Goal: Transaction & Acquisition: Book appointment/travel/reservation

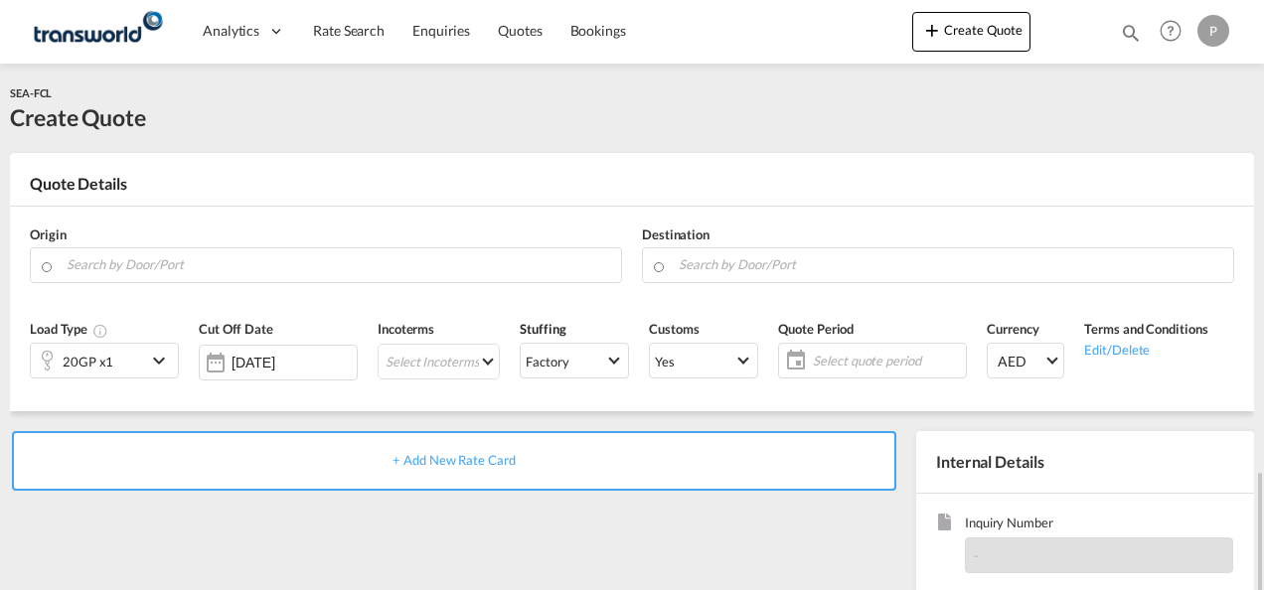
scroll to position [280, 0]
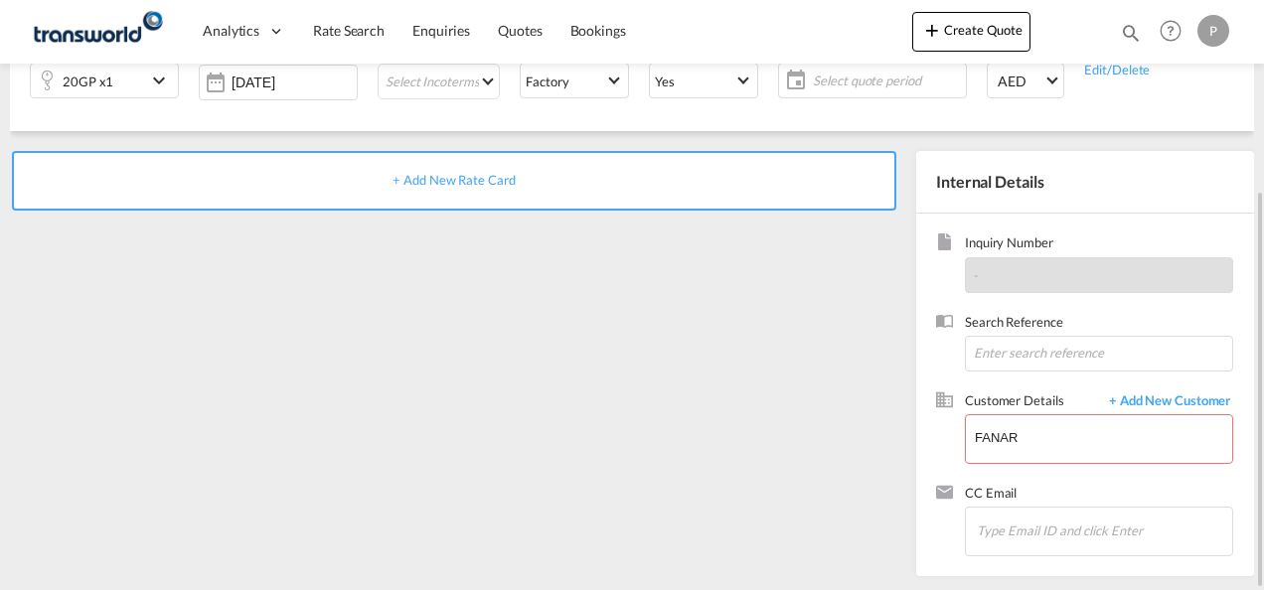
click at [946, 8] on div "Create Quote Bookings Quotes Enquiries Help Resources Product Release P My Prof…" at bounding box center [1073, 31] width 322 height 62
click at [944, 32] on md-icon "icon-plus 400-fg" at bounding box center [932, 30] width 24 height 24
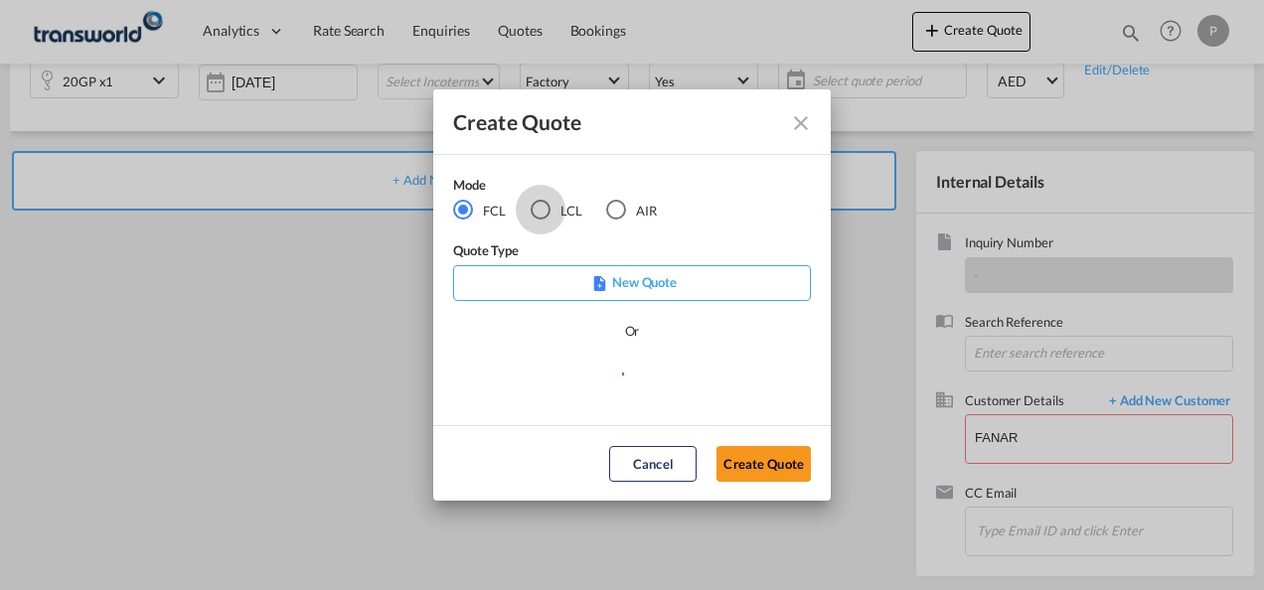
click at [541, 211] on div "LCL" at bounding box center [541, 210] width 20 height 20
click at [744, 459] on button "Create Quote" at bounding box center [764, 464] width 94 height 36
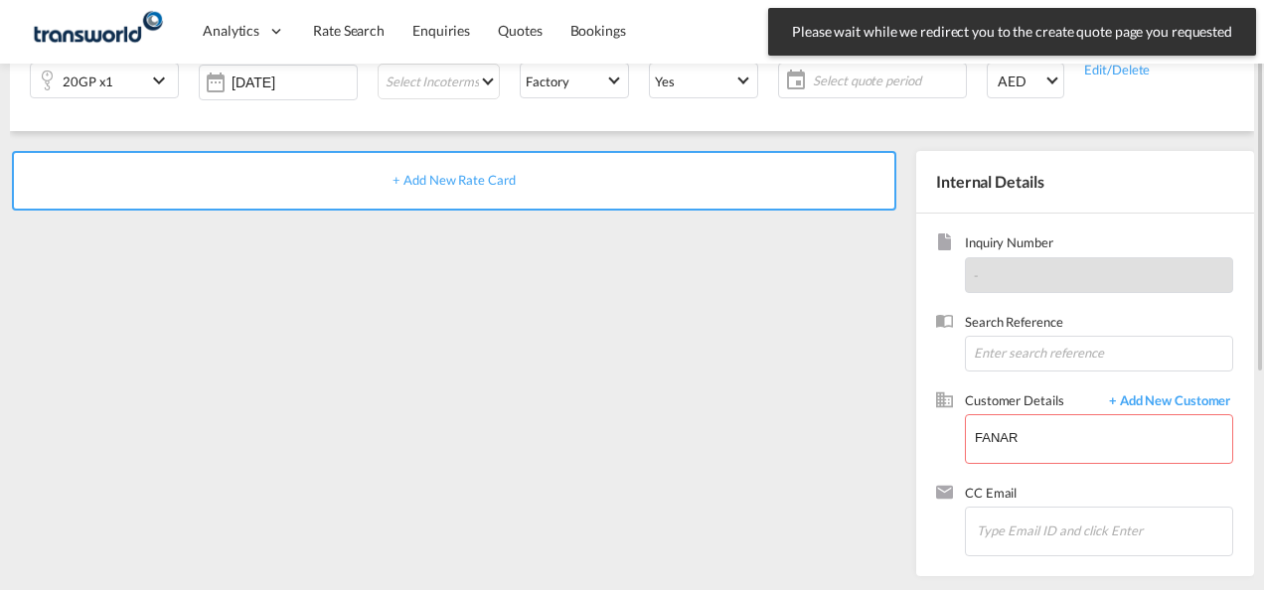
scroll to position [0, 0]
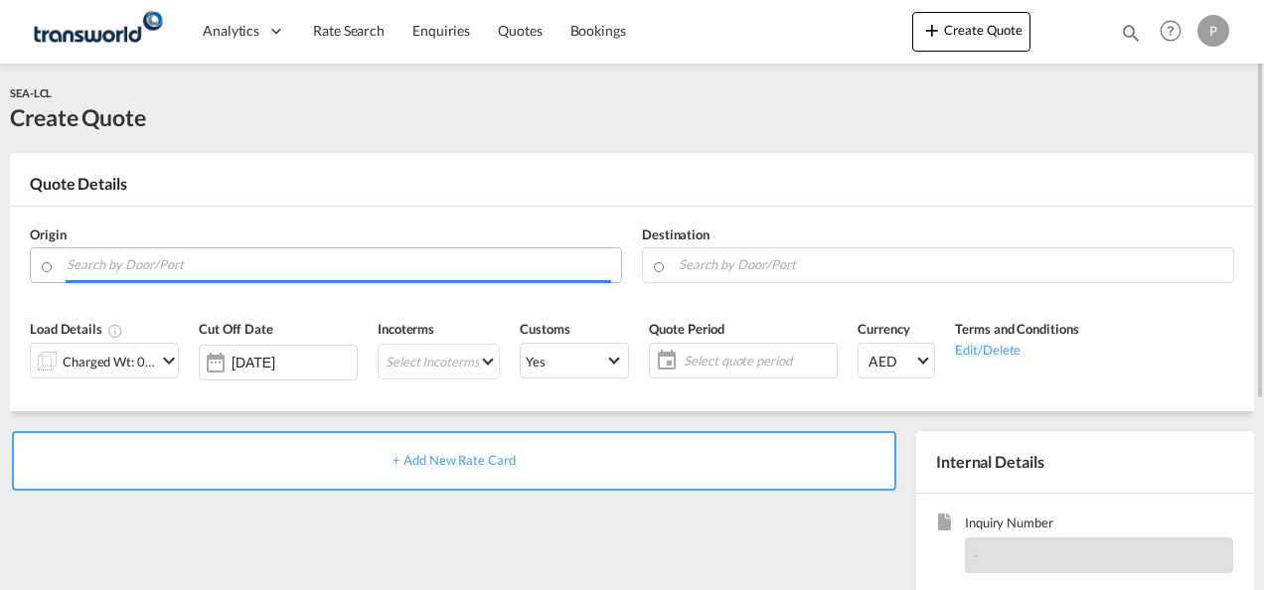
click at [443, 273] on input "Search by Door/Port" at bounding box center [339, 264] width 545 height 35
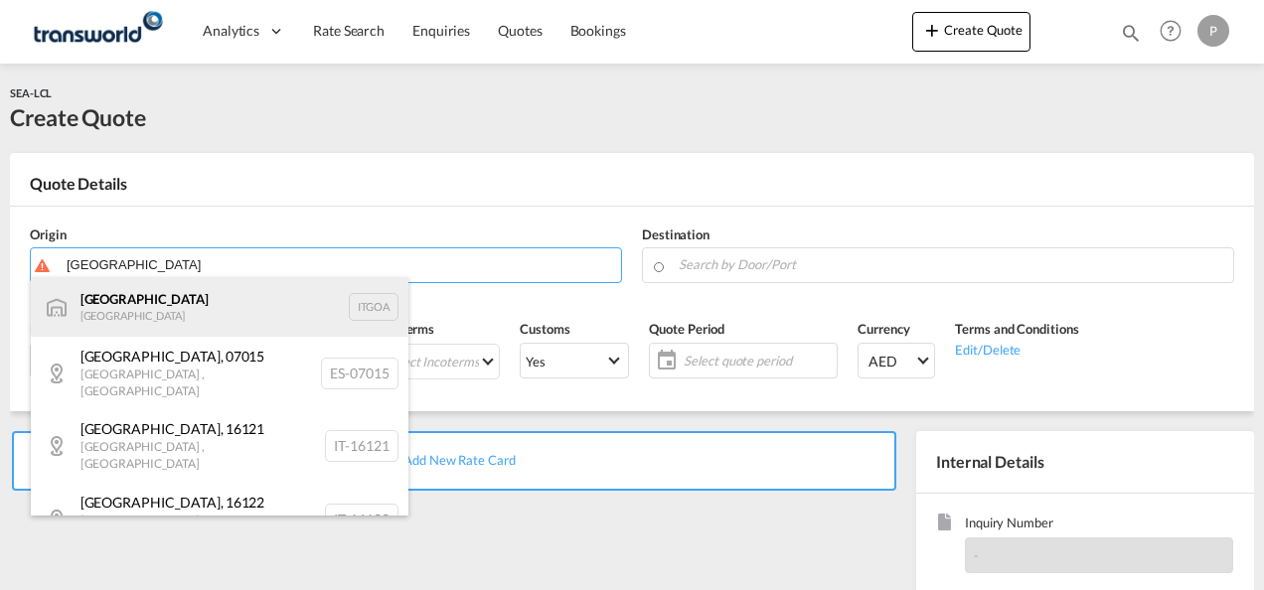
click at [237, 308] on div "[GEOGRAPHIC_DATA] [GEOGRAPHIC_DATA] [GEOGRAPHIC_DATA]" at bounding box center [220, 307] width 378 height 60
type input "[GEOGRAPHIC_DATA], [GEOGRAPHIC_DATA]"
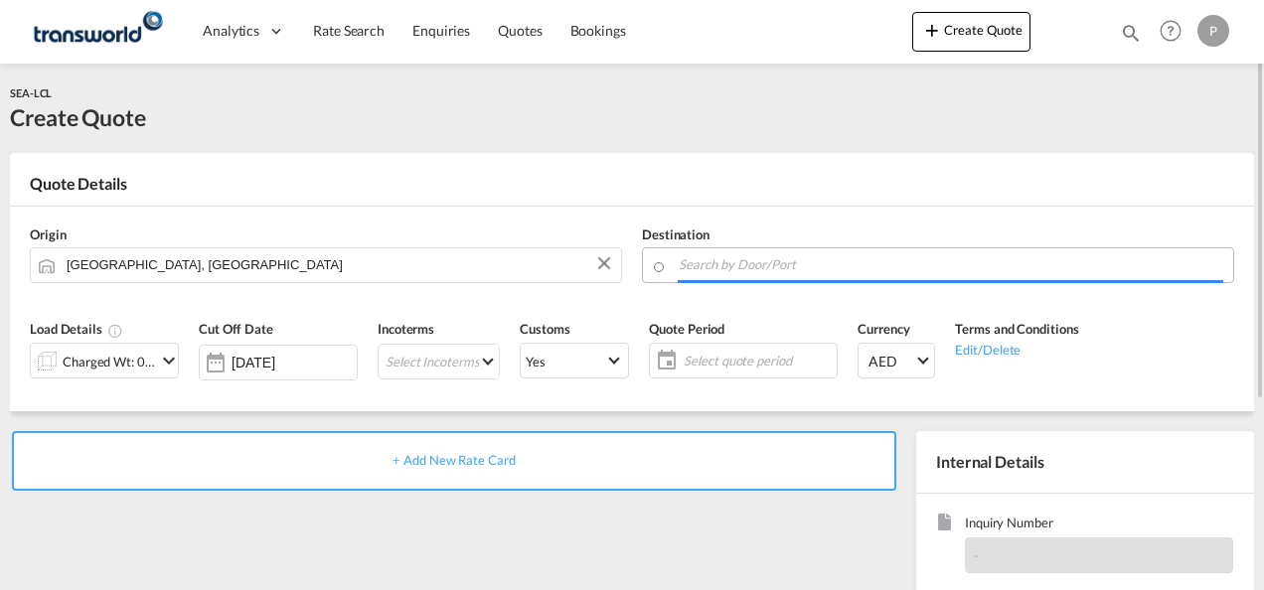
click at [767, 266] on input "Search by Door/Port" at bounding box center [951, 264] width 545 height 35
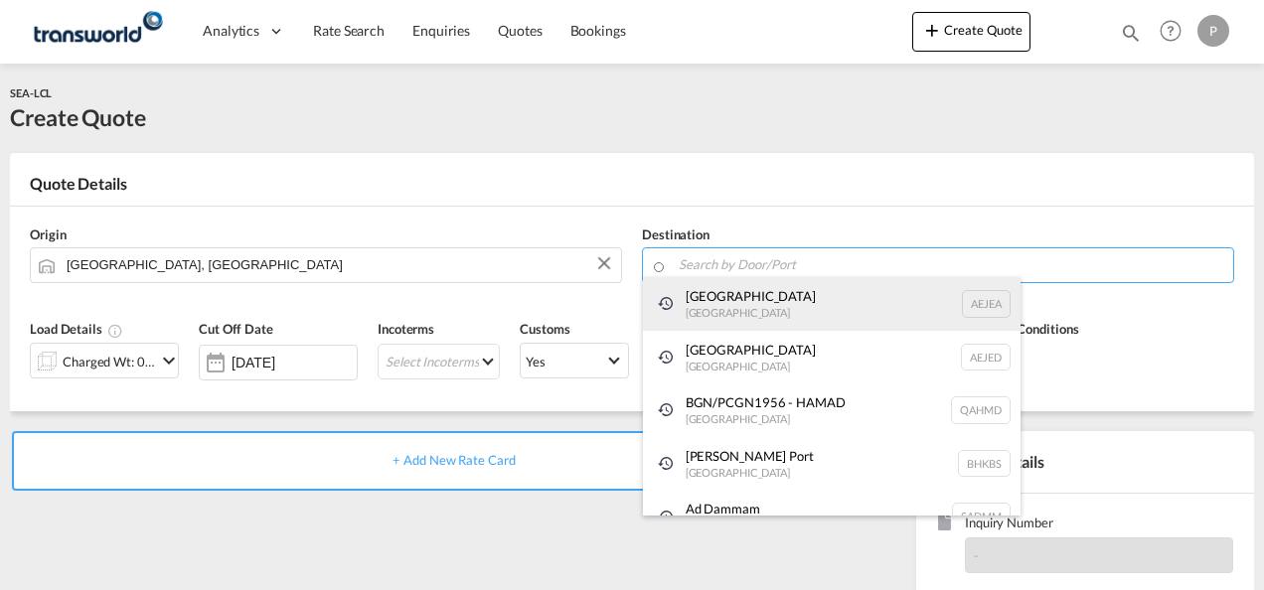
click at [751, 306] on div "[GEOGRAPHIC_DATA] [GEOGRAPHIC_DATA]" at bounding box center [832, 304] width 378 height 54
type input "[GEOGRAPHIC_DATA], [GEOGRAPHIC_DATA]"
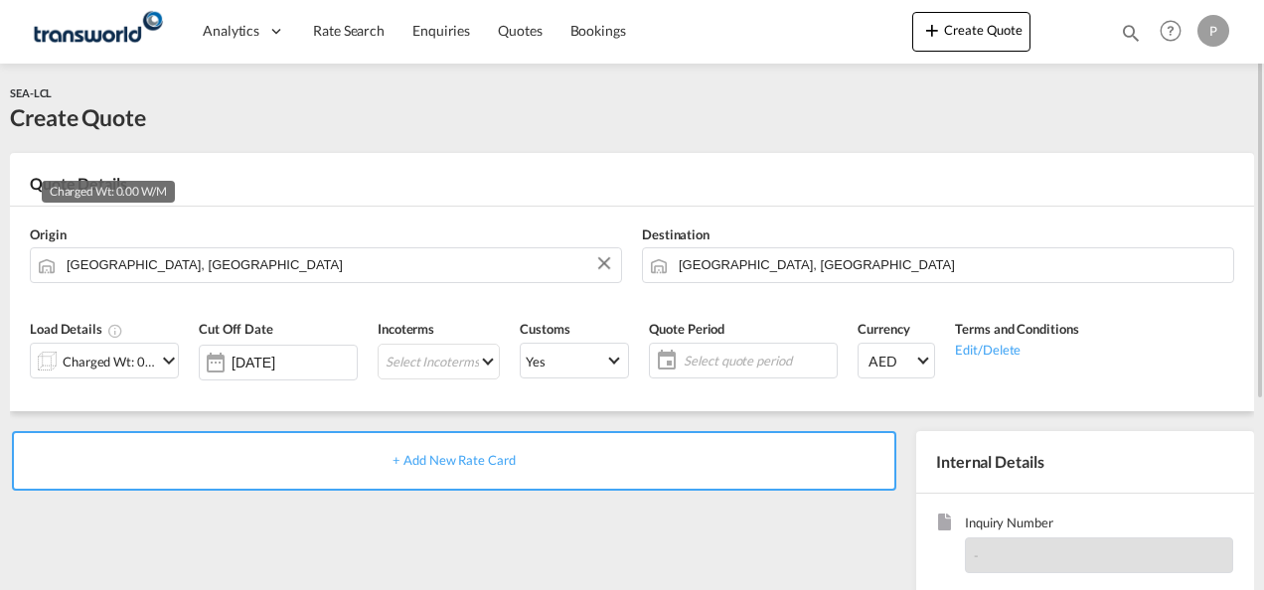
click at [149, 365] on div "Charged Wt: 0.00 W/M" at bounding box center [109, 362] width 93 height 28
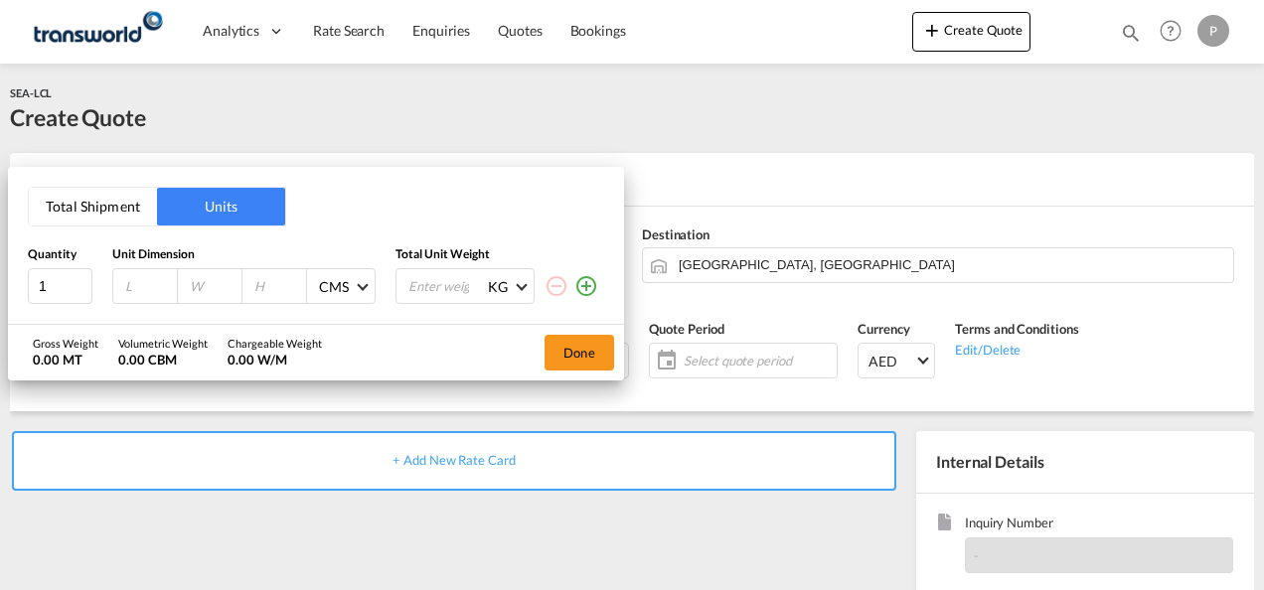
click at [103, 206] on button "Total Shipment" at bounding box center [93, 207] width 128 height 38
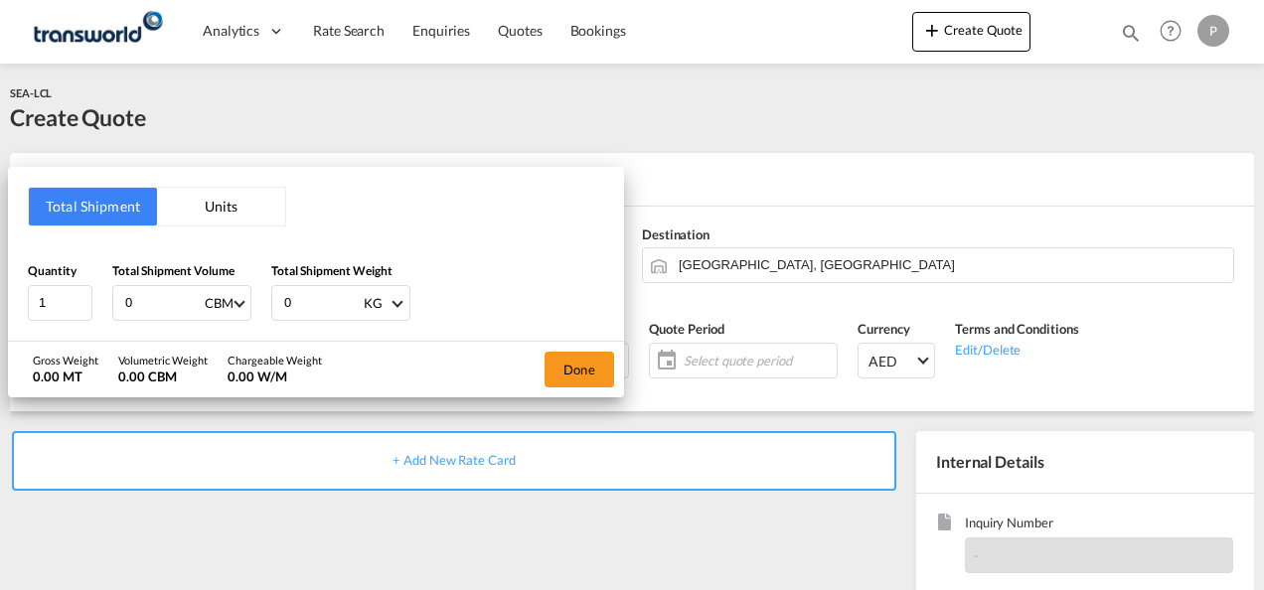
click at [176, 308] on input "0" at bounding box center [163, 303] width 80 height 34
type input "1.44"
click at [335, 301] on input "0" at bounding box center [322, 303] width 80 height 34
type input "950"
click at [598, 361] on button "Done" at bounding box center [580, 370] width 70 height 36
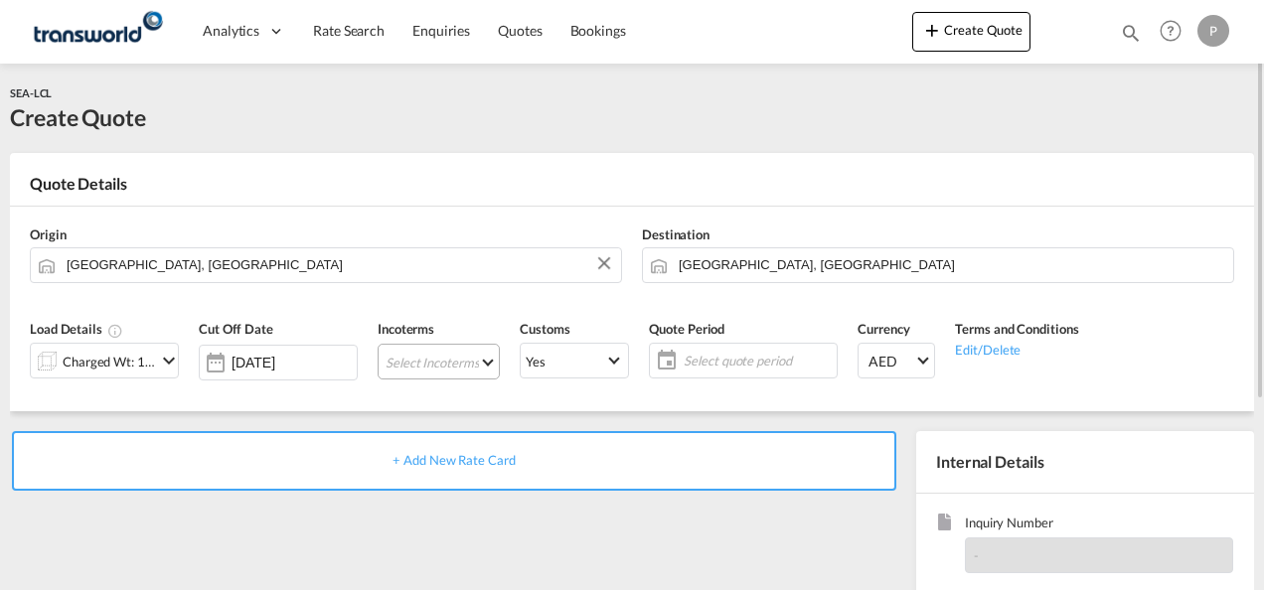
click at [444, 368] on md-select "Select Incoterms FOB - export Free on Board CPT - import Carrier Paid to DAP - …" at bounding box center [439, 362] width 122 height 36
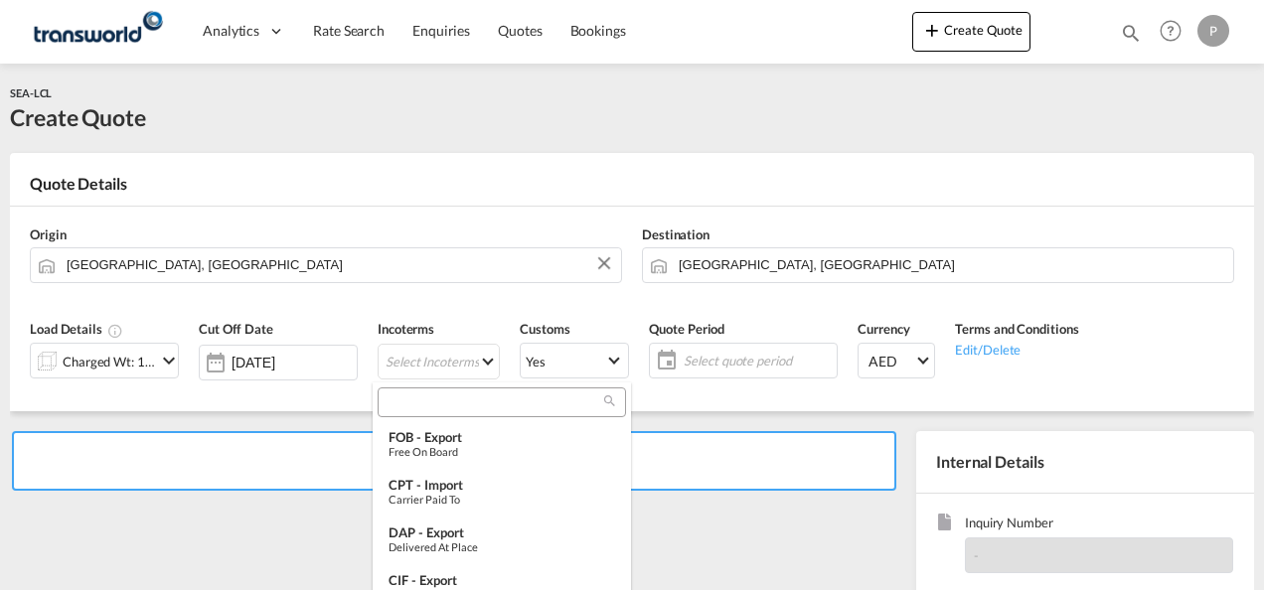
click at [431, 406] on input "search" at bounding box center [494, 403] width 221 height 18
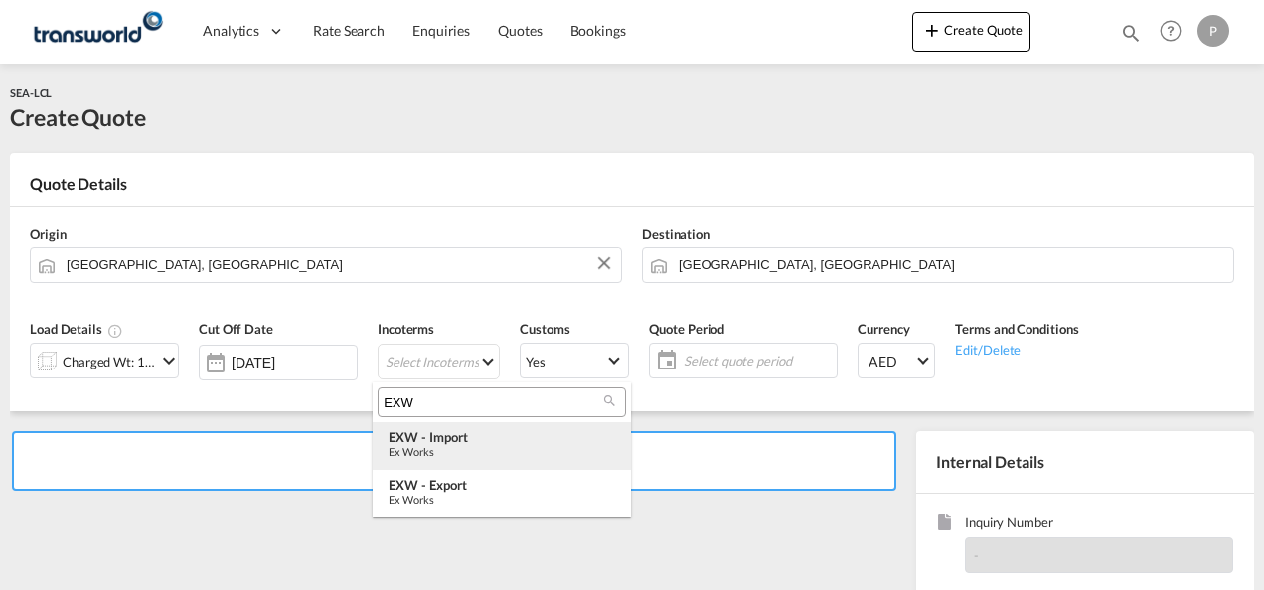
type input "EXW"
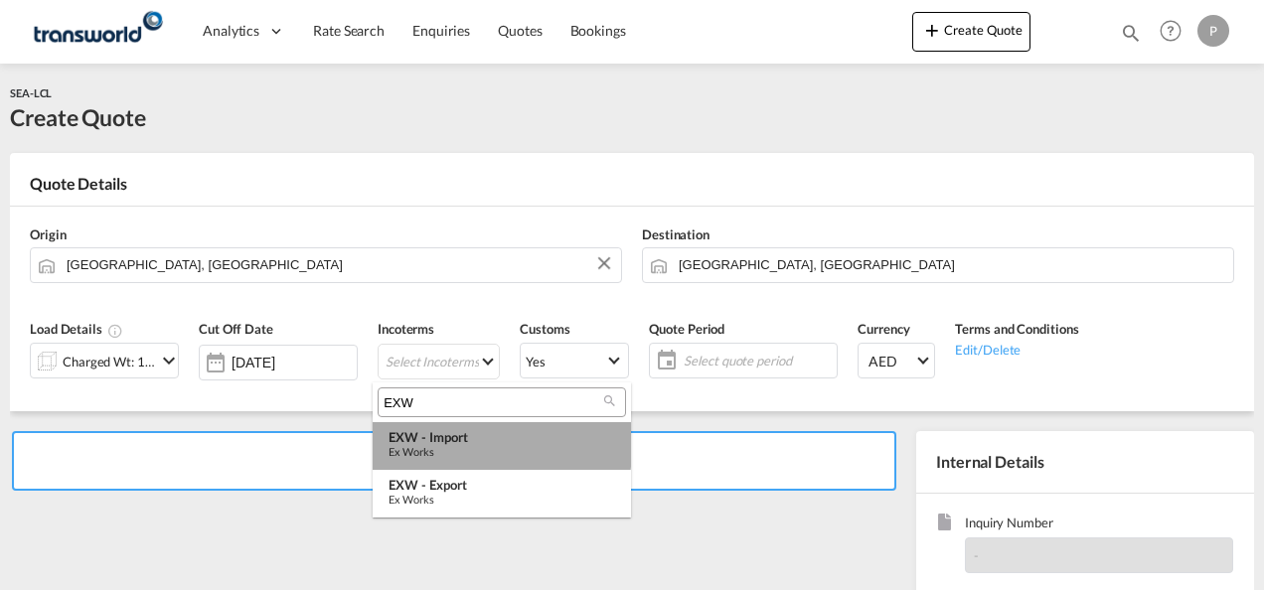
click at [439, 437] on div "EXW - import" at bounding box center [502, 437] width 227 height 16
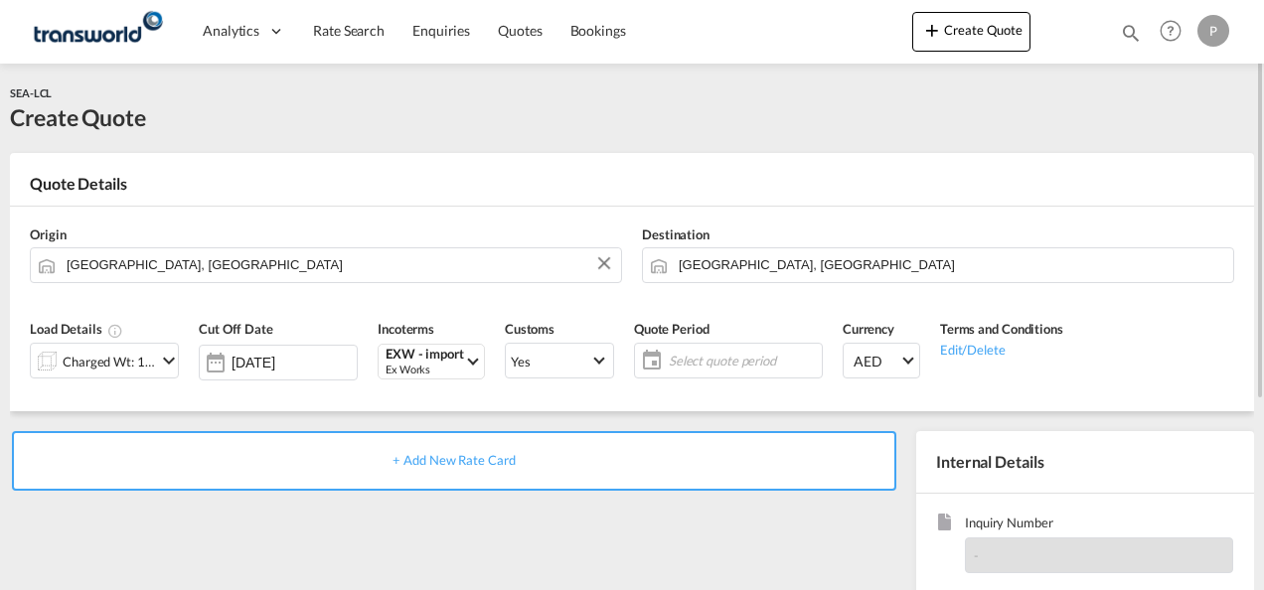
click at [709, 355] on span "Select quote period" at bounding box center [743, 361] width 148 height 18
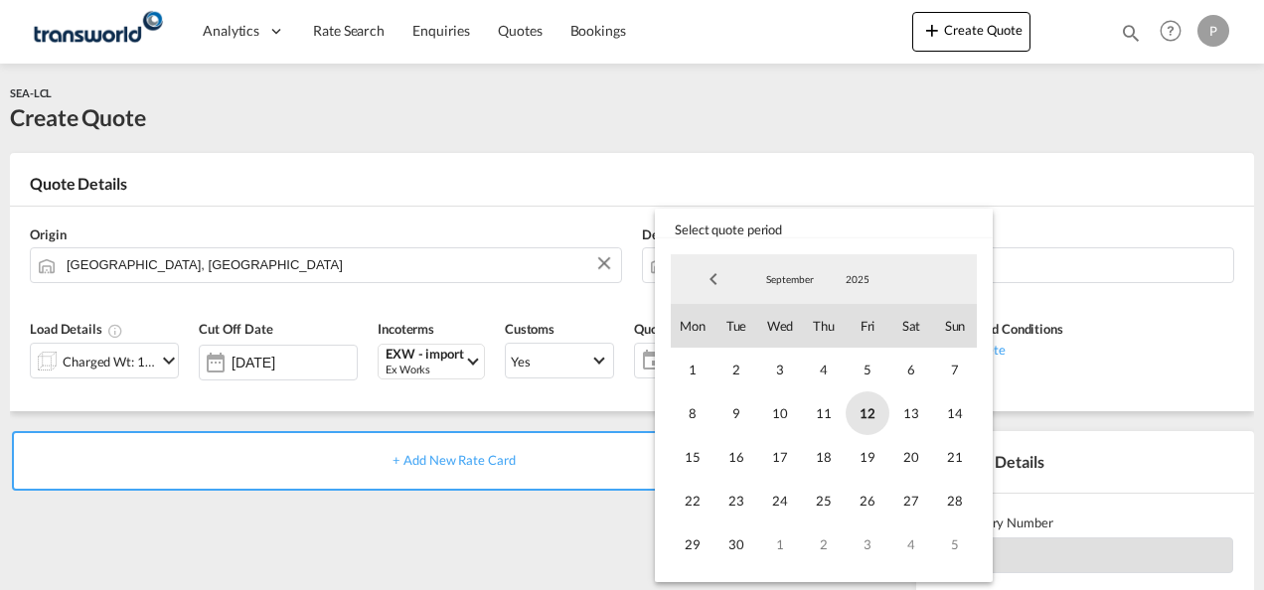
click at [858, 412] on span "12" at bounding box center [868, 414] width 44 height 44
click at [721, 534] on span "30" at bounding box center [737, 545] width 44 height 44
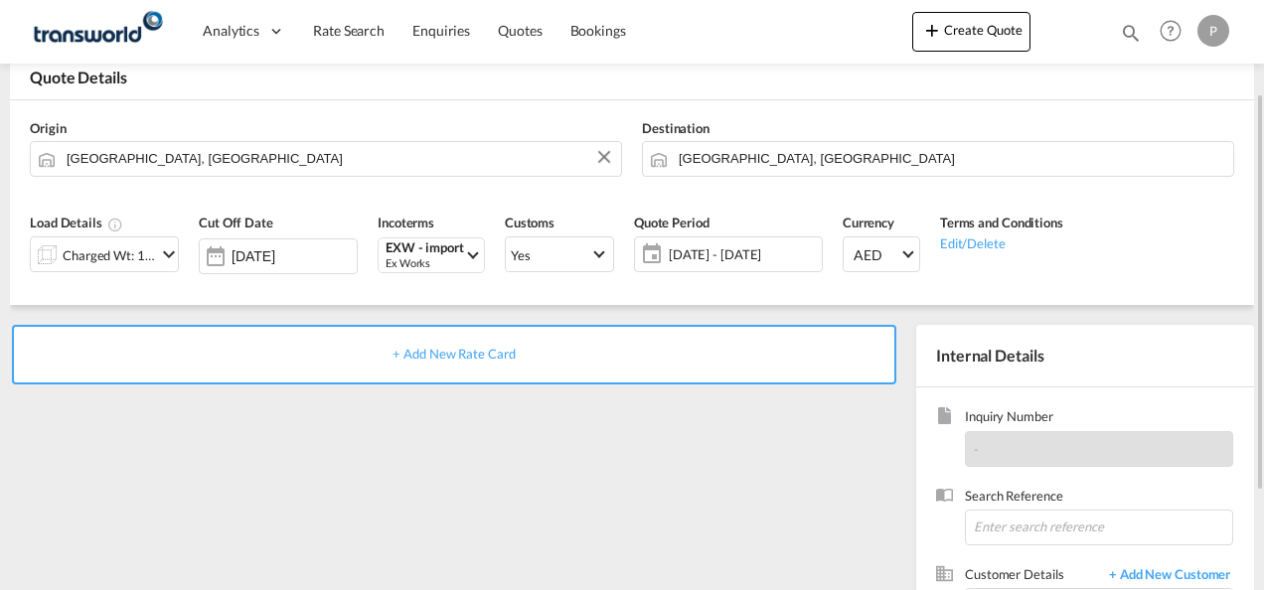
scroll to position [119, 0]
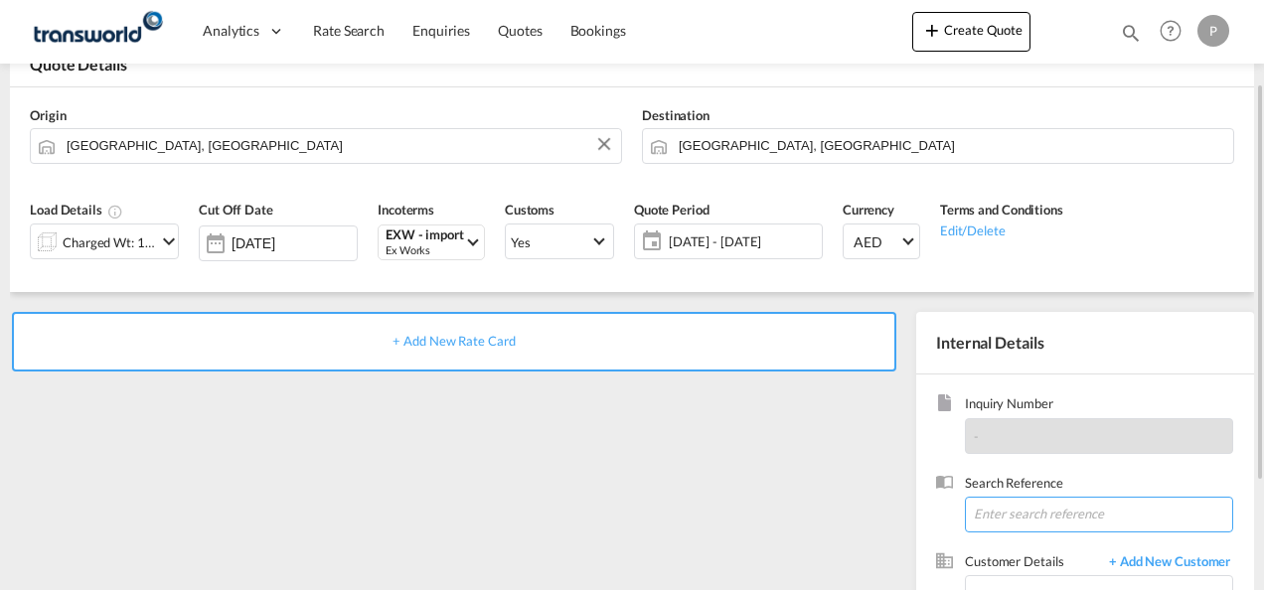
click at [1003, 510] on input at bounding box center [1099, 515] width 268 height 36
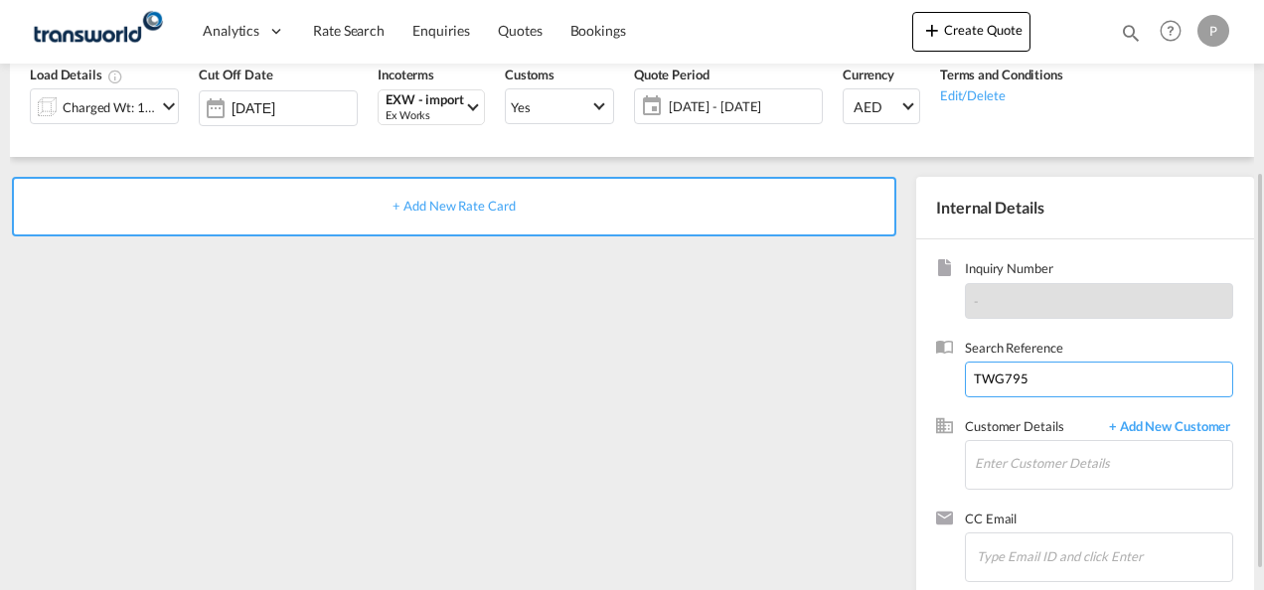
scroll to position [262, 0]
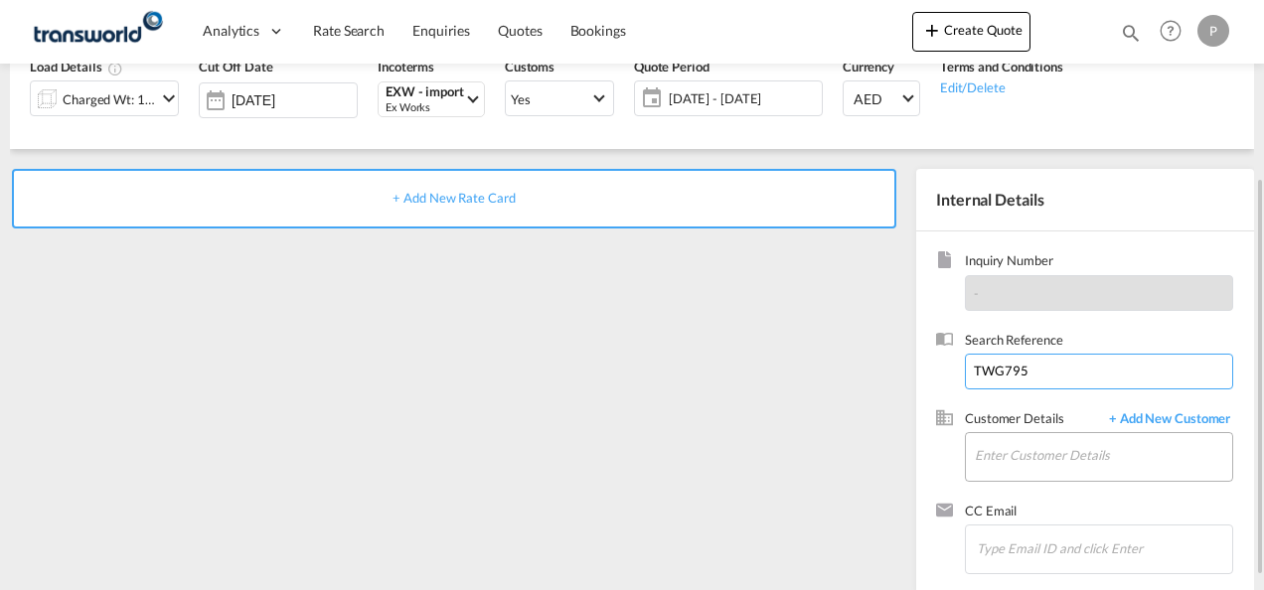
type input "TWG795"
click at [990, 451] on input "Enter Customer Details" at bounding box center [1103, 455] width 257 height 45
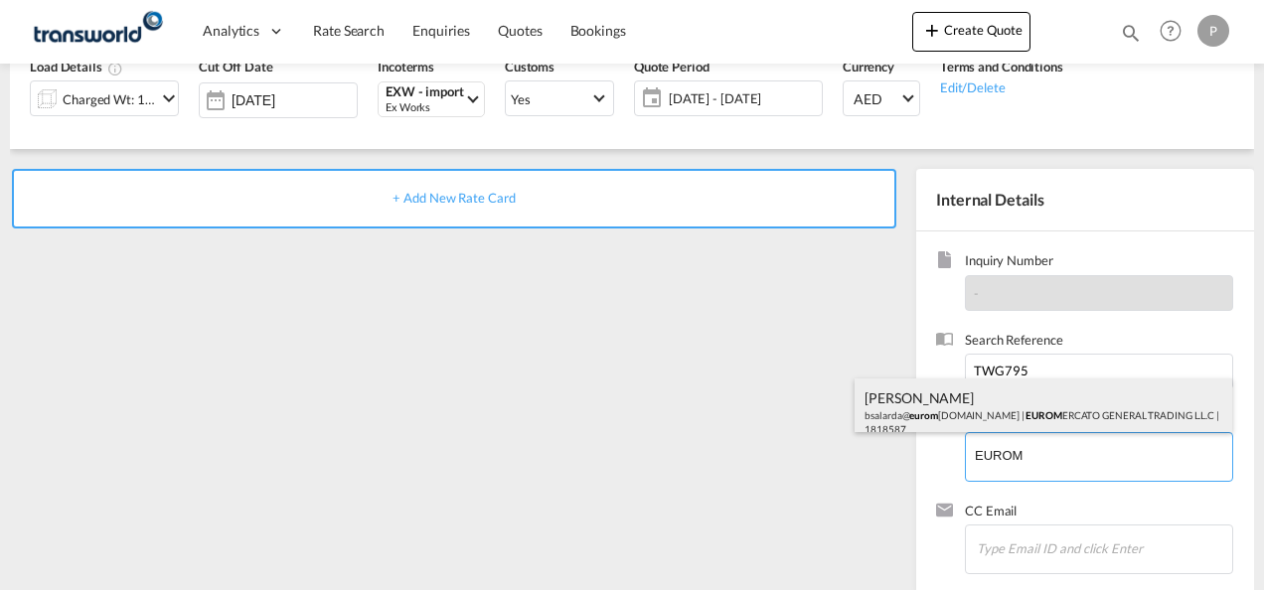
click at [1012, 403] on div "[PERSON_NAME] bsalarda@ eurom [DOMAIN_NAME] | EUROM ERCATO GENERAL TRADING L.L.…" at bounding box center [1044, 413] width 378 height 68
type input "EUROMERCATO GENERAL TRADING L.L.C, [PERSON_NAME], [EMAIL_ADDRESS][DOMAIN_NAME]"
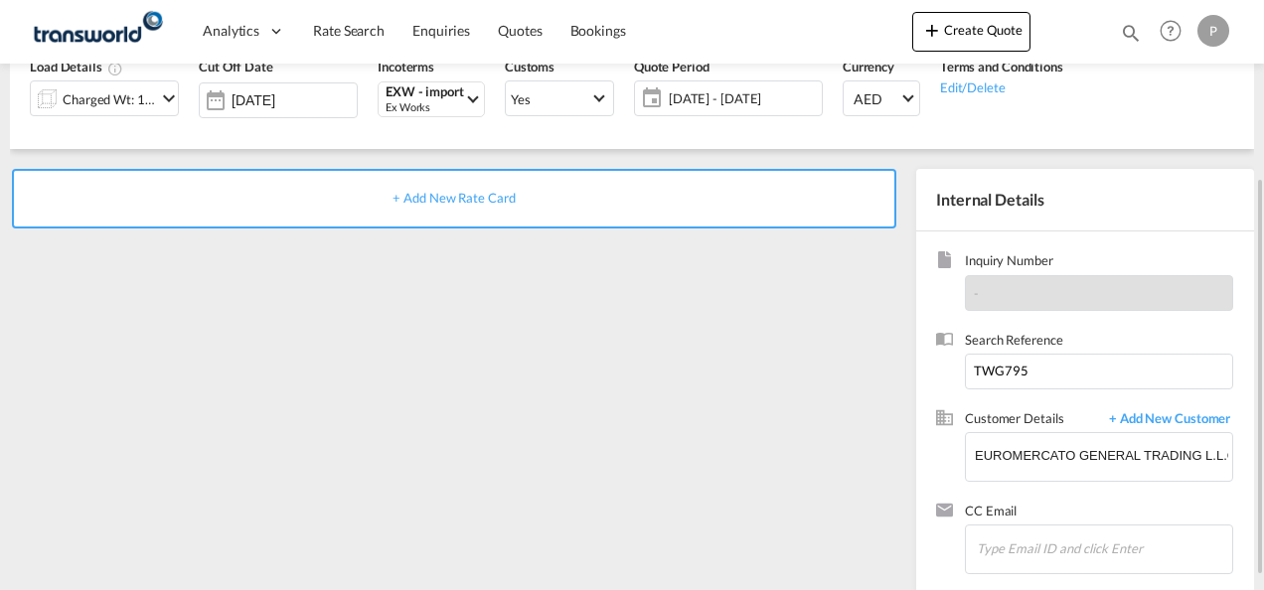
click at [451, 197] on span "+ Add New Rate Card" at bounding box center [454, 198] width 122 height 16
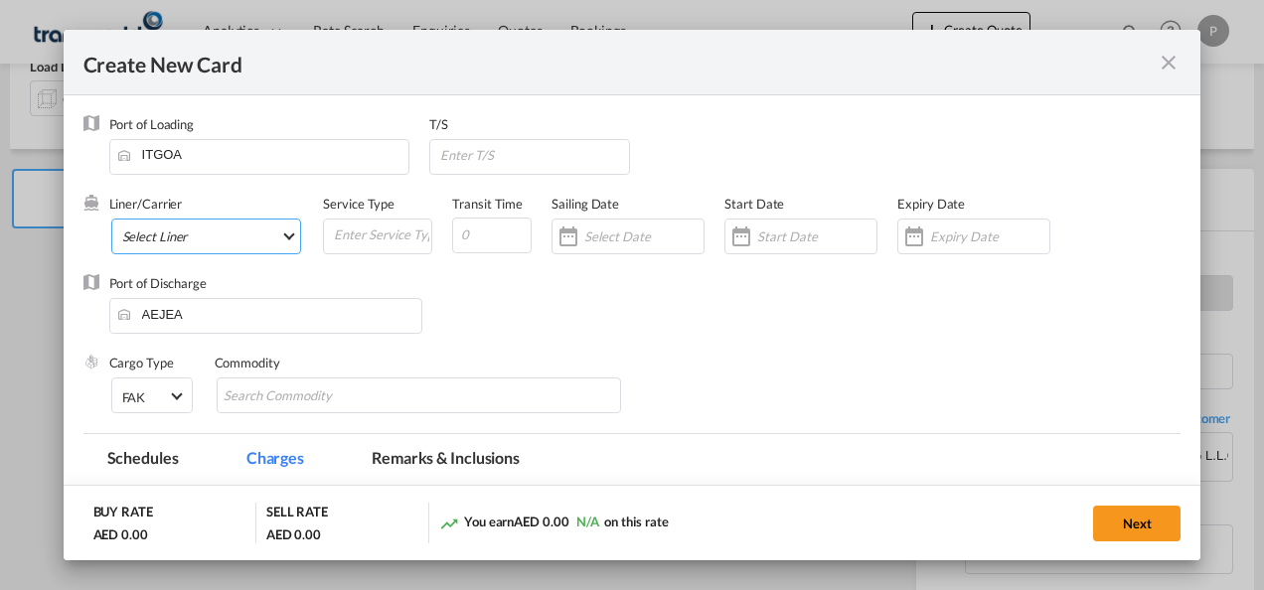
click at [151, 237] on md-select "Select Liner 2HM LOGISTICS D.O.O 2HM LOGISTICS D.O.O. / TDWC-CAPODISTRI 2HM LOG…" at bounding box center [206, 237] width 191 height 36
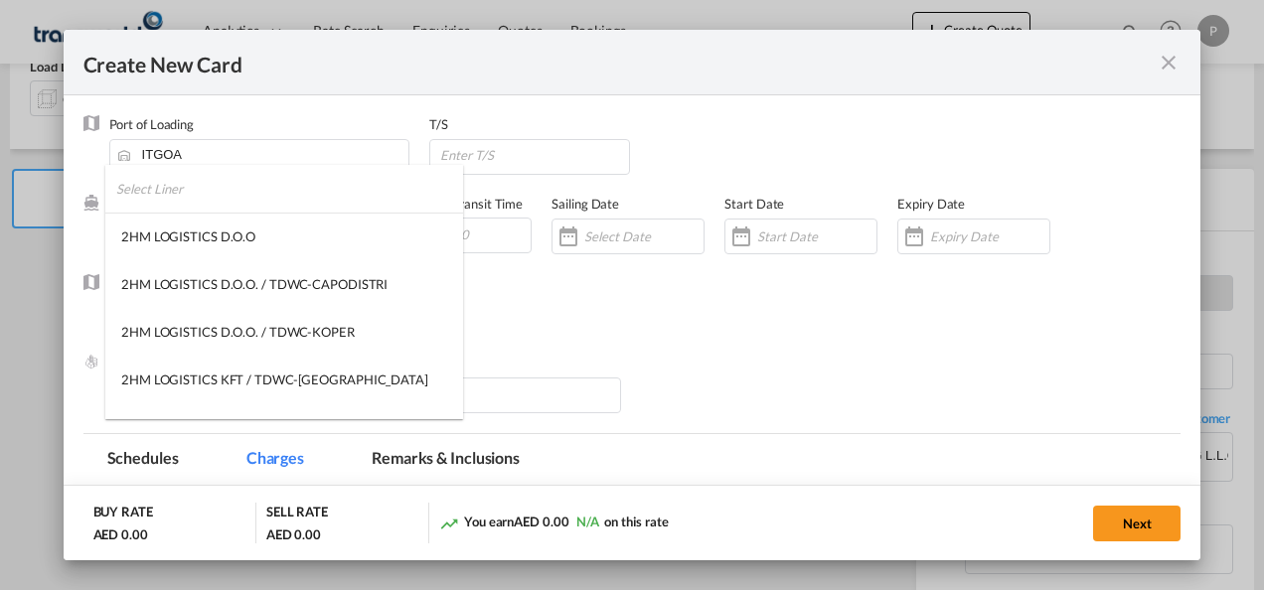
click at [211, 197] on input "search" at bounding box center [289, 189] width 347 height 48
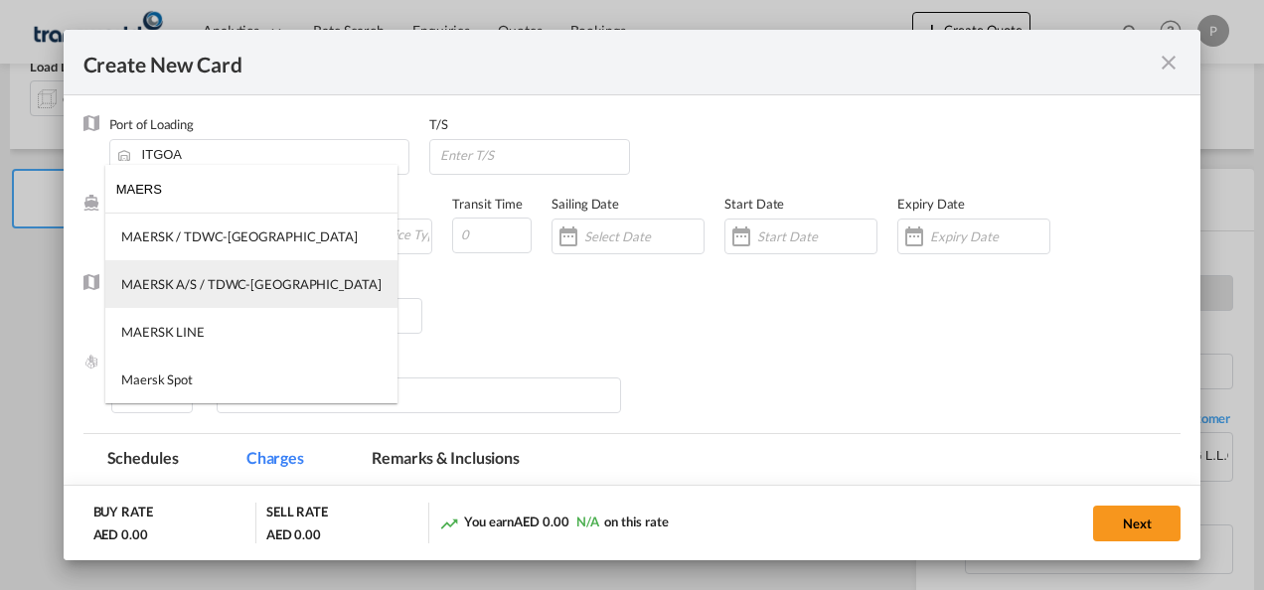
type input "MAERS"
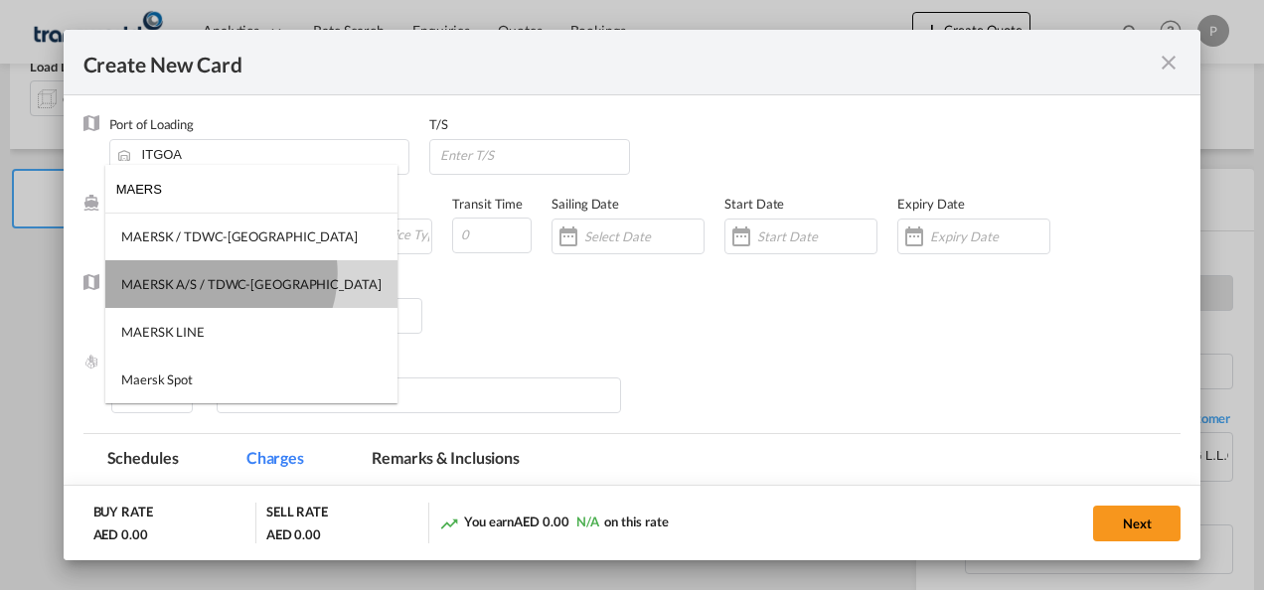
click at [219, 272] on md-option "MAERSK A/S / TDWC-[GEOGRAPHIC_DATA]" at bounding box center [251, 284] width 292 height 48
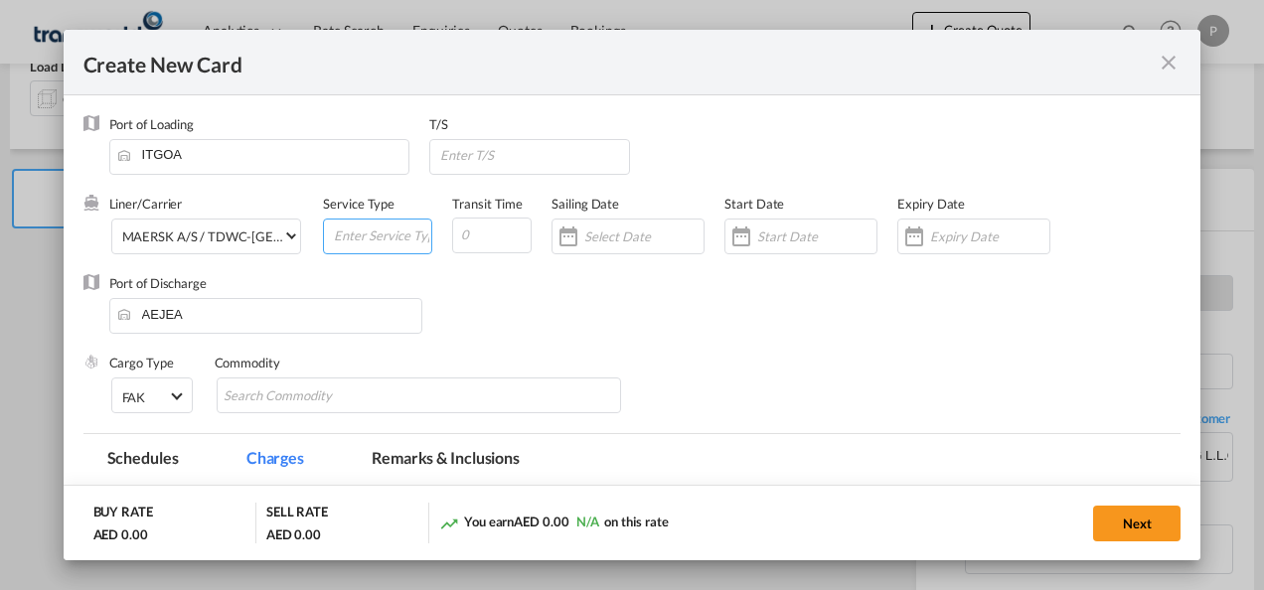
click at [350, 232] on input "Create New CardPort ..." at bounding box center [381, 235] width 99 height 30
type input "EXW IMPORT"
click at [933, 239] on input "Create New CardPort ..." at bounding box center [989, 237] width 119 height 16
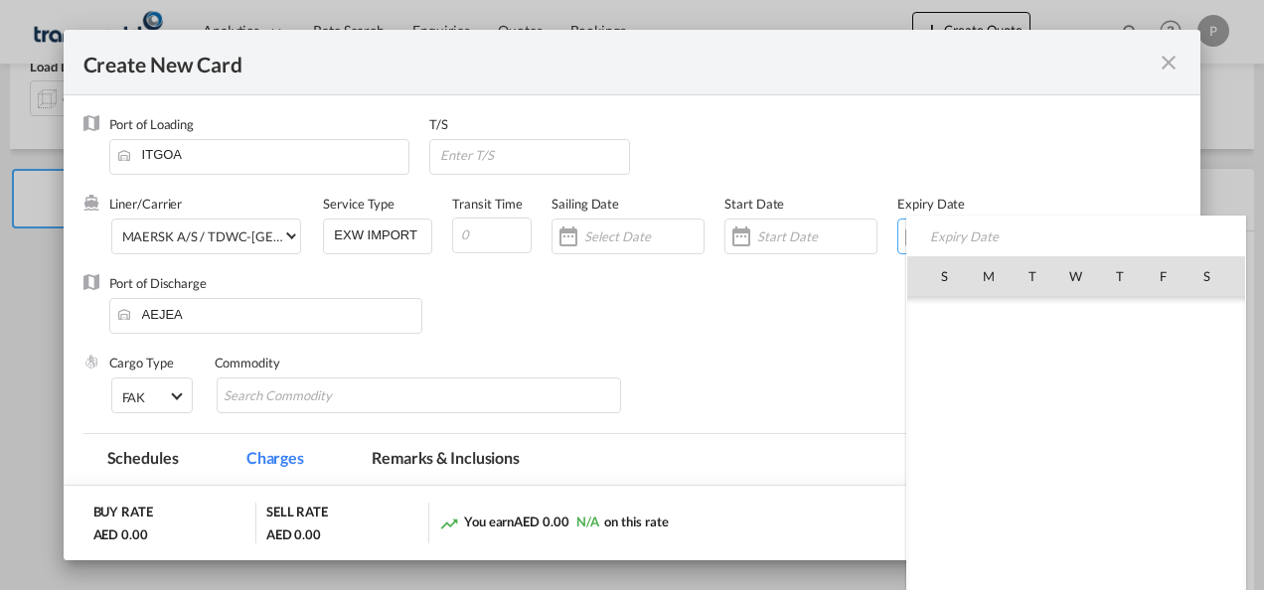
scroll to position [460353, 0]
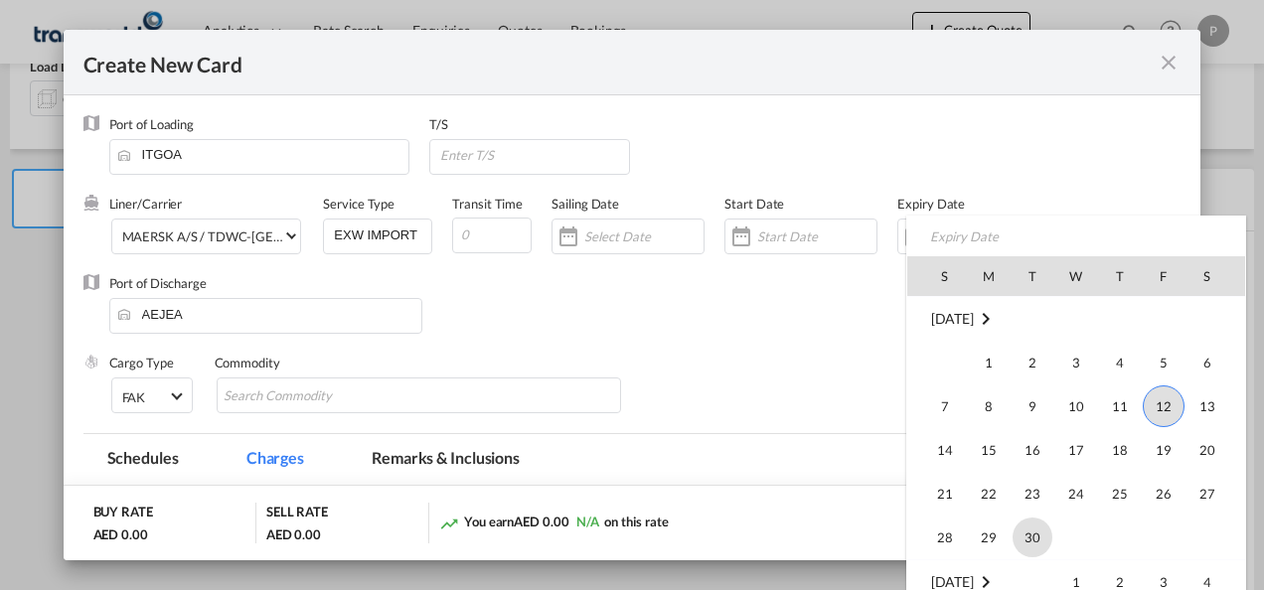
click at [1021, 521] on span "30" at bounding box center [1033, 538] width 40 height 40
type input "[DATE]"
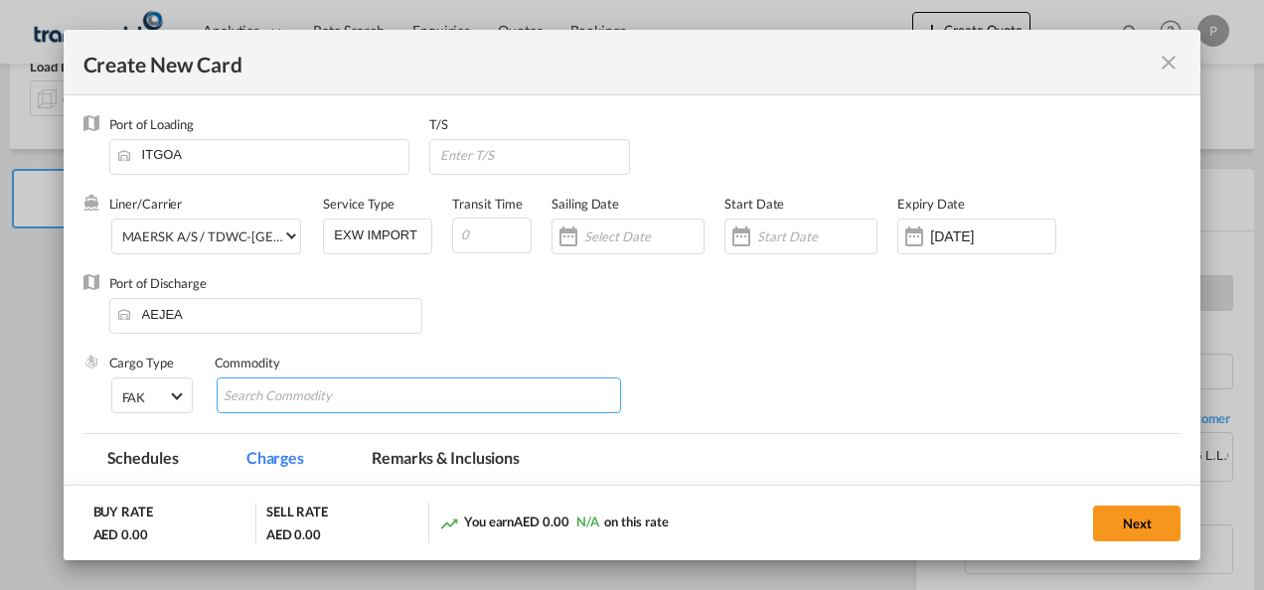
click at [342, 396] on input "Chips input." at bounding box center [315, 397] width 182 height 32
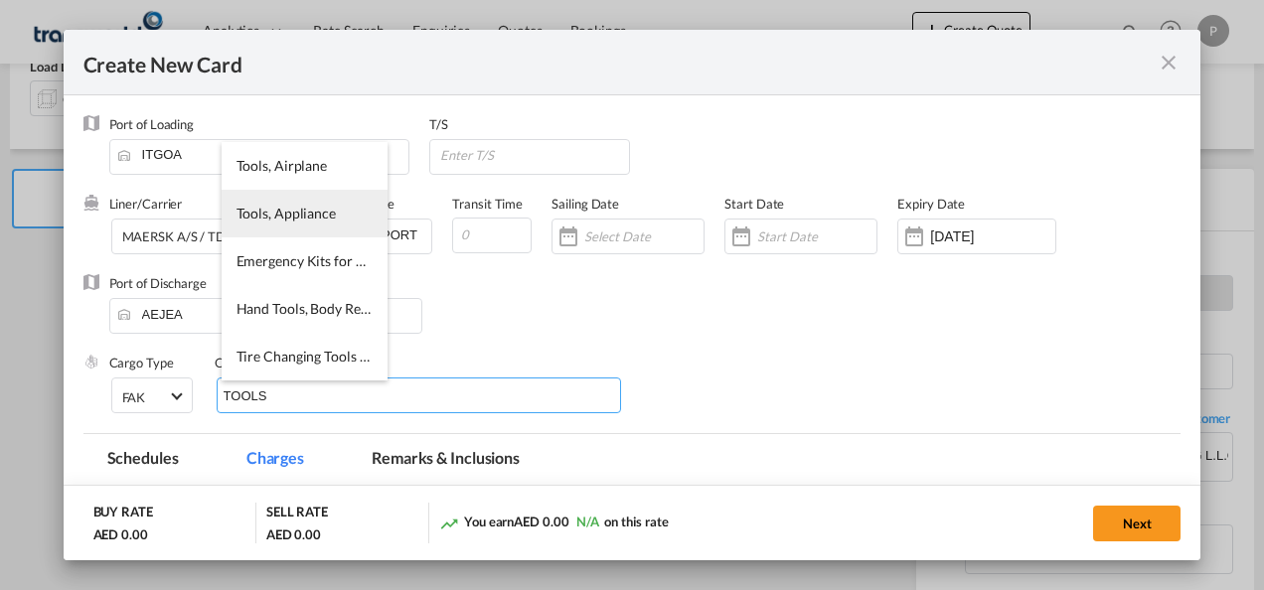
type input "TOOLS"
click at [294, 203] on li "Tools, Appliance" at bounding box center [305, 214] width 166 height 48
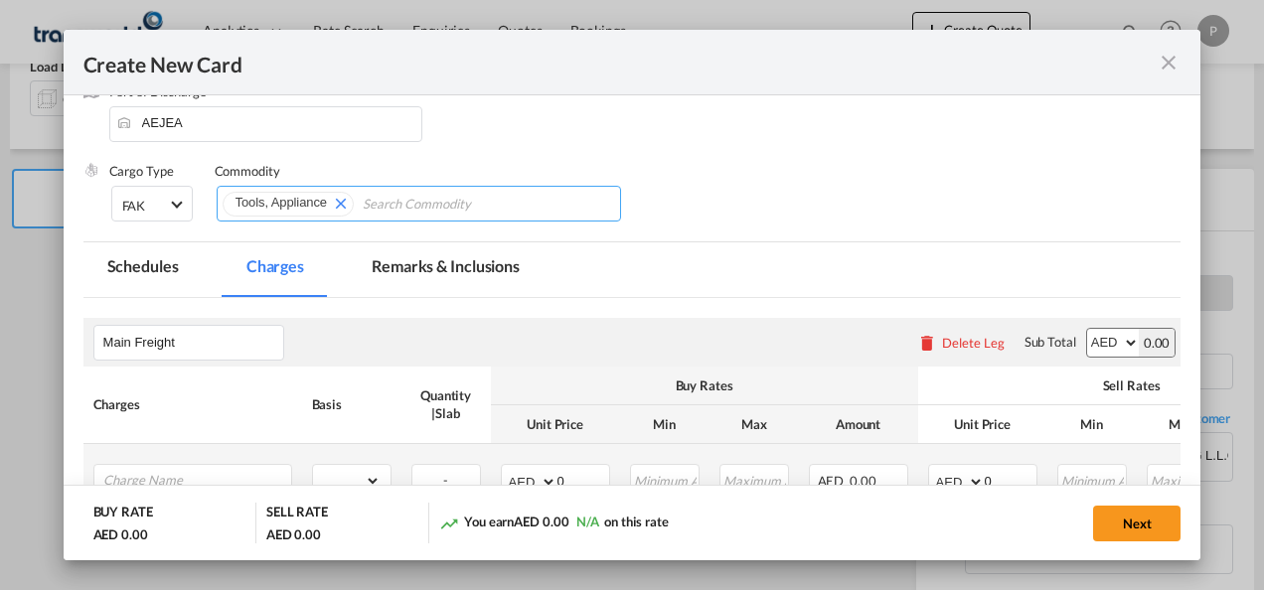
scroll to position [374, 0]
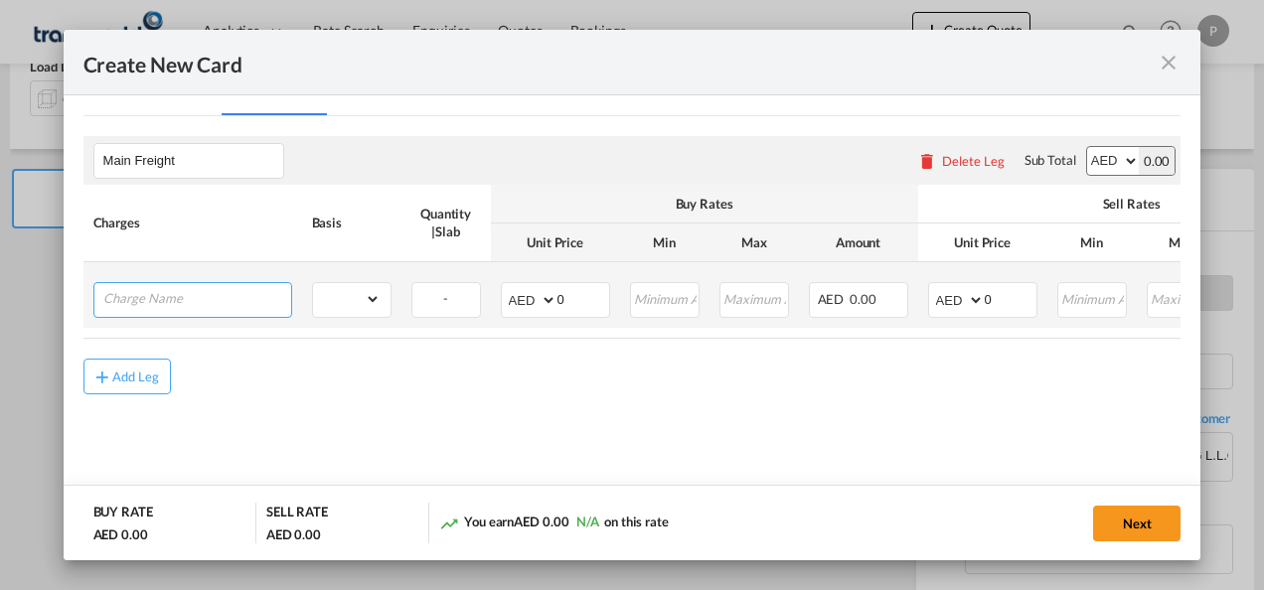
click at [223, 304] on input "Charge Name" at bounding box center [197, 298] width 188 height 30
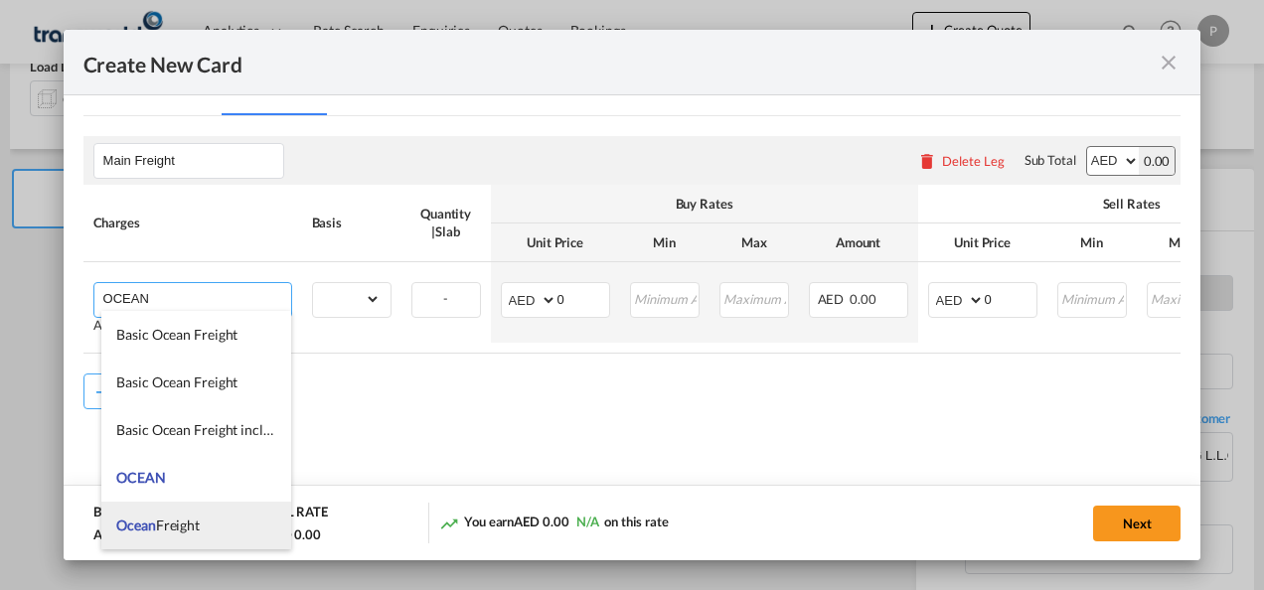
click at [195, 523] on span "Ocean Freight" at bounding box center [157, 525] width 83 height 17
type input "Ocean Freight"
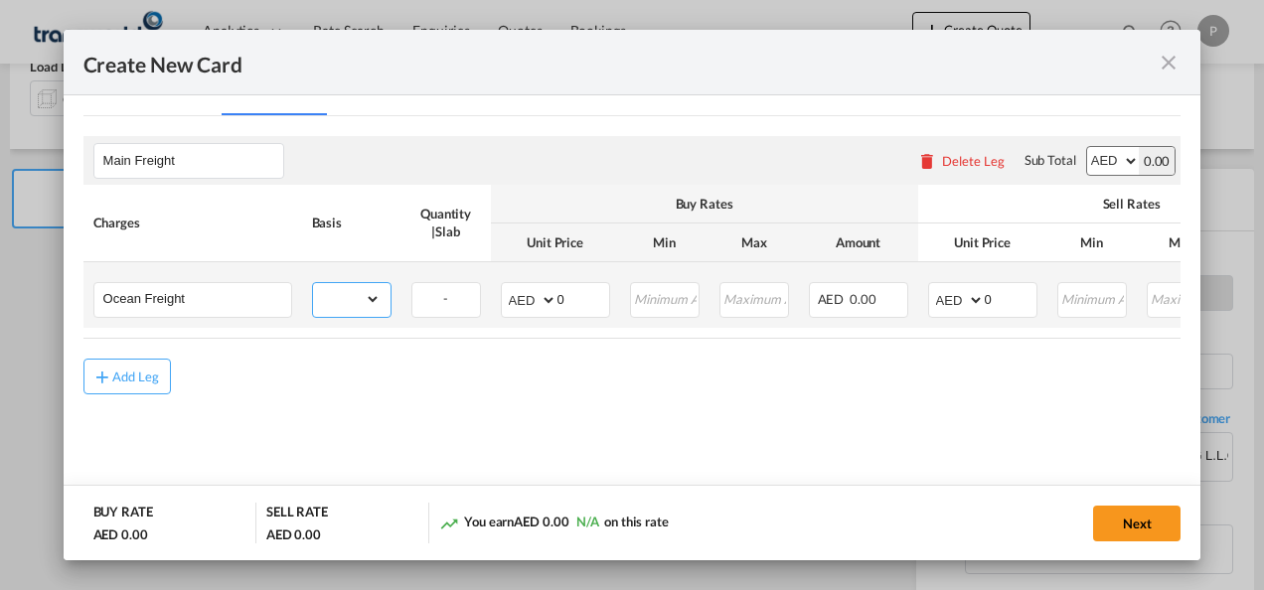
click at [362, 305] on select "gross_weight volumetric_weight per_shipment per_bl per_km per_hawb per_kg flat …" at bounding box center [347, 299] width 68 height 32
select select "per_shipment"
click at [313, 283] on select "gross_weight volumetric_weight per_shipment per_bl per_km per_hawb per_kg flat …" at bounding box center [347, 299] width 68 height 32
click at [1000, 301] on input "0" at bounding box center [1011, 298] width 52 height 30
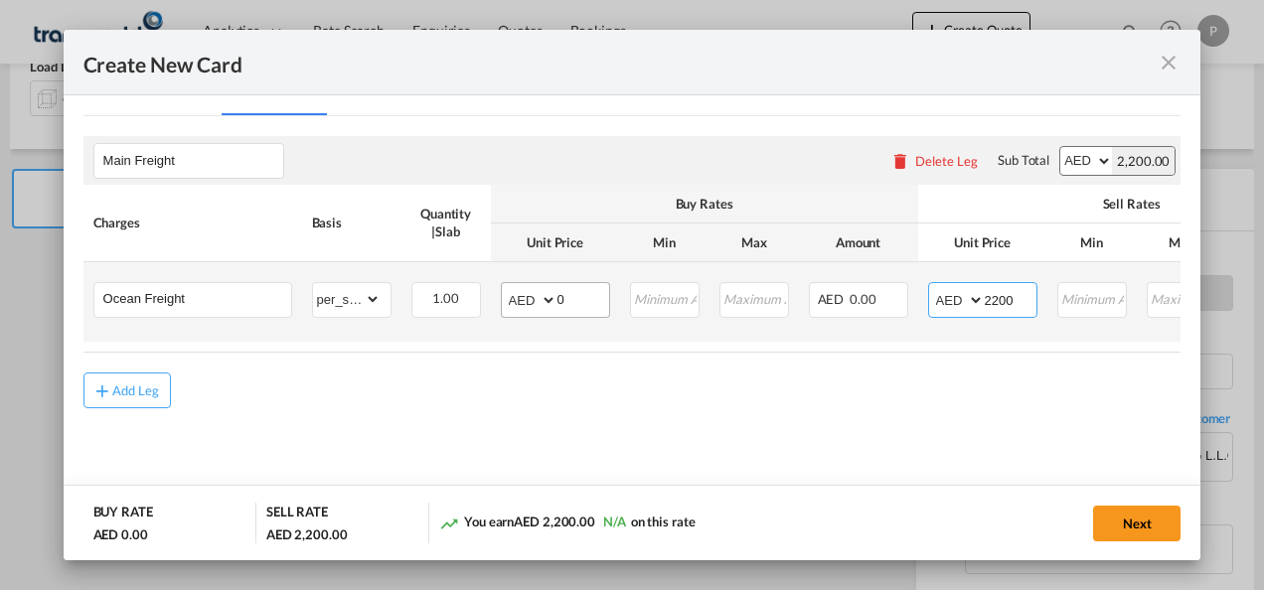
type input "2200"
click at [588, 296] on input "0" at bounding box center [584, 298] width 52 height 30
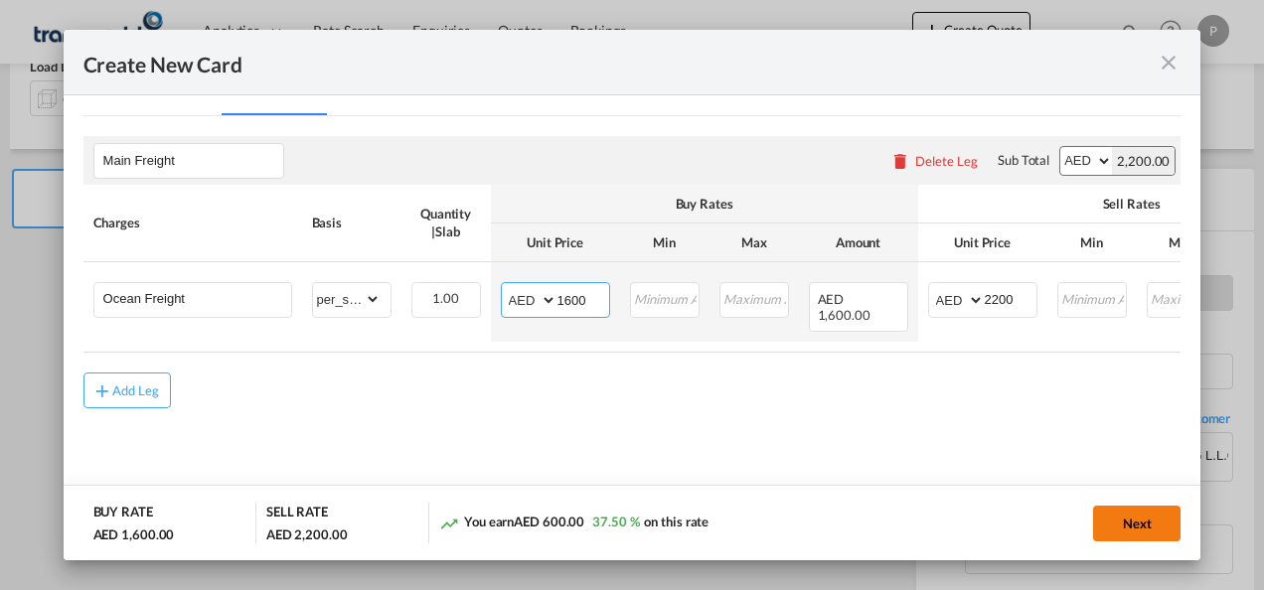
type input "1600"
click at [1152, 522] on button "Next" at bounding box center [1136, 524] width 87 height 36
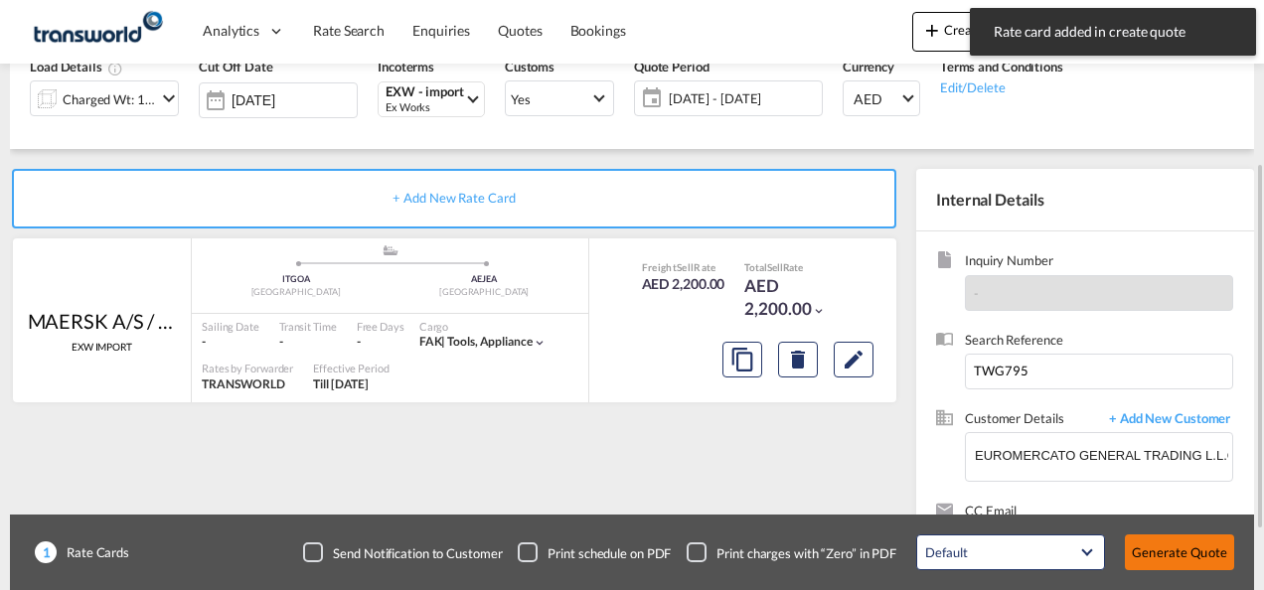
click at [1183, 561] on button "Generate Quote" at bounding box center [1179, 553] width 109 height 36
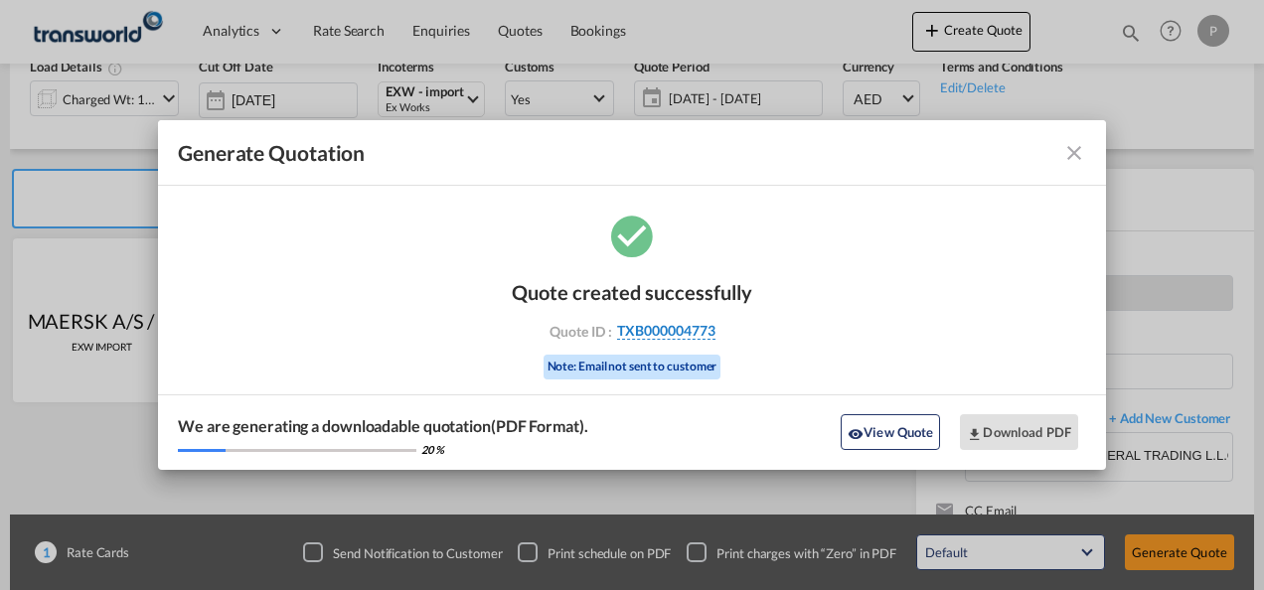
click at [655, 328] on span "TXB000004773" at bounding box center [666, 331] width 98 height 18
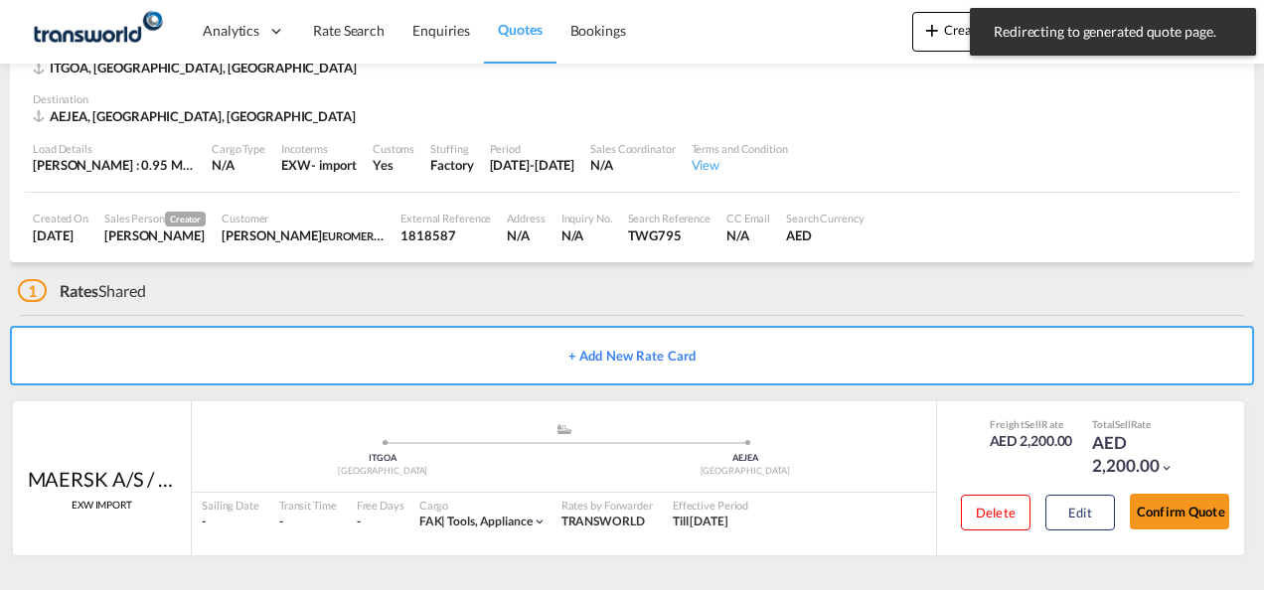
scroll to position [121, 0]
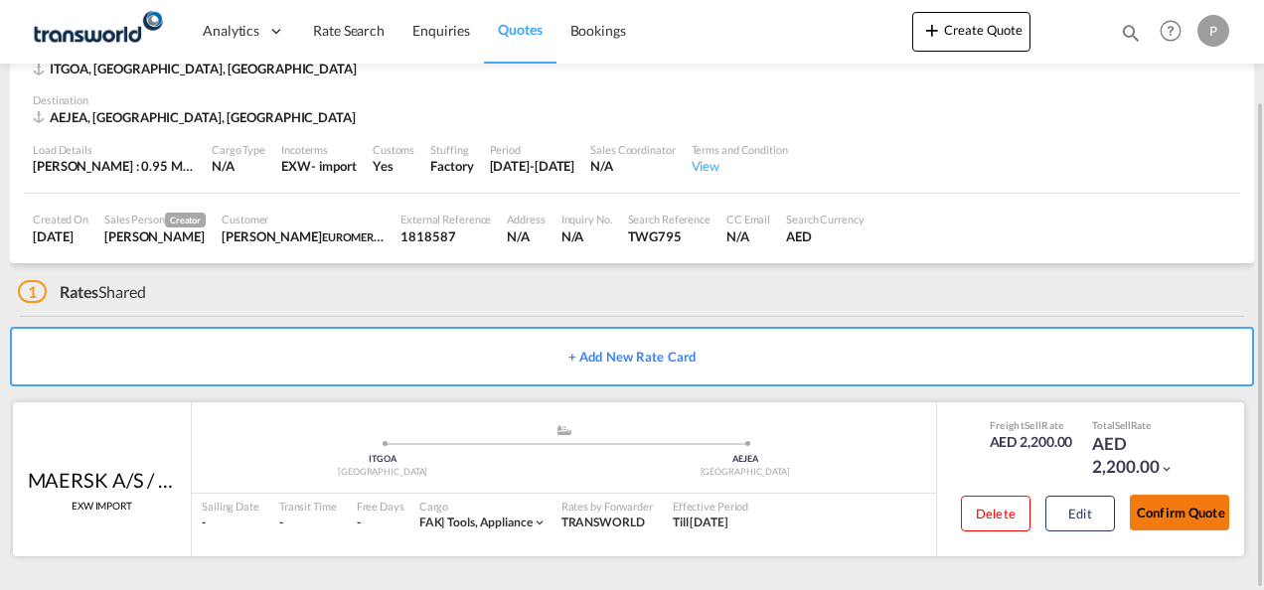
click at [1181, 506] on button "Confirm Quote" at bounding box center [1179, 513] width 99 height 36
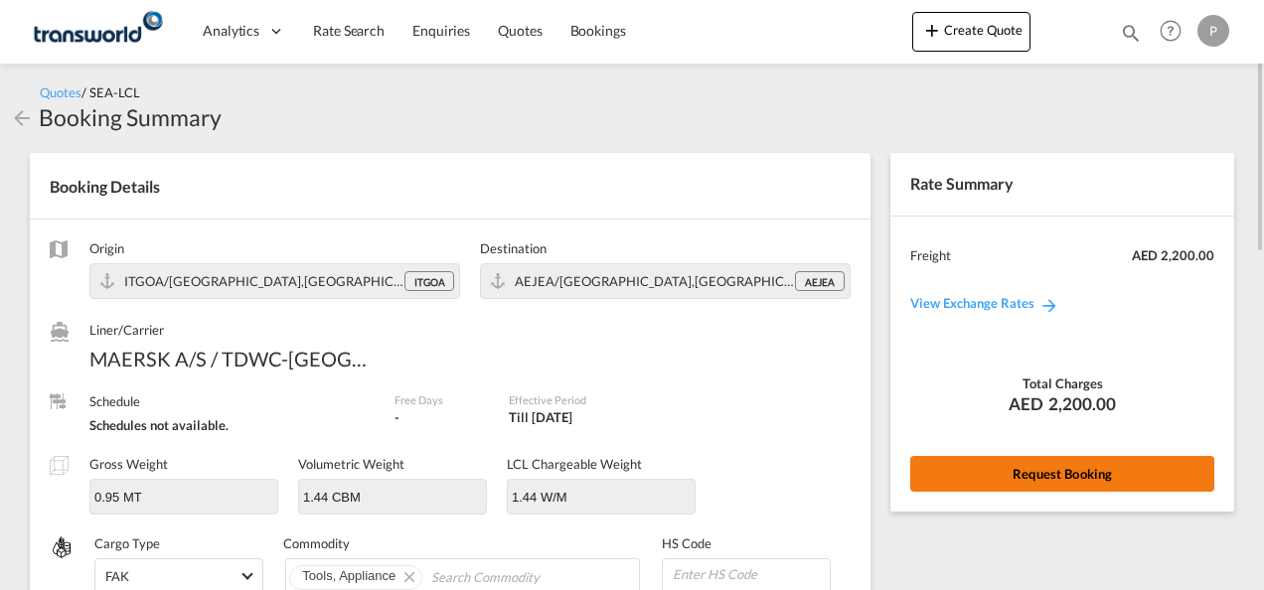
click at [1012, 475] on button "Request Booking" at bounding box center [1062, 474] width 304 height 36
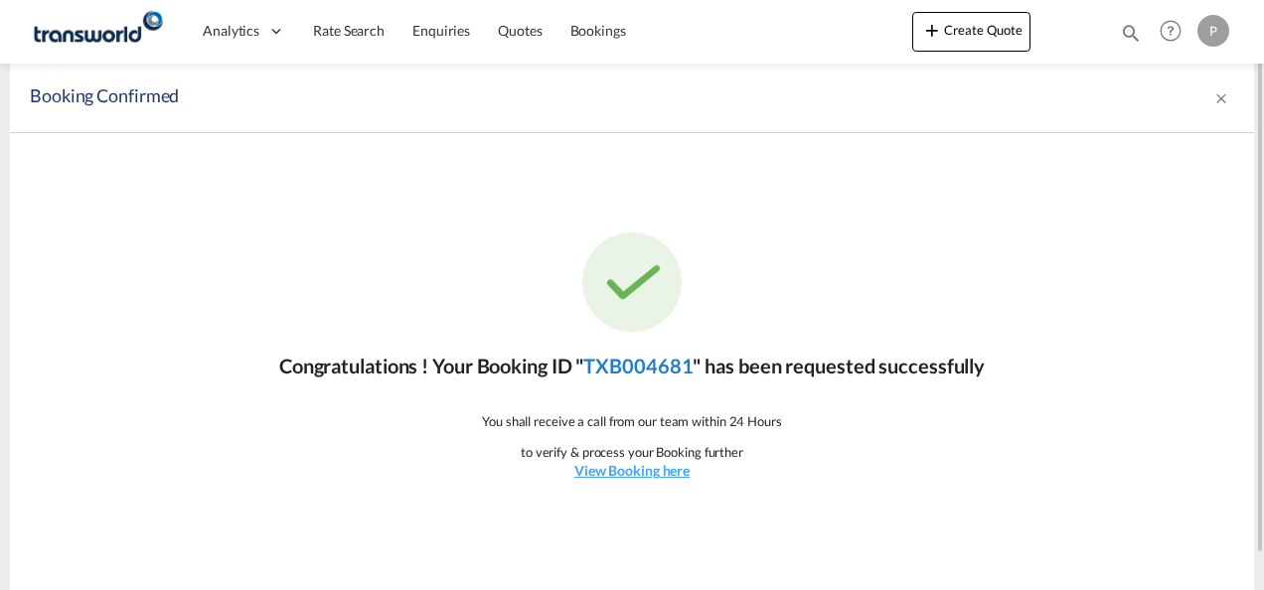
click at [672, 368] on link "TXB004681" at bounding box center [637, 366] width 109 height 24
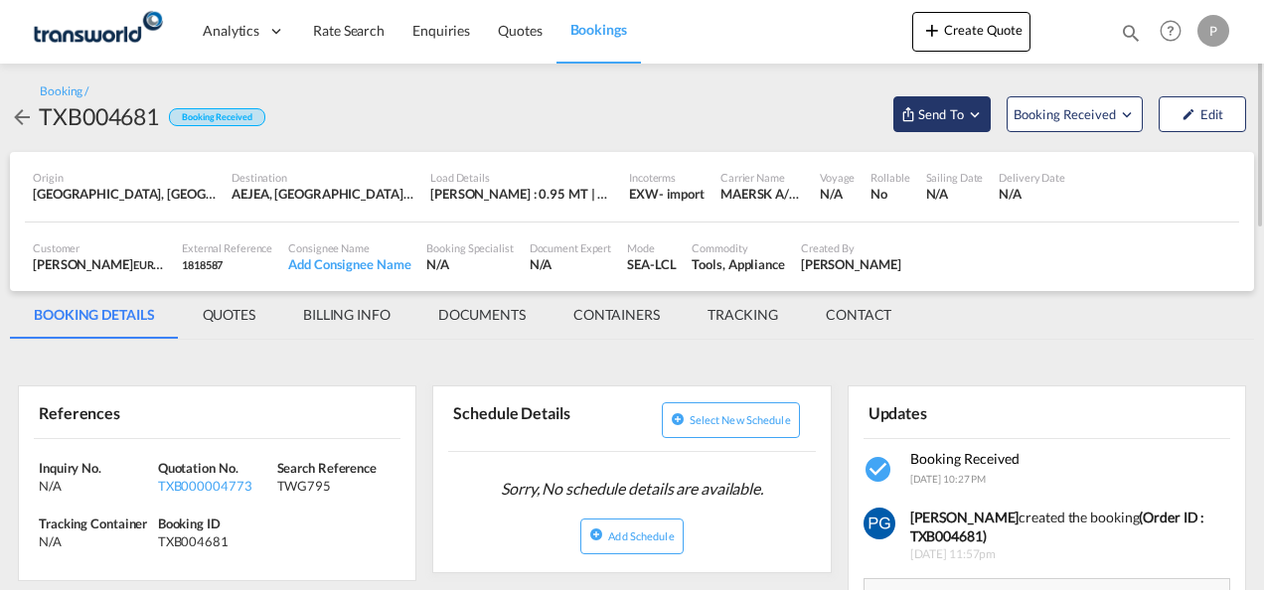
click at [953, 114] on span "Send To" at bounding box center [941, 114] width 50 height 20
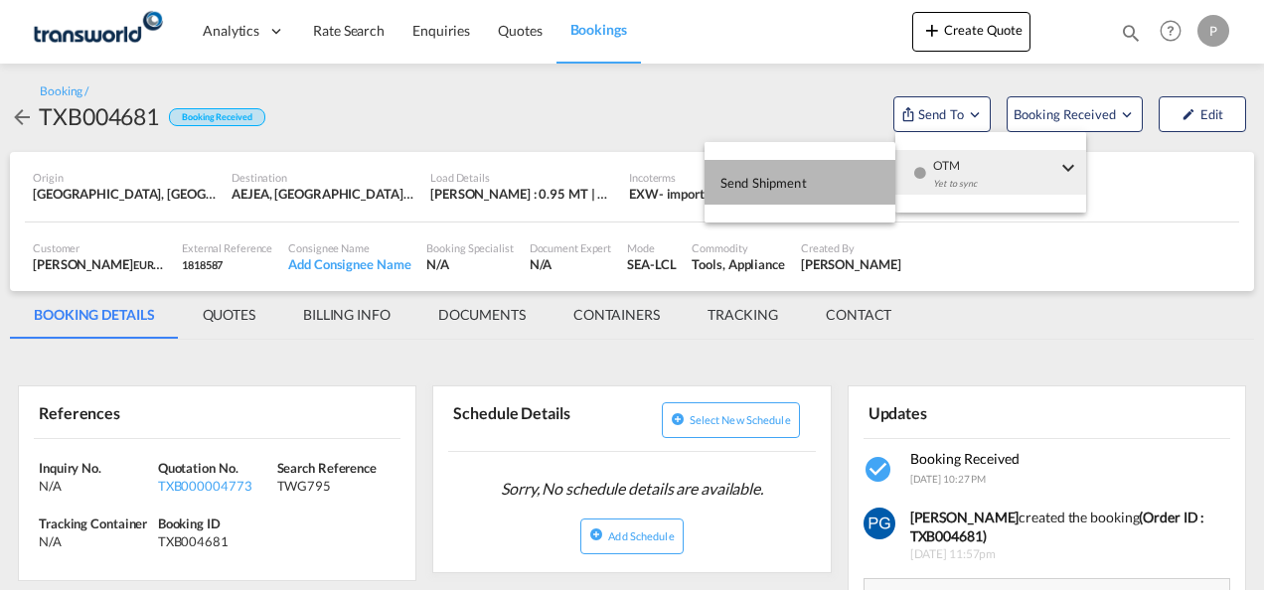
click at [809, 187] on button "Send Shipment" at bounding box center [800, 182] width 191 height 45
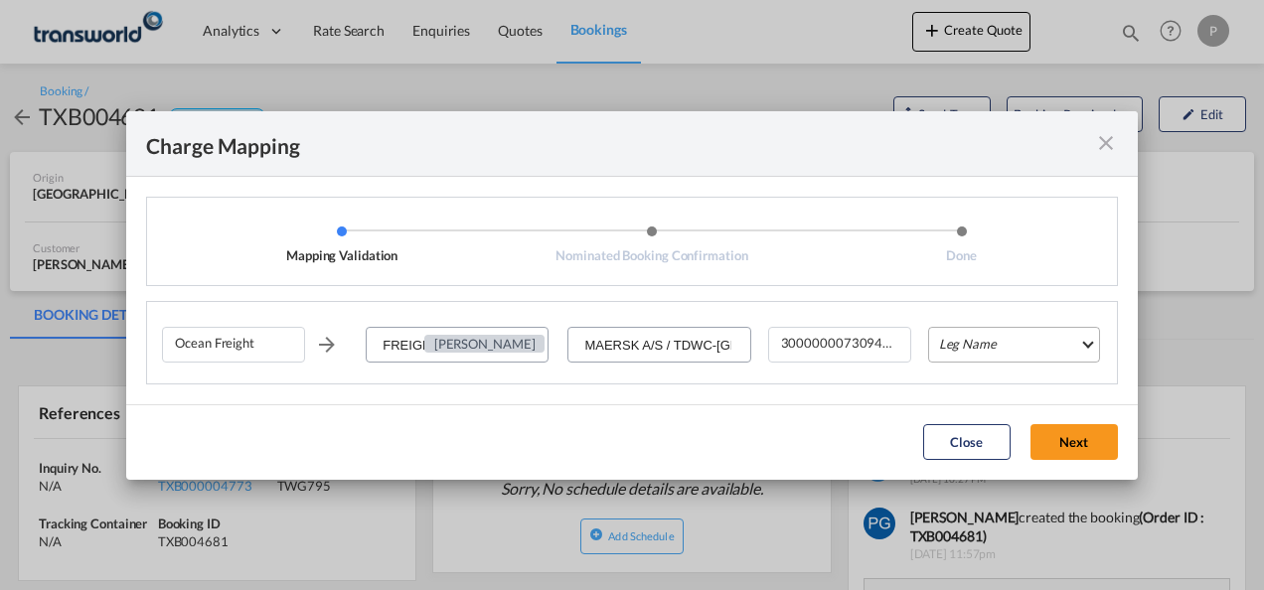
click at [961, 340] on md-select "Leg Name HANDLING ORIGIN VESSEL HANDLING DESTINATION OTHERS TL PICK UP CUSTOMS …" at bounding box center [1014, 345] width 172 height 36
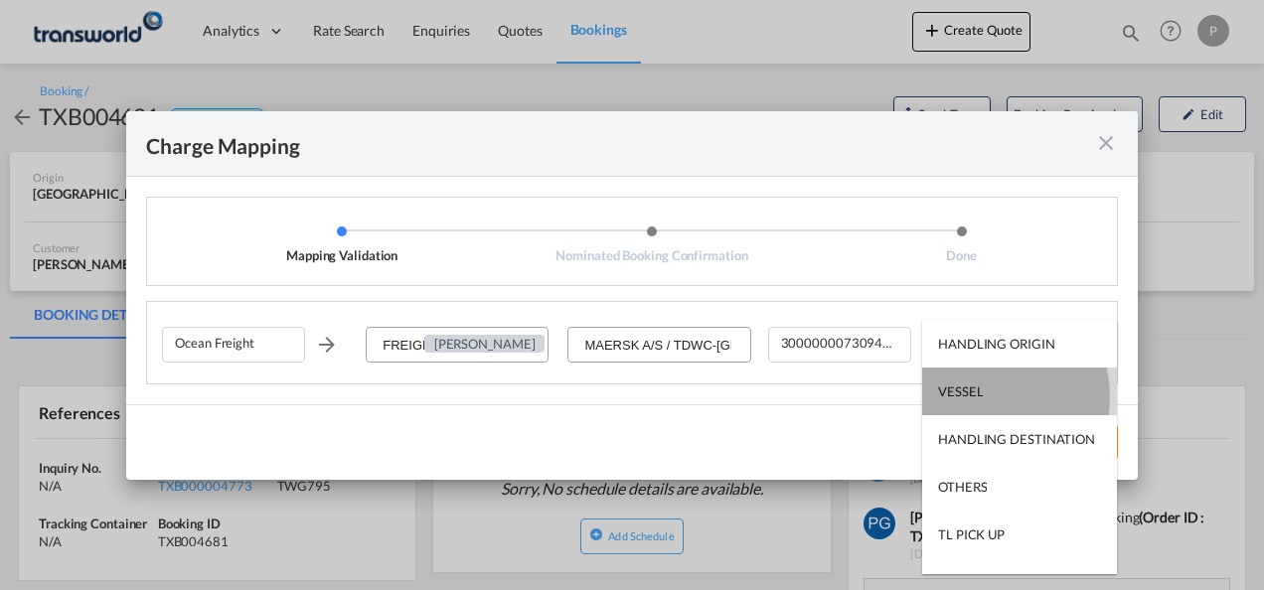
click at [965, 398] on div "VESSEL" at bounding box center [960, 392] width 45 height 18
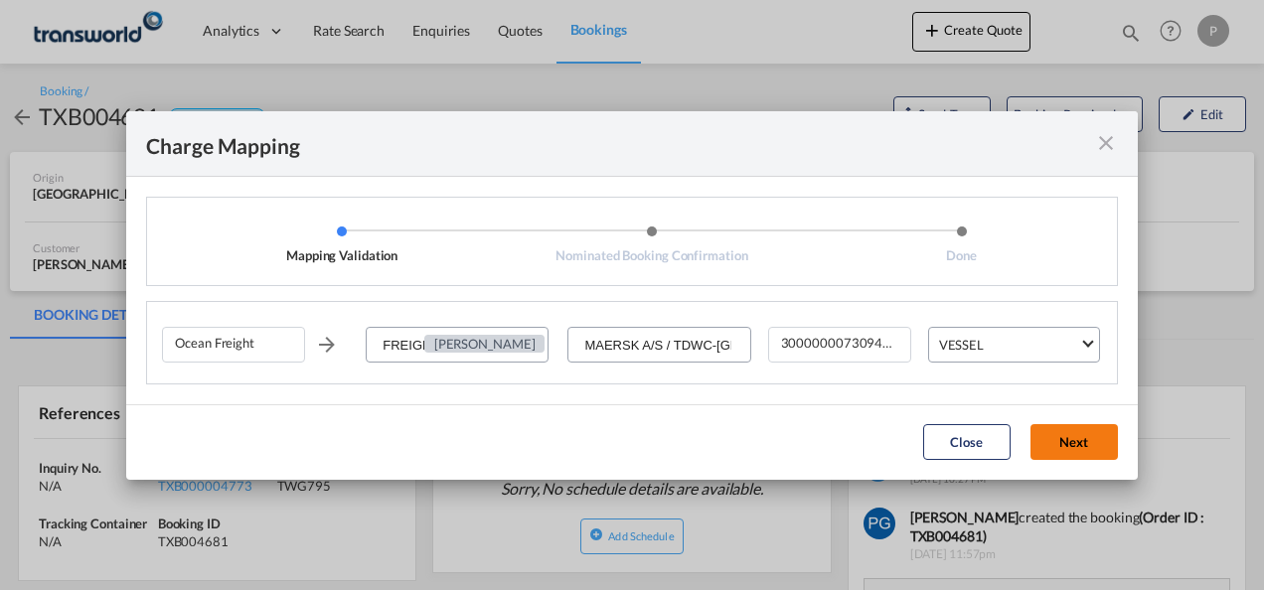
click at [1093, 451] on button "Next" at bounding box center [1074, 442] width 87 height 36
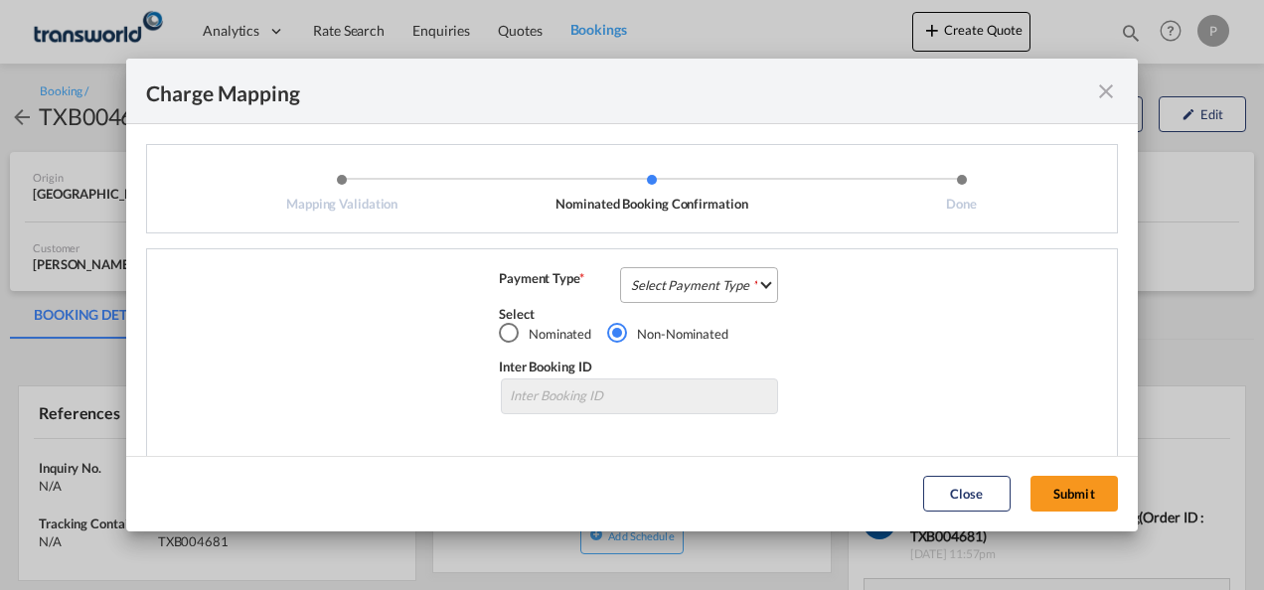
click at [700, 279] on md-select "Select Payment Type COLLECT PREPAID" at bounding box center [699, 285] width 158 height 36
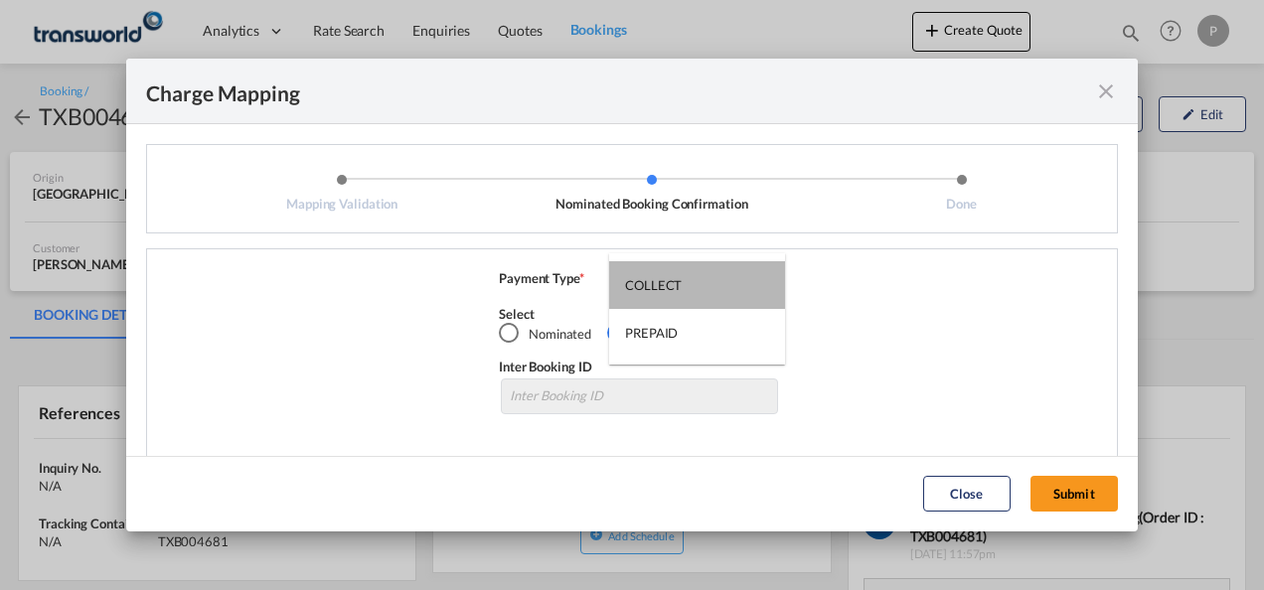
click at [700, 279] on md-option "COLLECT" at bounding box center [697, 285] width 176 height 48
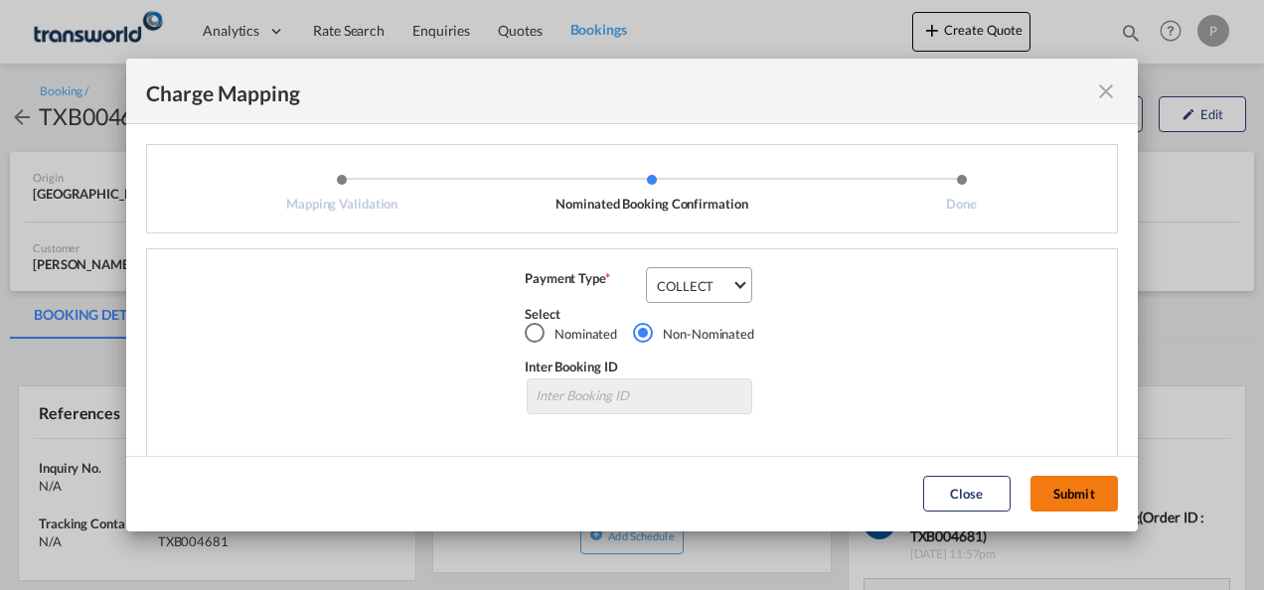
click at [1057, 485] on button "Submit" at bounding box center [1074, 494] width 87 height 36
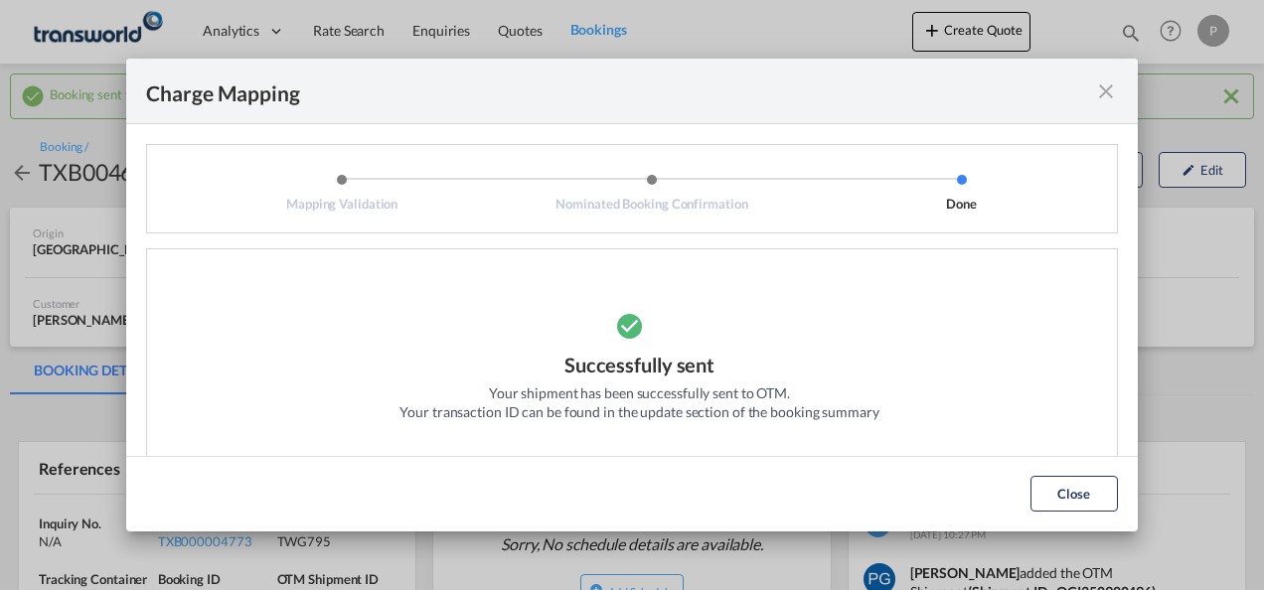
click at [1097, 93] on md-icon "icon-close fg-AAA8AD cursor" at bounding box center [1106, 92] width 24 height 24
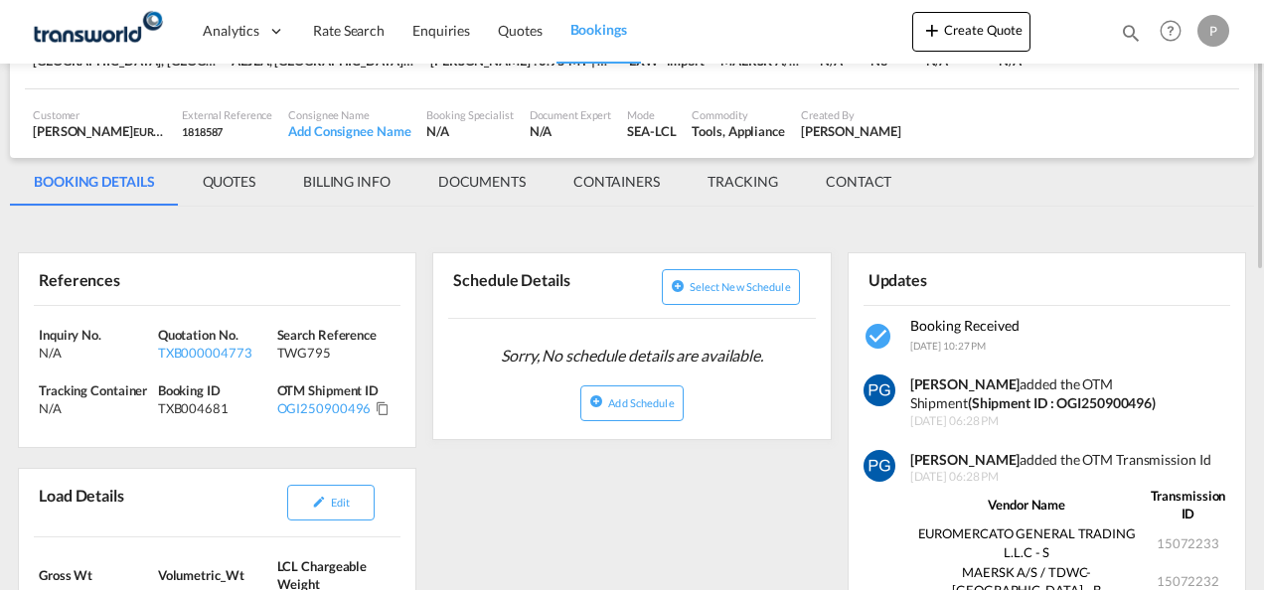
scroll to position [190, 0]
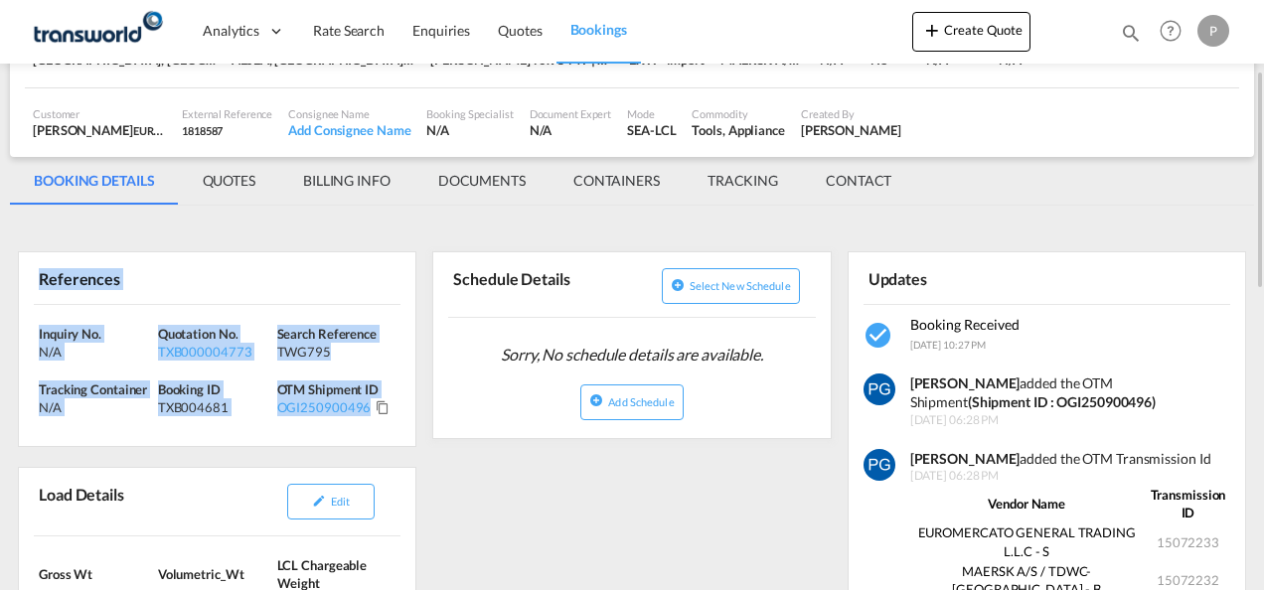
drag, startPoint x: 38, startPoint y: 268, endPoint x: 369, endPoint y: 416, distance: 362.6
click at [369, 416] on div "References Inquiry No. N/A Quotation No. TXB000004773 Search Reference TWG795 T…" at bounding box center [217, 349] width 399 height 196
copy div "References Inquiry No. N/A Quotation No. TXB000004773 Search Reference TWG795 T…"
click at [954, 21] on button "Create Quote" at bounding box center [971, 32] width 118 height 40
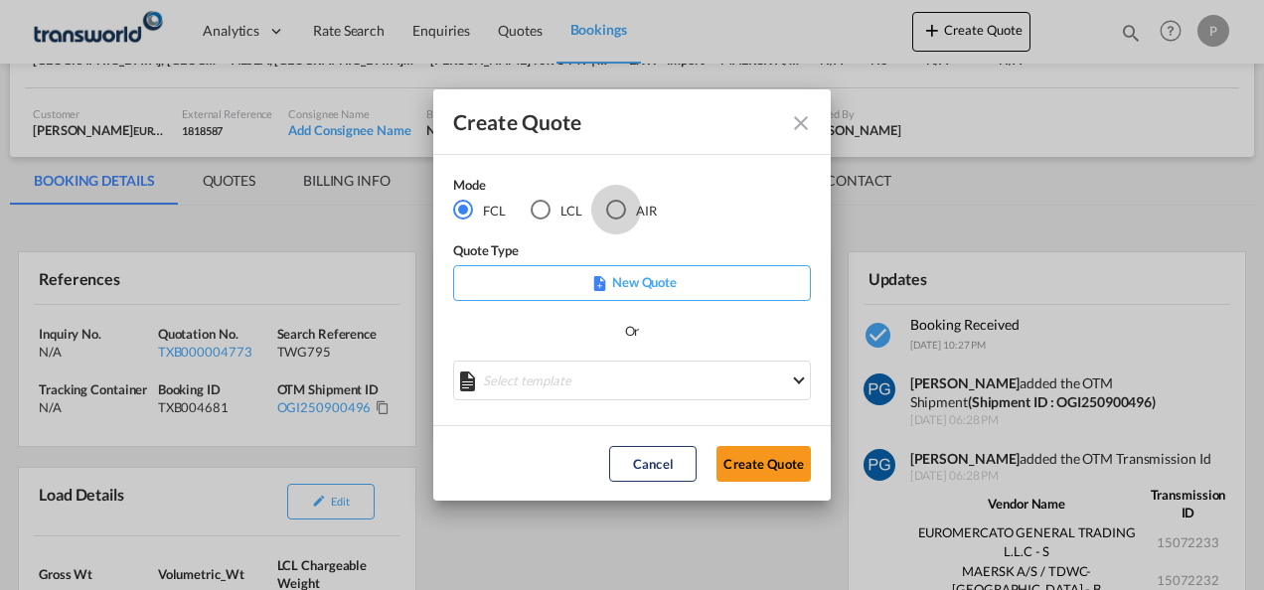
click at [616, 211] on div "AIR" at bounding box center [616, 210] width 20 height 20
click at [739, 459] on button "Create Quote" at bounding box center [764, 464] width 94 height 36
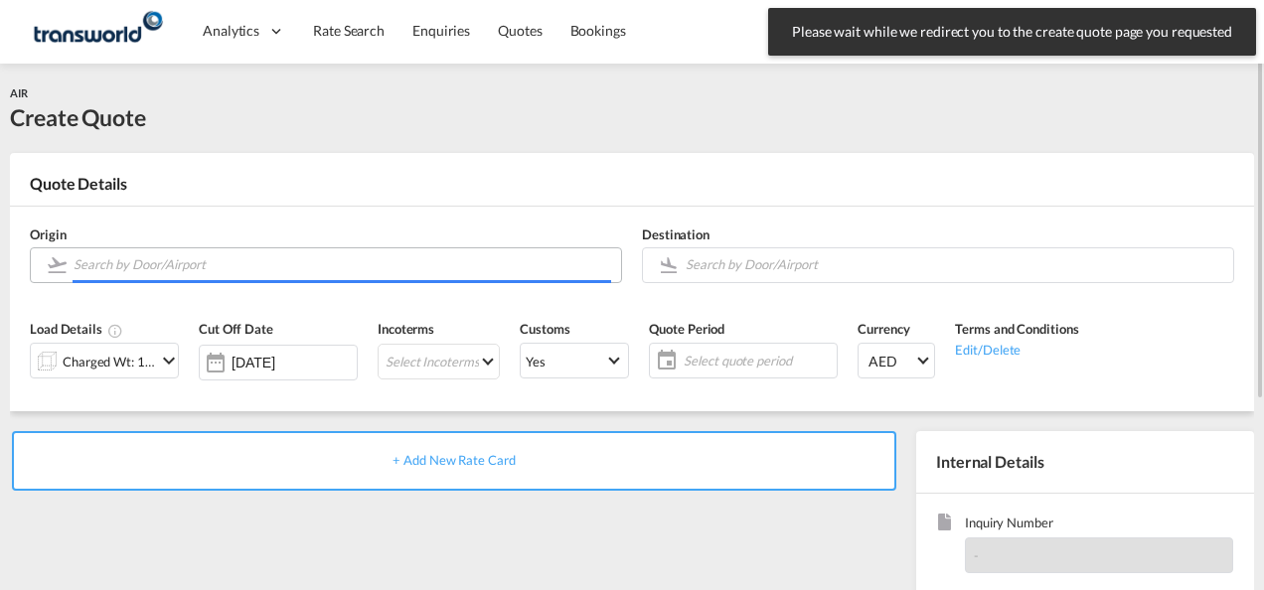
click at [276, 264] on input "Search by Door/Airport" at bounding box center [343, 264] width 538 height 35
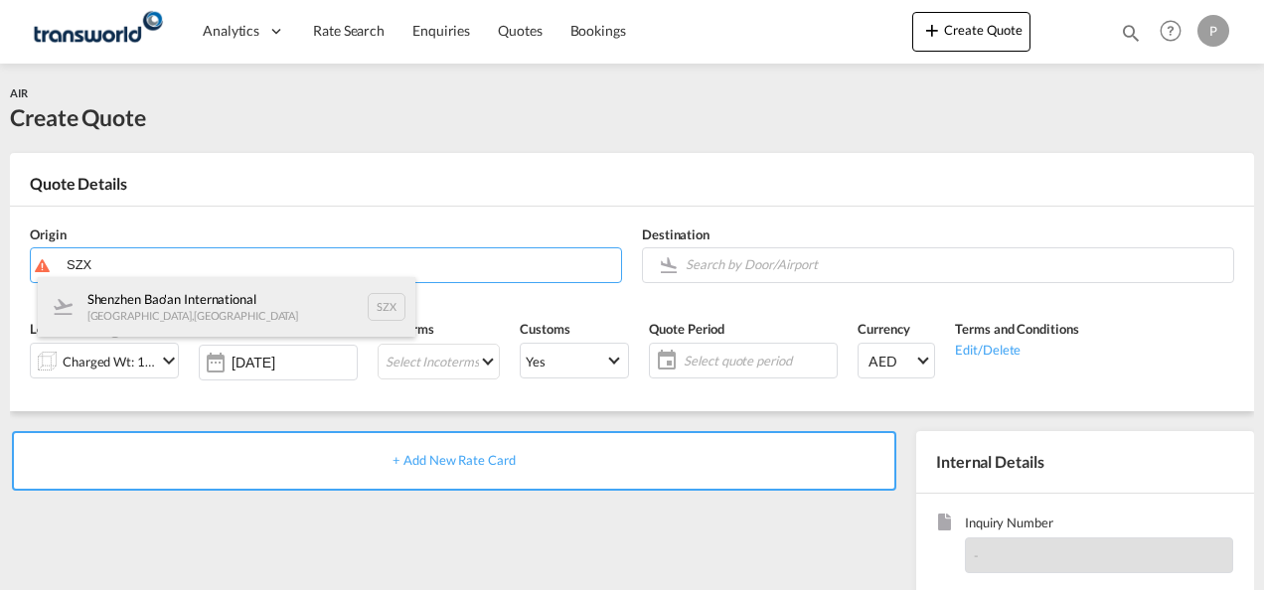
click at [203, 294] on div "Shenzhen Bao'an International [GEOGRAPHIC_DATA] , [GEOGRAPHIC_DATA] SZX" at bounding box center [227, 307] width 378 height 60
type input "Shenzhen Bao'an International, [GEOGRAPHIC_DATA], SZX"
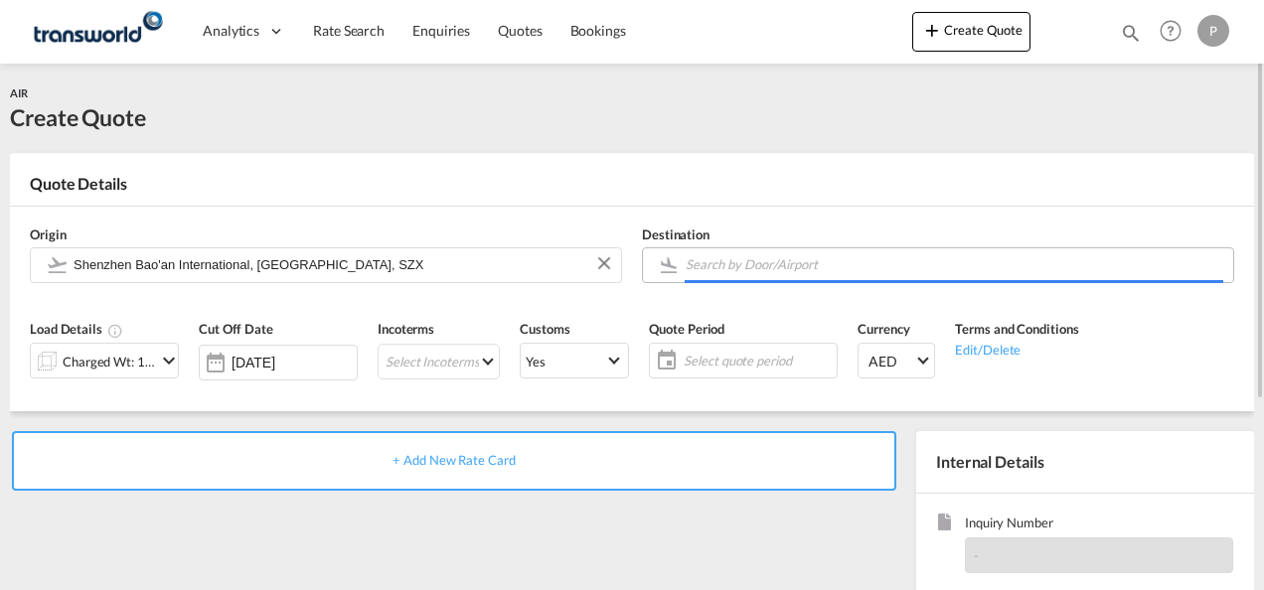
click at [756, 274] on input "Search by Door/Airport" at bounding box center [955, 264] width 538 height 35
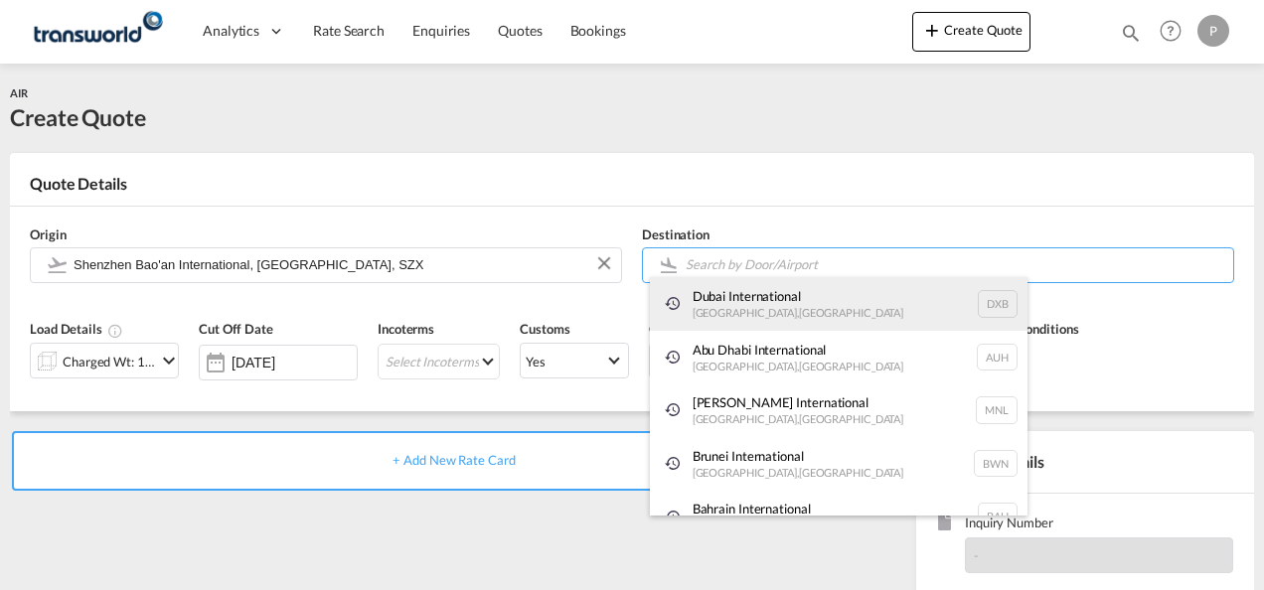
click at [755, 306] on div "Dubai International [GEOGRAPHIC_DATA] , [GEOGRAPHIC_DATA] DXB" at bounding box center [839, 304] width 378 height 54
type input "Dubai International, [GEOGRAPHIC_DATA], DXB"
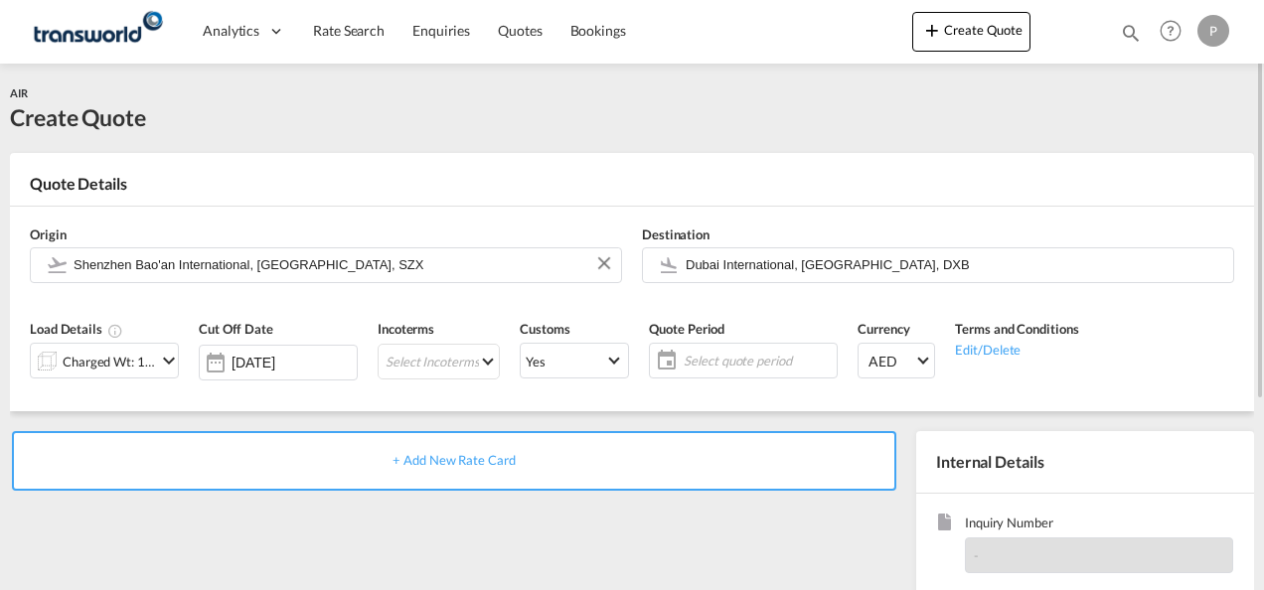
click at [159, 363] on md-icon "icon-chevron-down" at bounding box center [169, 361] width 24 height 24
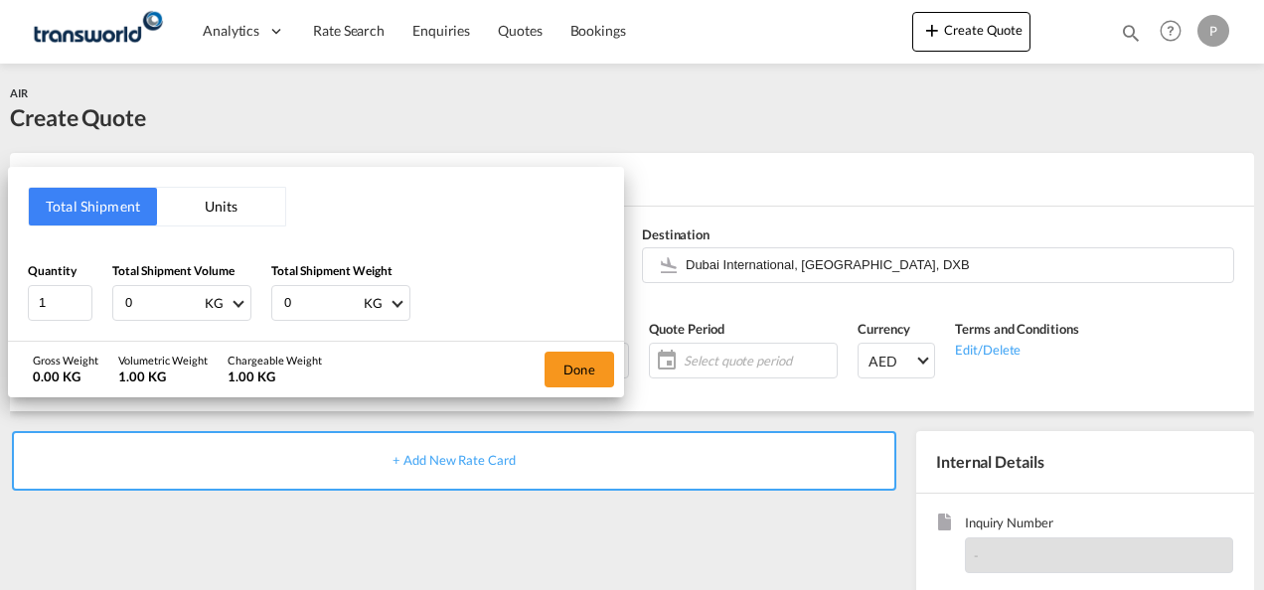
click at [173, 302] on input "0" at bounding box center [163, 303] width 80 height 34
type input "165"
click at [302, 301] on input "0" at bounding box center [322, 303] width 80 height 34
type input "165"
click at [584, 379] on button "Done" at bounding box center [580, 370] width 70 height 36
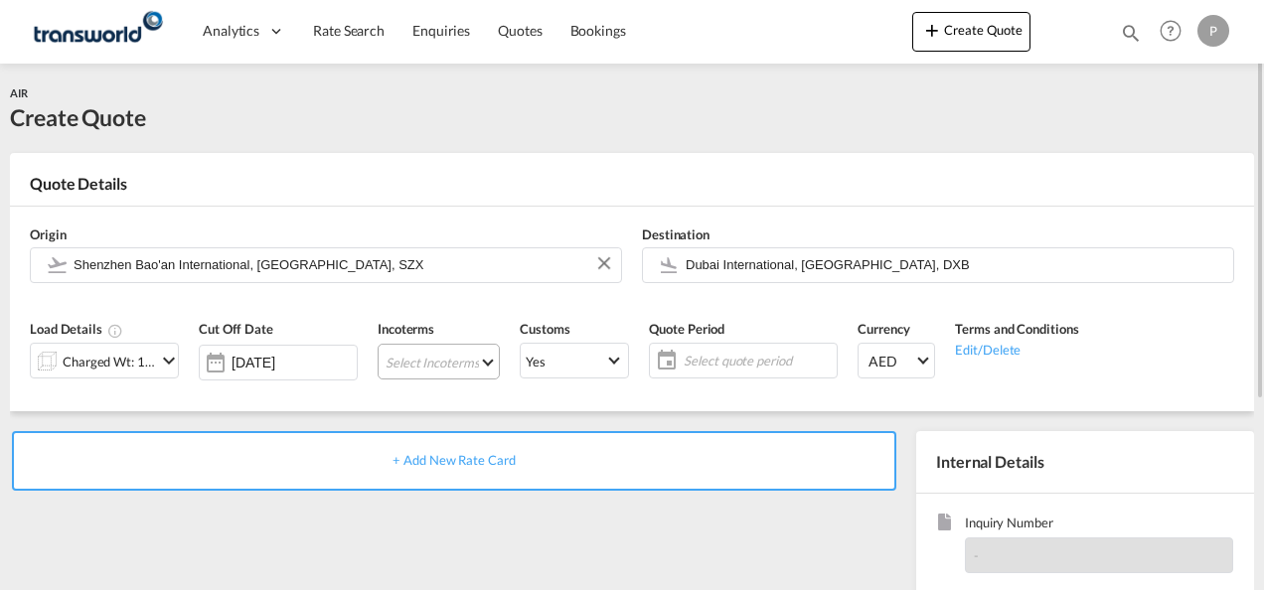
click at [452, 368] on md-select "Select Incoterms FOB - export Free on Board CPT - import Carrier Paid to DAP - …" at bounding box center [439, 362] width 122 height 36
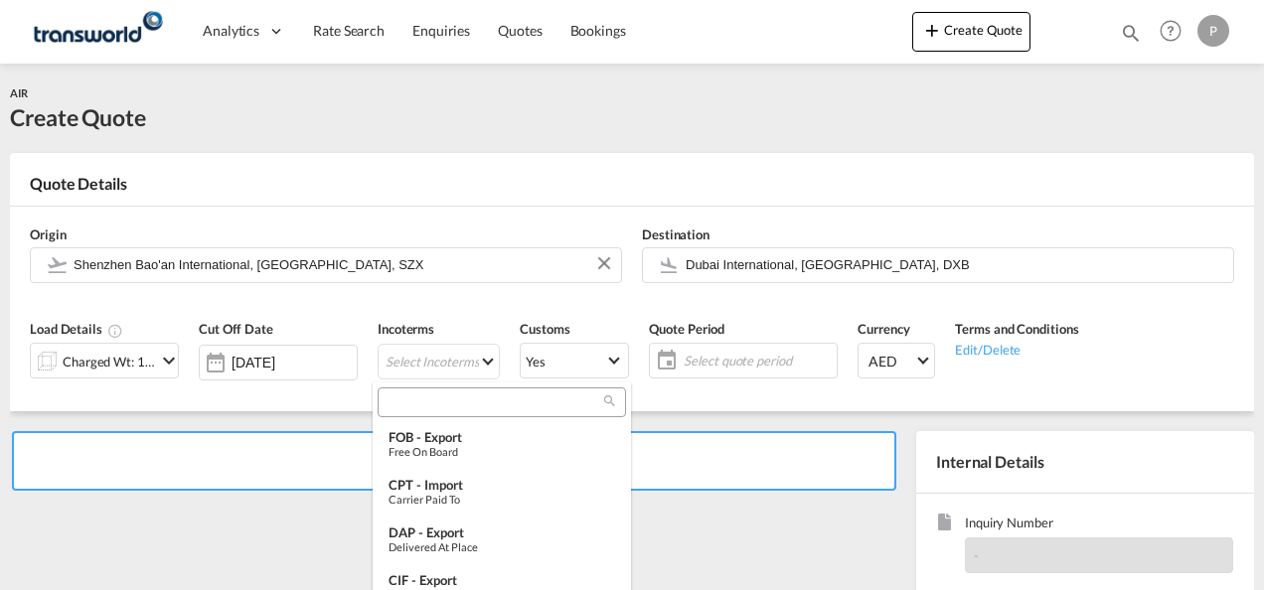
click at [447, 403] on input "search" at bounding box center [494, 403] width 221 height 18
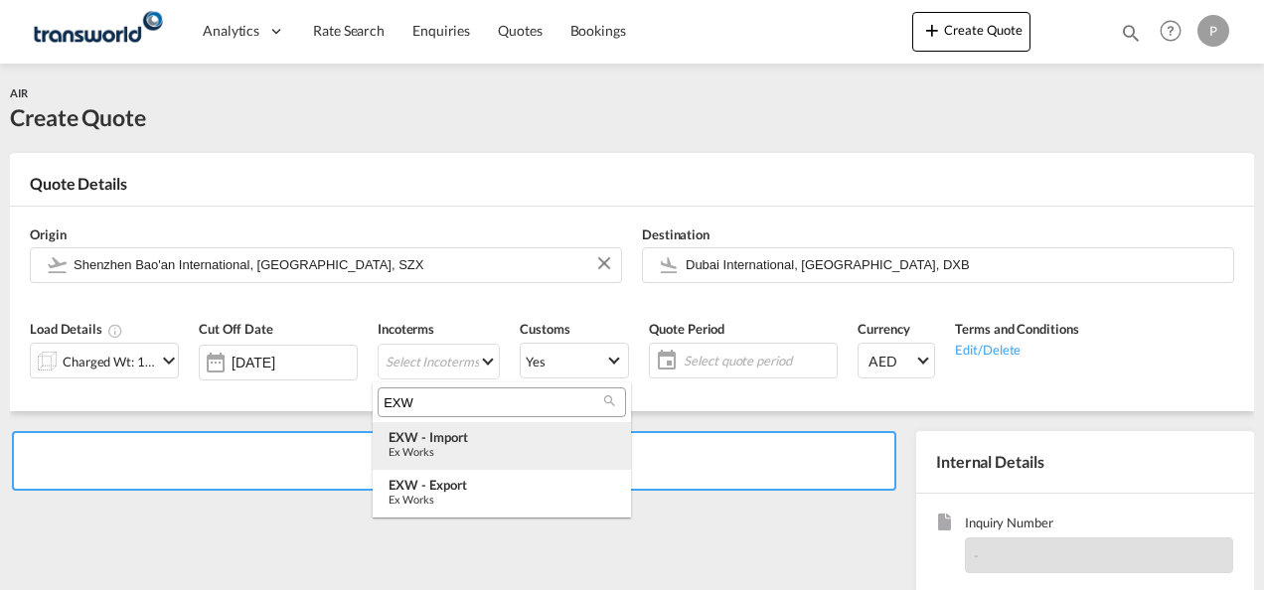
type input "EXW"
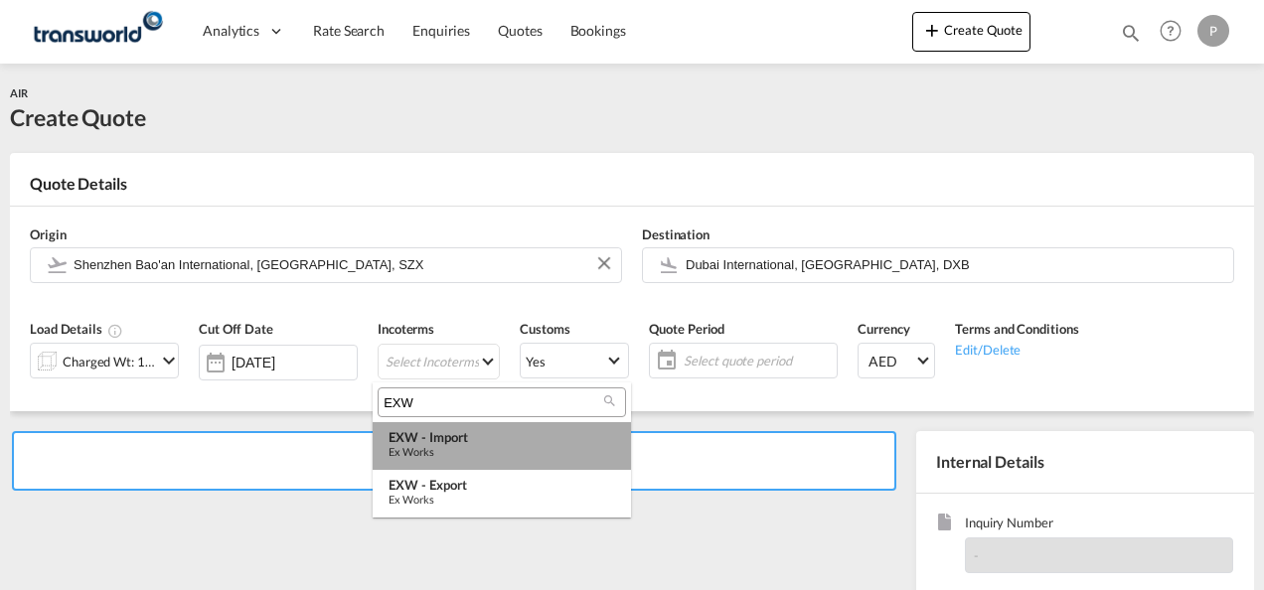
click at [453, 448] on div "Ex Works" at bounding box center [502, 451] width 227 height 13
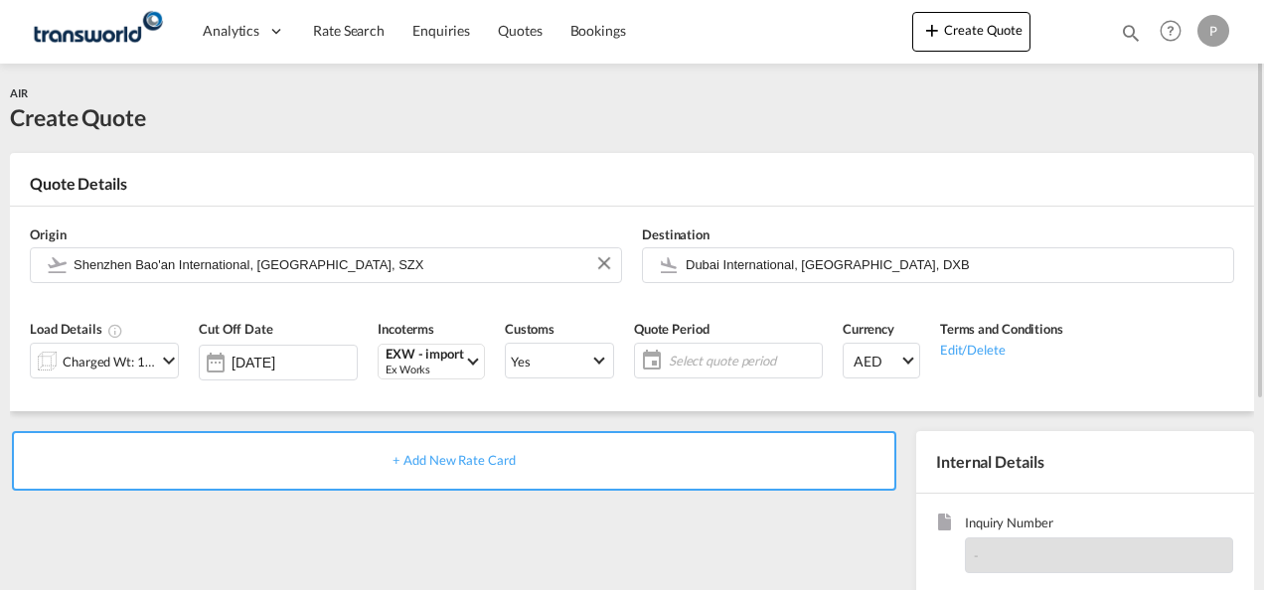
click at [692, 359] on span "Select quote period" at bounding box center [743, 361] width 148 height 18
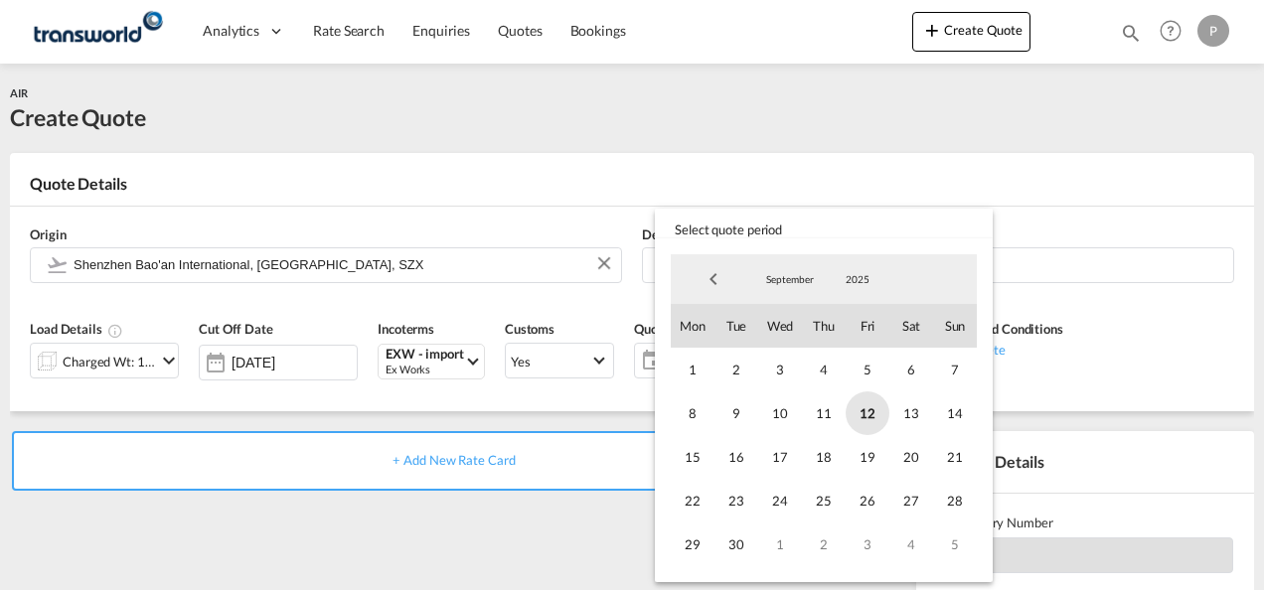
click at [862, 407] on span "12" at bounding box center [868, 414] width 44 height 44
click at [737, 542] on span "30" at bounding box center [737, 545] width 44 height 44
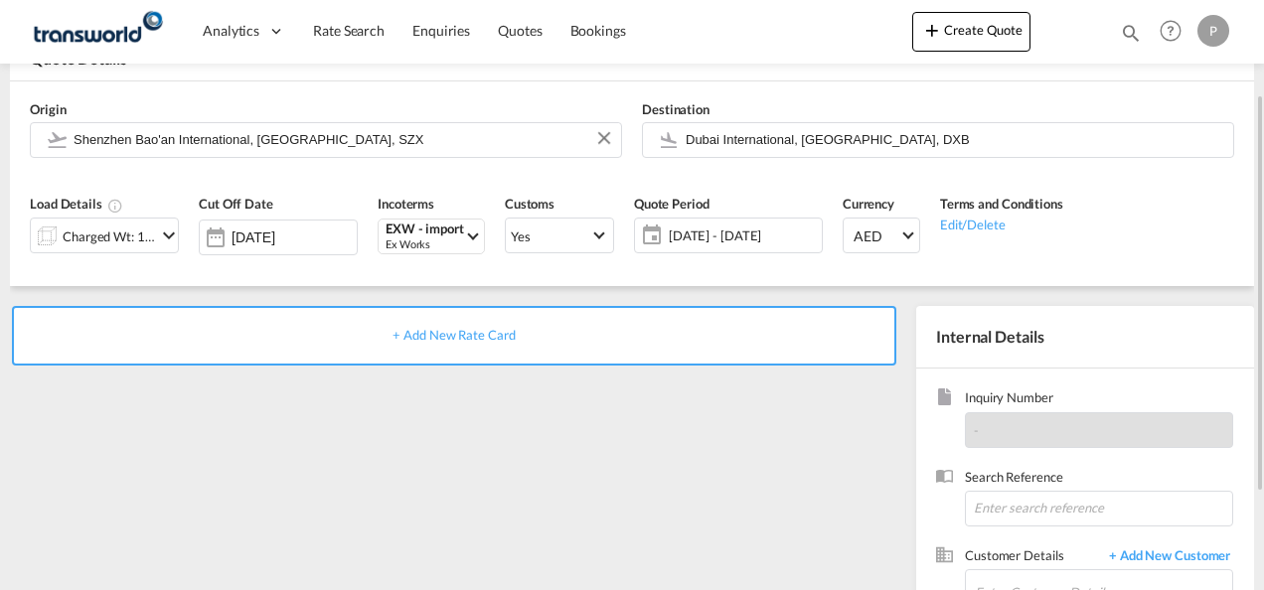
scroll to position [130, 0]
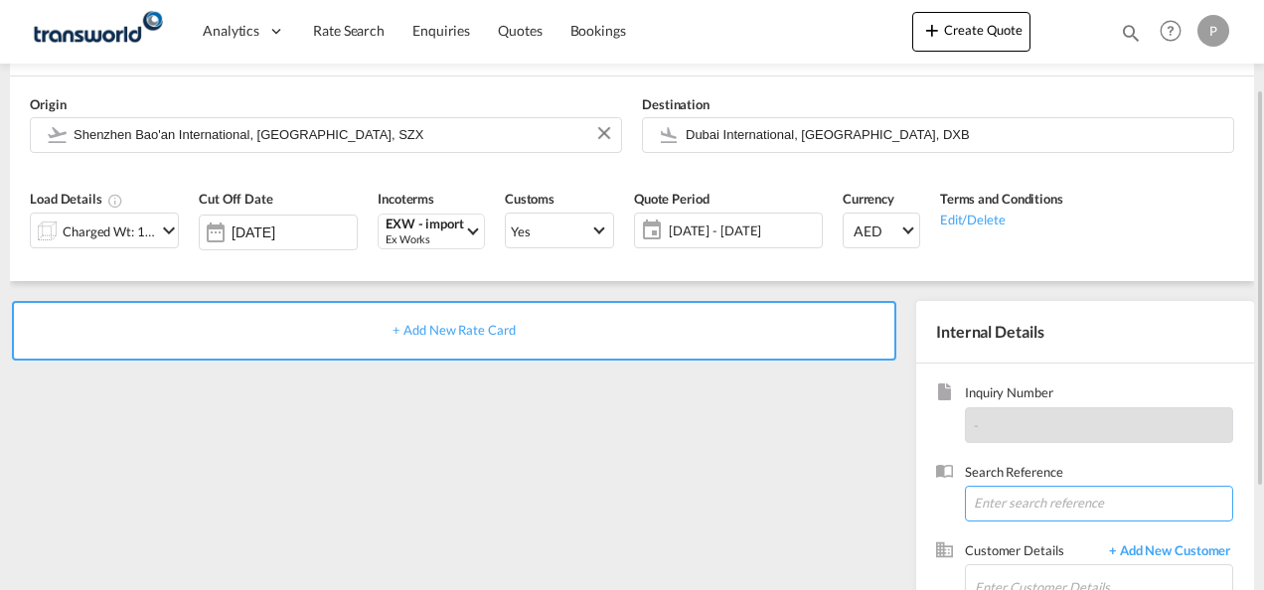
click at [1022, 514] on input at bounding box center [1099, 504] width 268 height 36
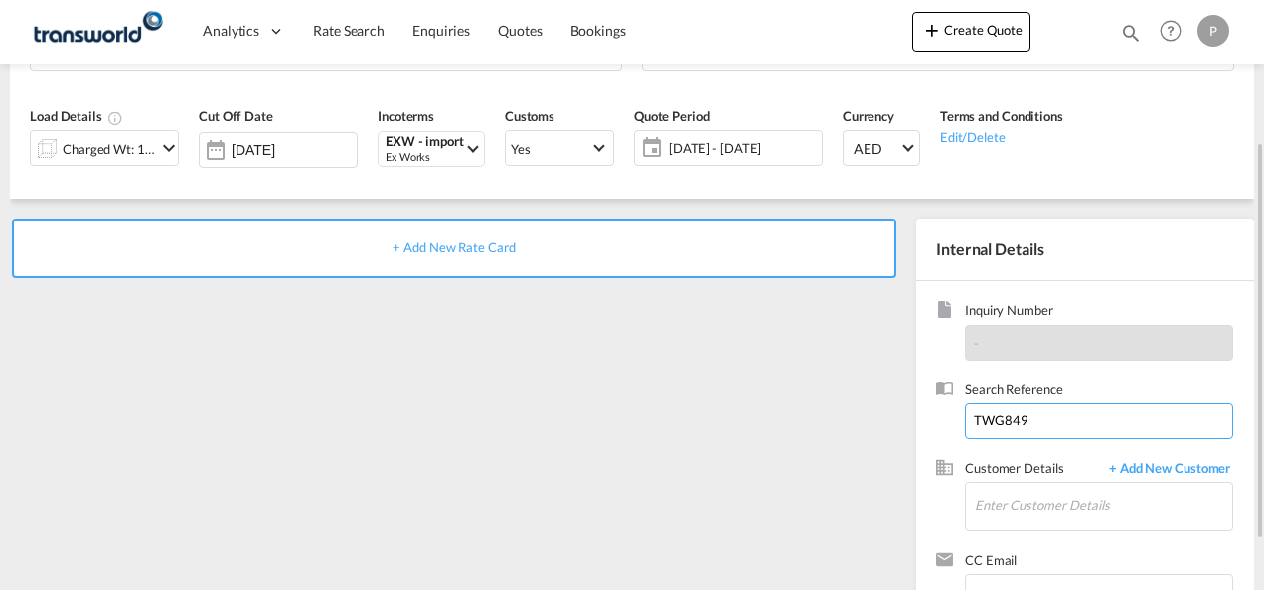
scroll to position [214, 0]
type input "TWG849"
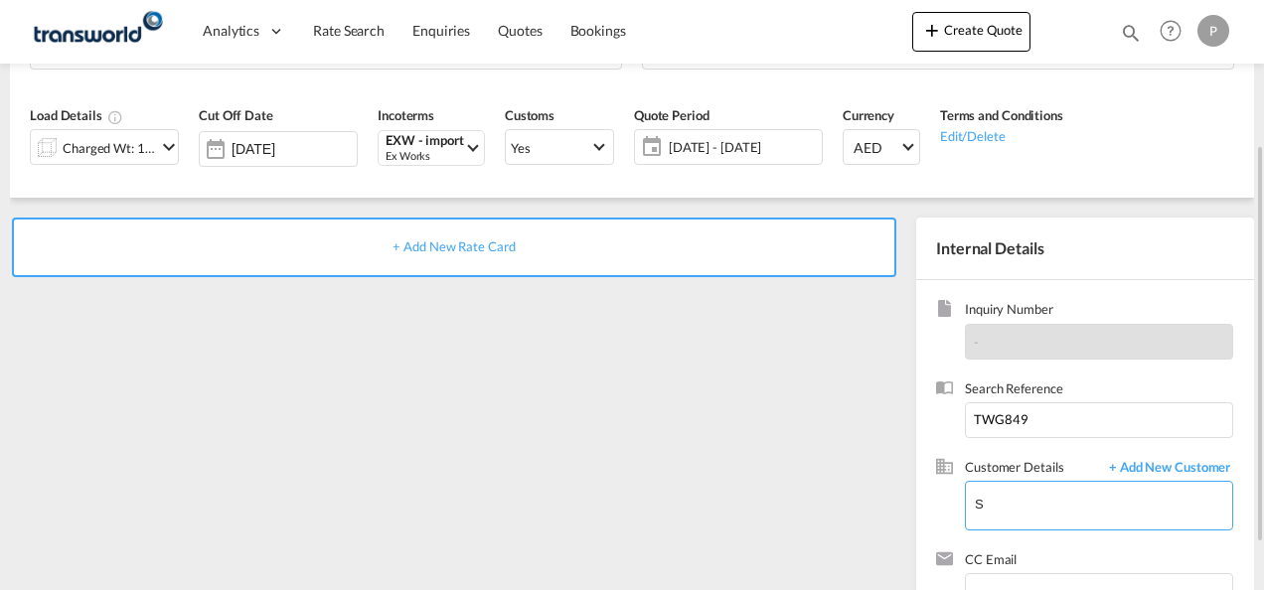
click at [1026, 507] on input "S" at bounding box center [1103, 504] width 257 height 45
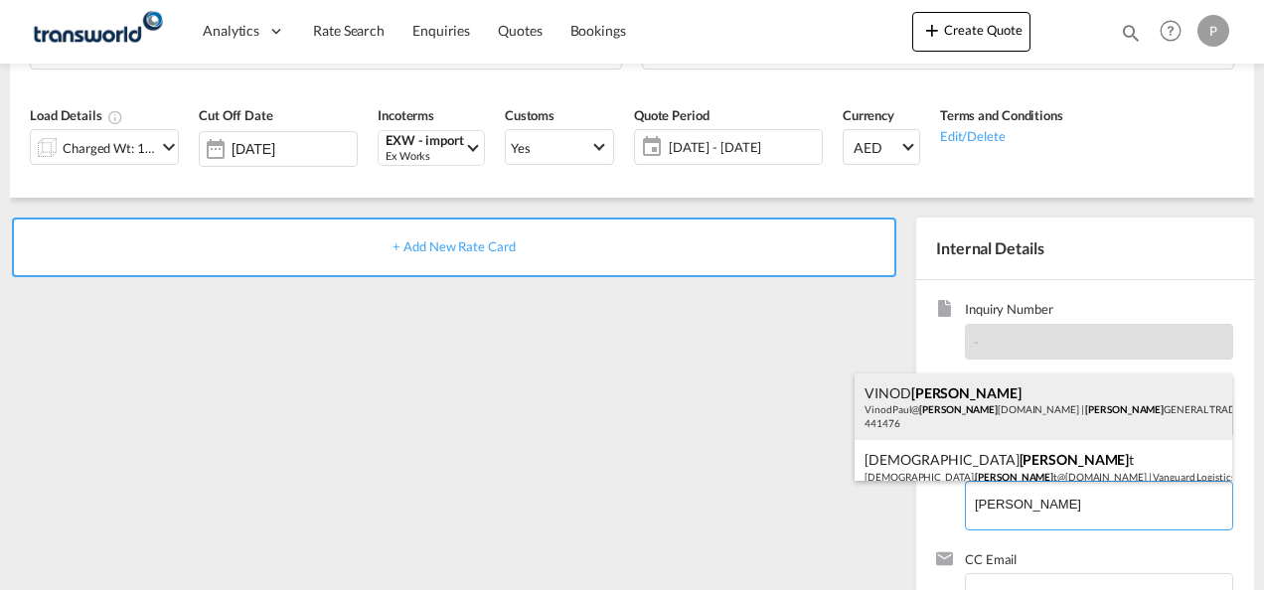
click at [986, 417] on div "[PERSON_NAME] [PERSON_NAME] VinodPaul@ [PERSON_NAME] [DOMAIN_NAME] | [PERSON_NA…" at bounding box center [1044, 408] width 378 height 68
type input "[PERSON_NAME] GENERAL TRADING LLC, [PERSON_NAME] [PERSON_NAME], [EMAIL_ADDRESS]…"
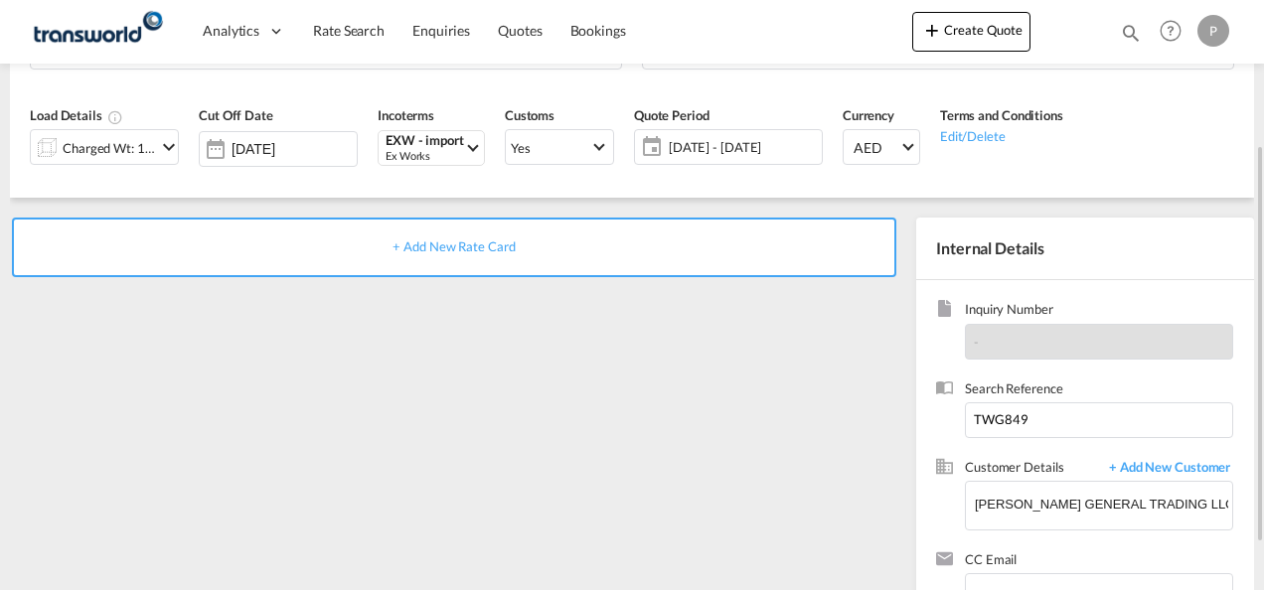
click at [455, 248] on span "+ Add New Rate Card" at bounding box center [454, 247] width 122 height 16
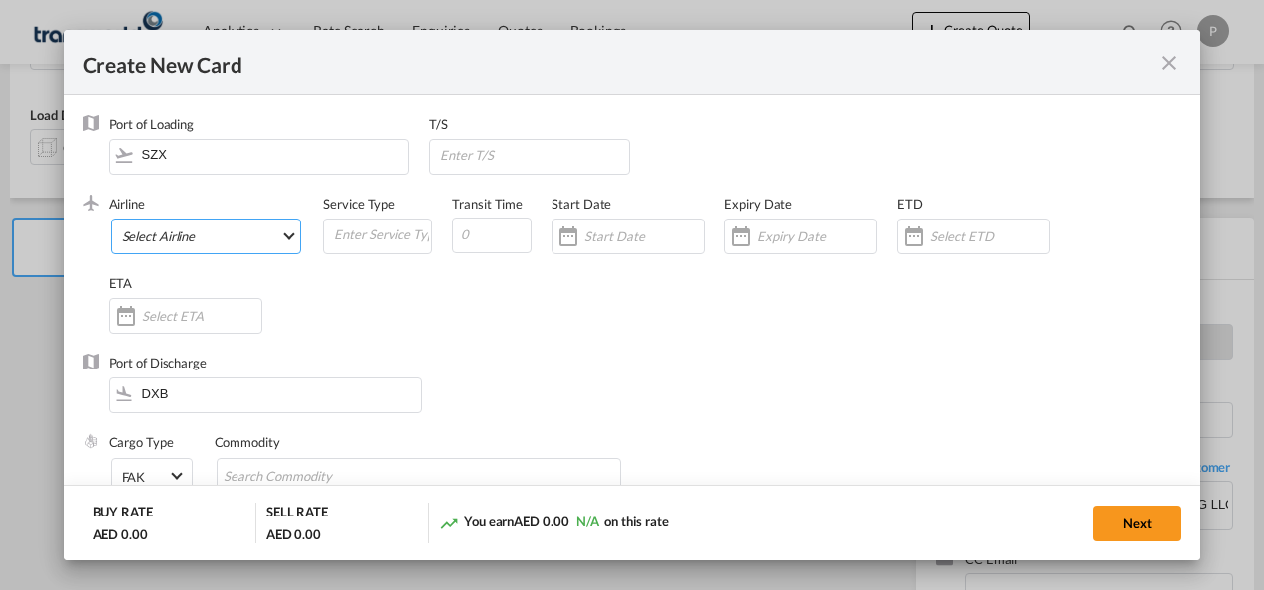
click at [195, 239] on md-select "Select Airline AIR EXPRESS S.A. (1166- / -) CMA CGM Air Cargo (1140-2C / -) DDW…" at bounding box center [206, 237] width 191 height 36
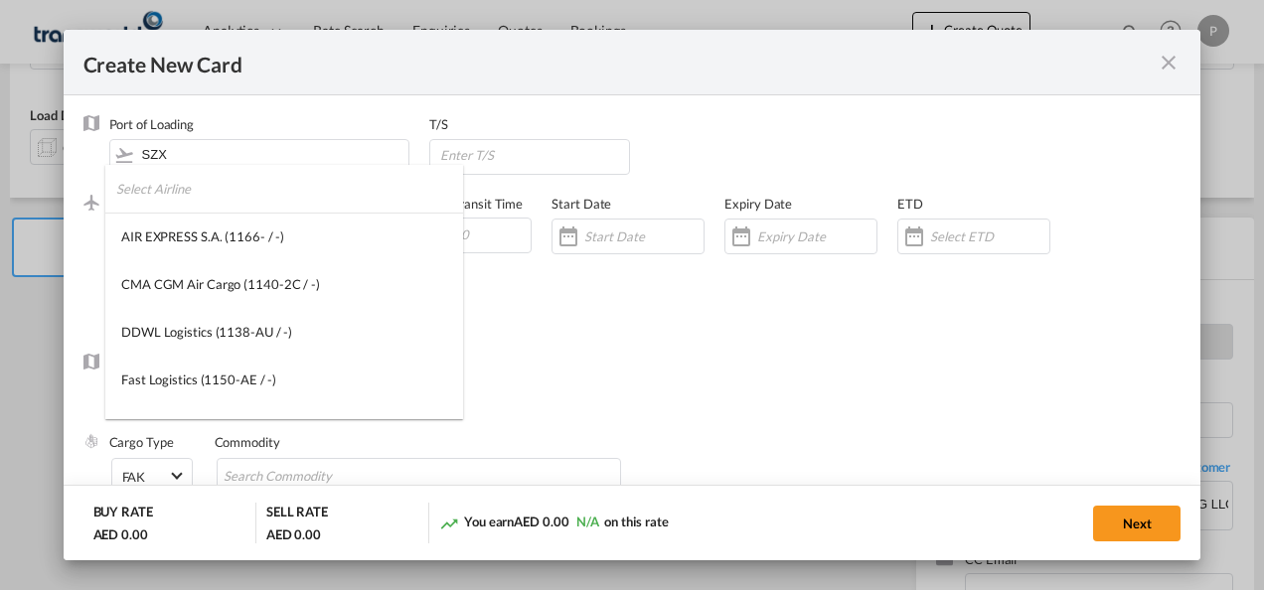
click at [217, 194] on input "search" at bounding box center [289, 189] width 347 height 48
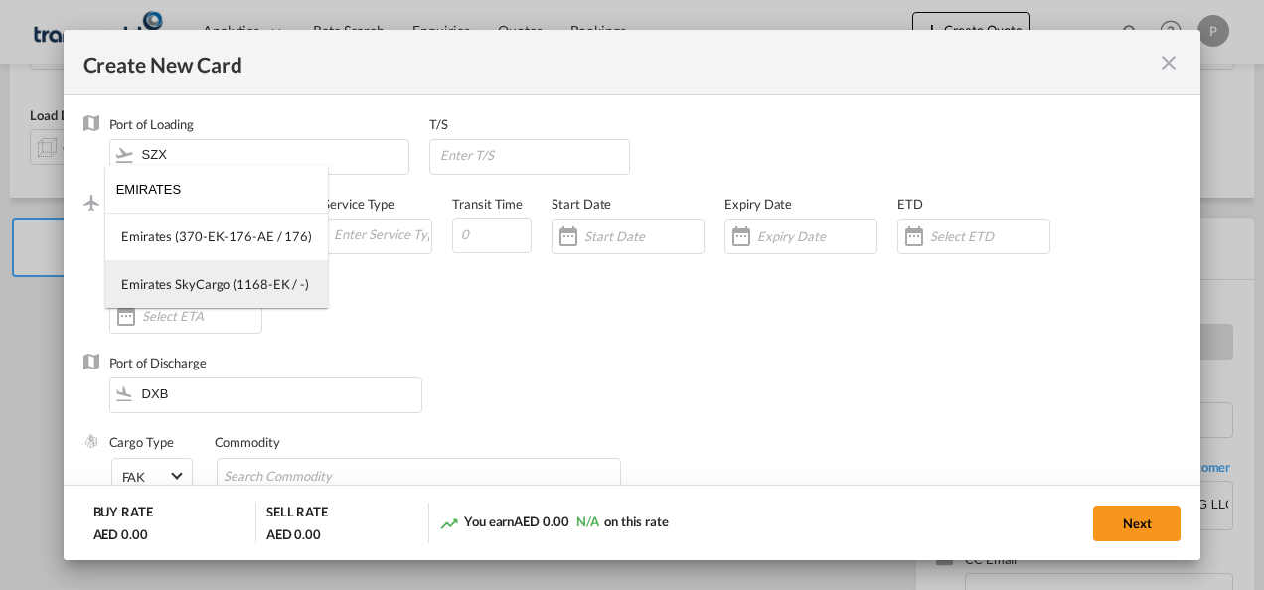
type input "EMIRATES"
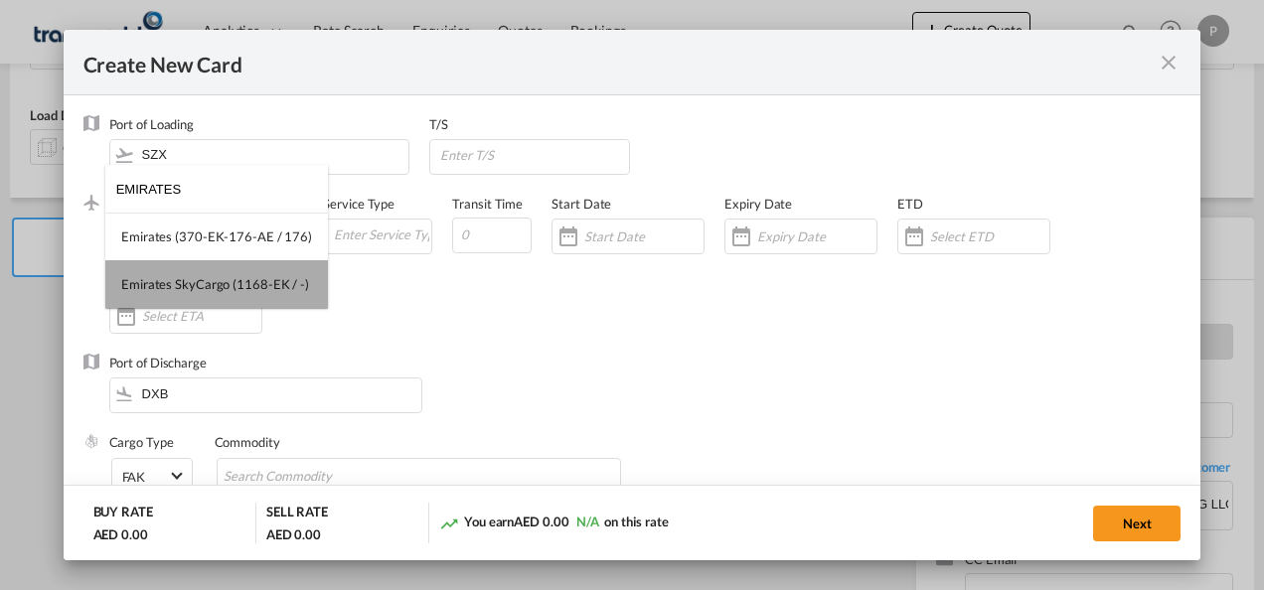
click at [221, 294] on md-option "Emirates SkyCargo (1168-EK / -)" at bounding box center [216, 284] width 223 height 48
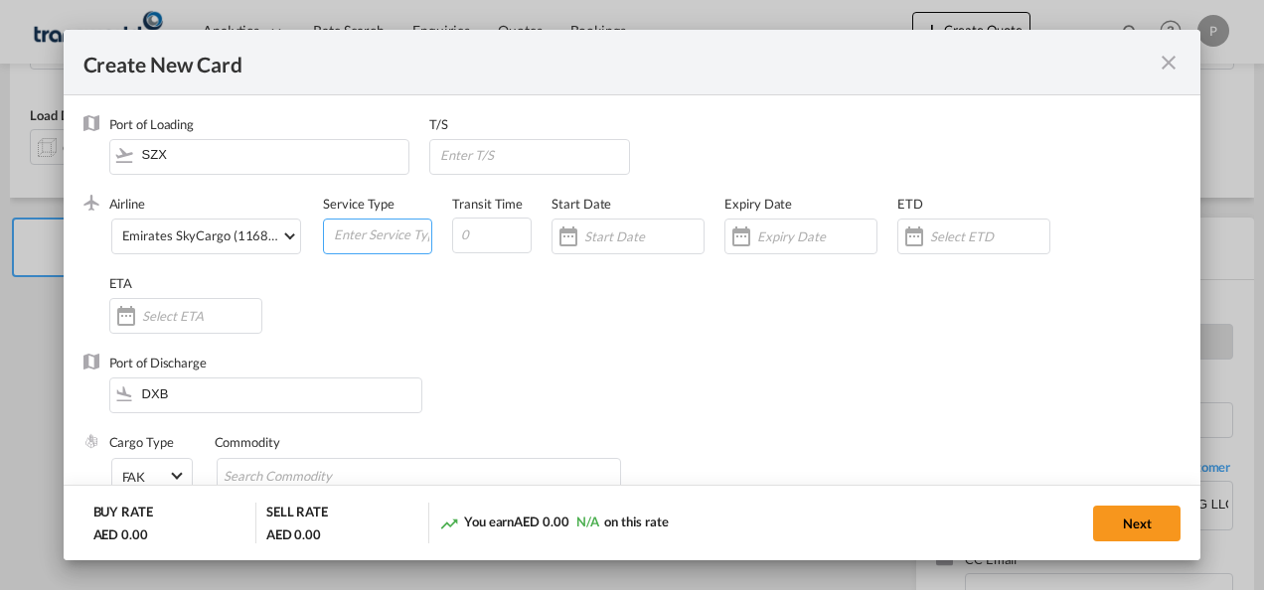
click at [371, 239] on input "Create New Card ..." at bounding box center [381, 235] width 99 height 30
type input "EXW IMPORT"
click at [803, 229] on input "Create New Card ..." at bounding box center [816, 237] width 119 height 16
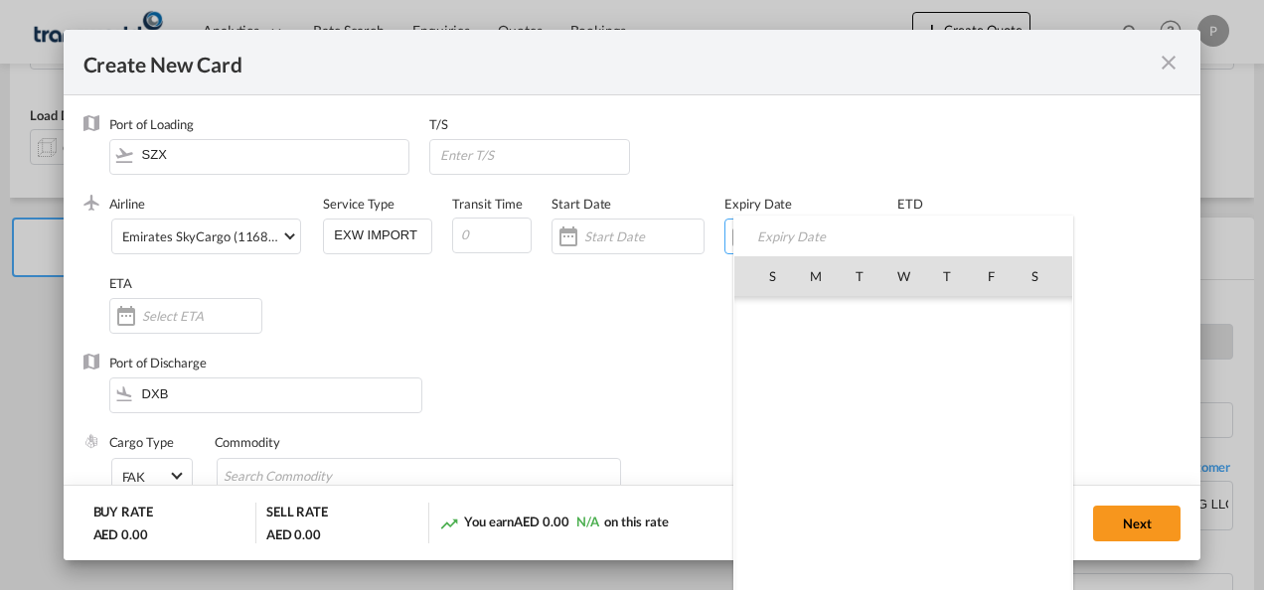
scroll to position [460353, 0]
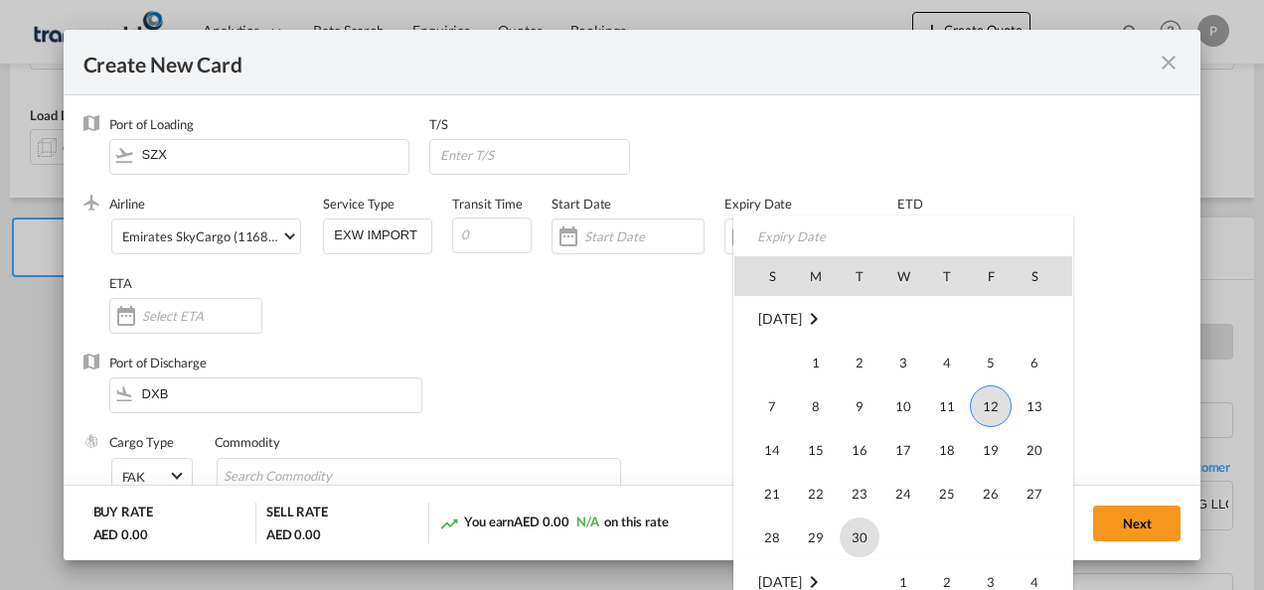
click at [847, 523] on span "30" at bounding box center [860, 538] width 40 height 40
type input "[DATE]"
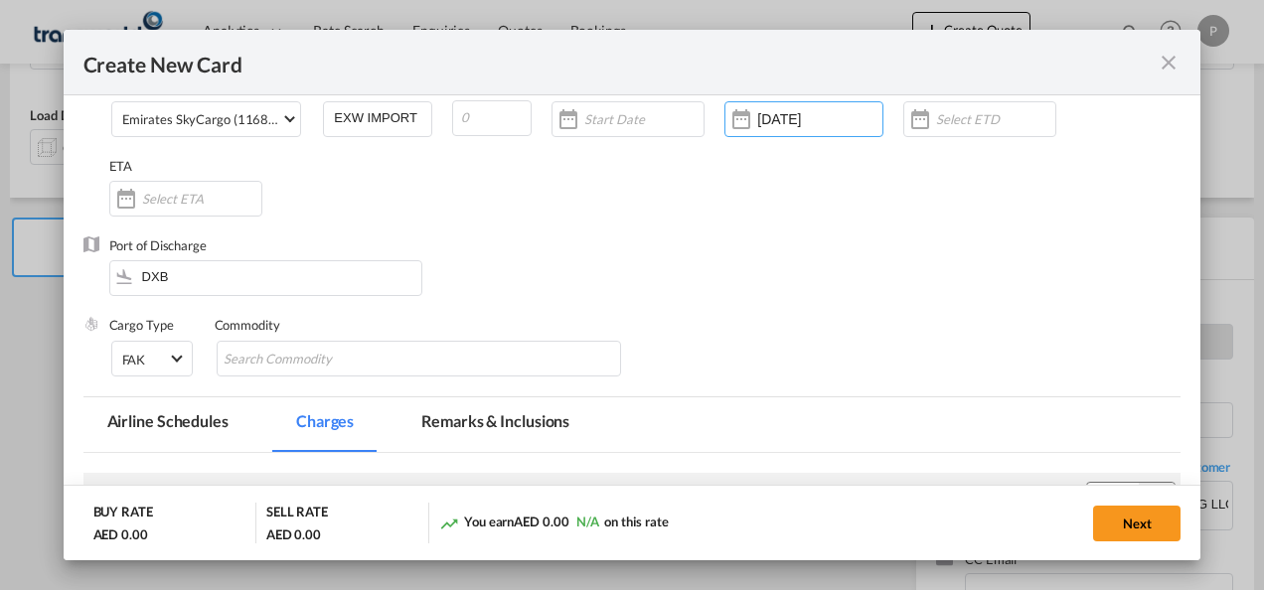
scroll to position [123, 0]
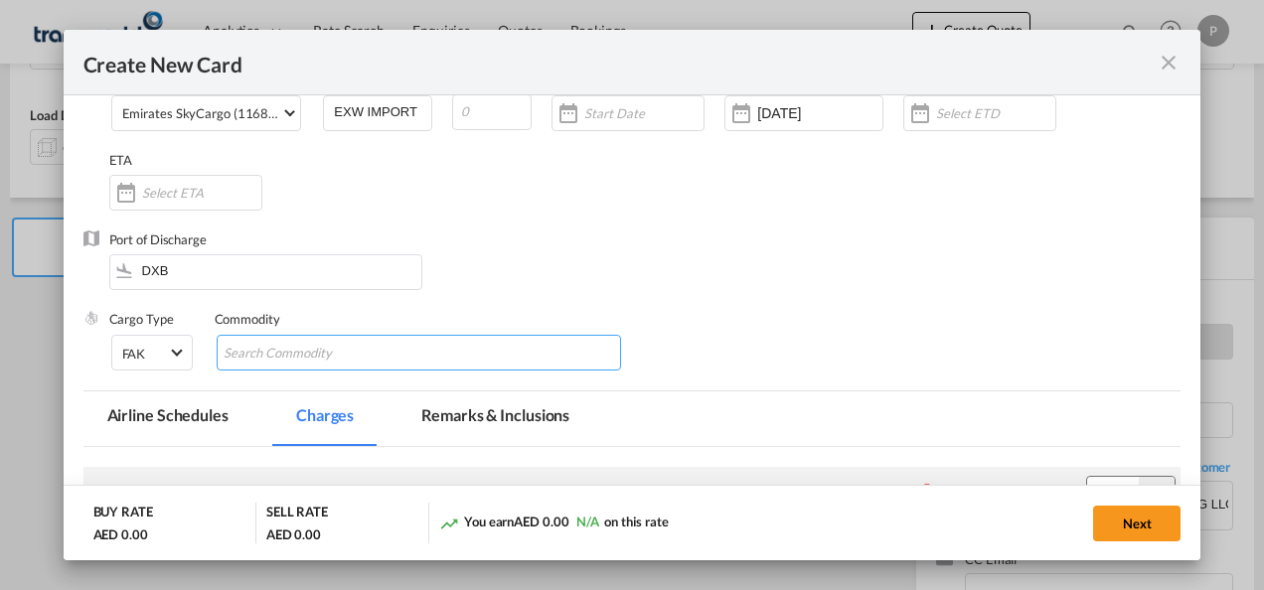
click at [356, 349] on input "Chips input." at bounding box center [315, 354] width 182 height 32
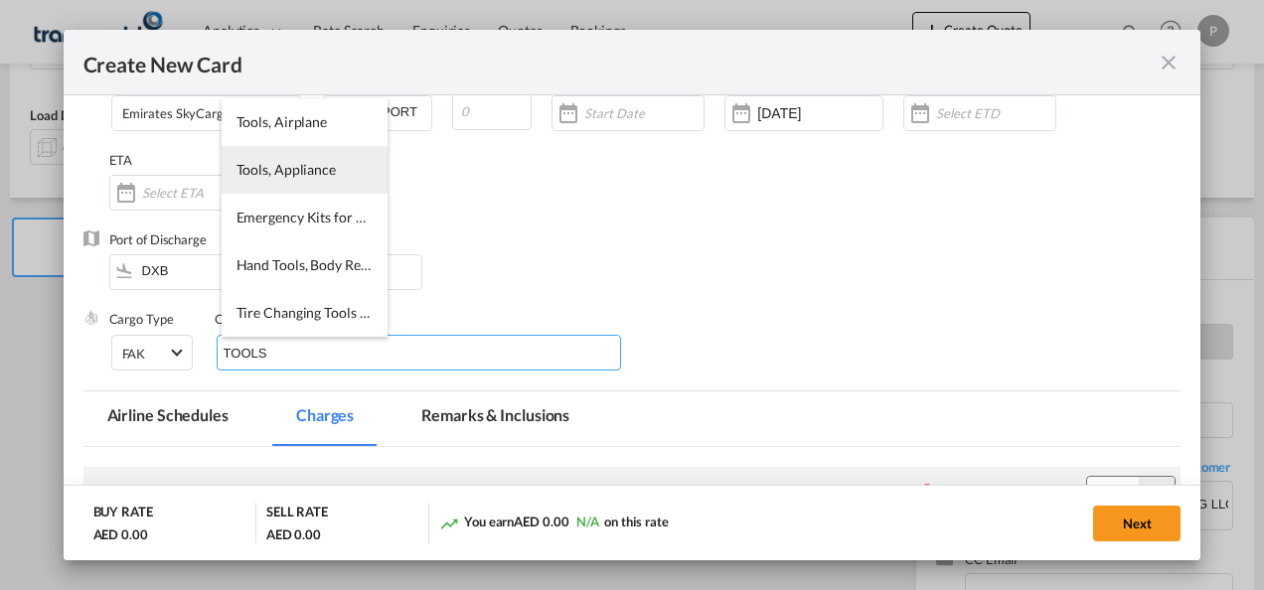
type input "TOOLS"
click at [299, 184] on li "Tools, Appliance" at bounding box center [305, 170] width 166 height 48
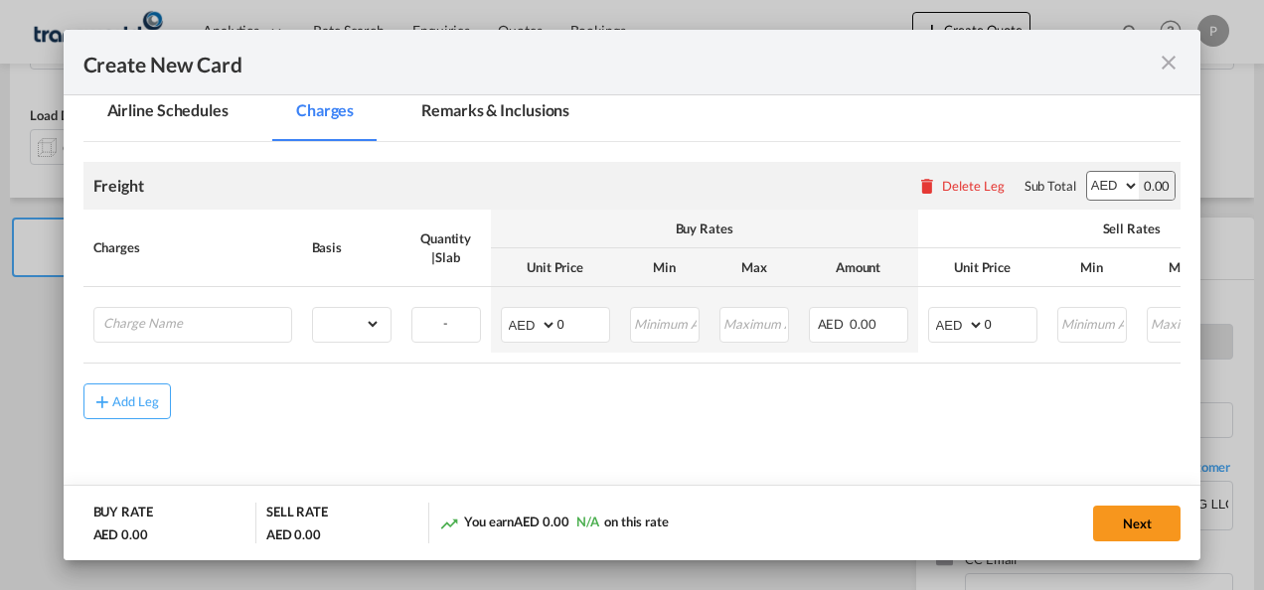
scroll to position [431, 0]
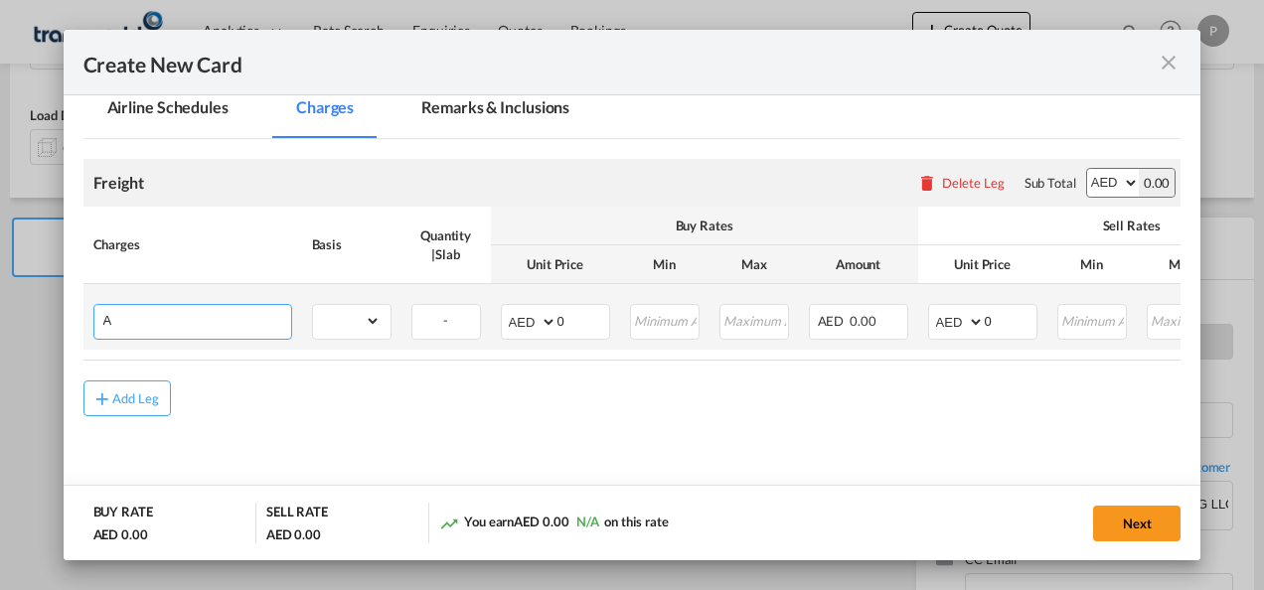
click at [201, 318] on input "A" at bounding box center [197, 320] width 188 height 30
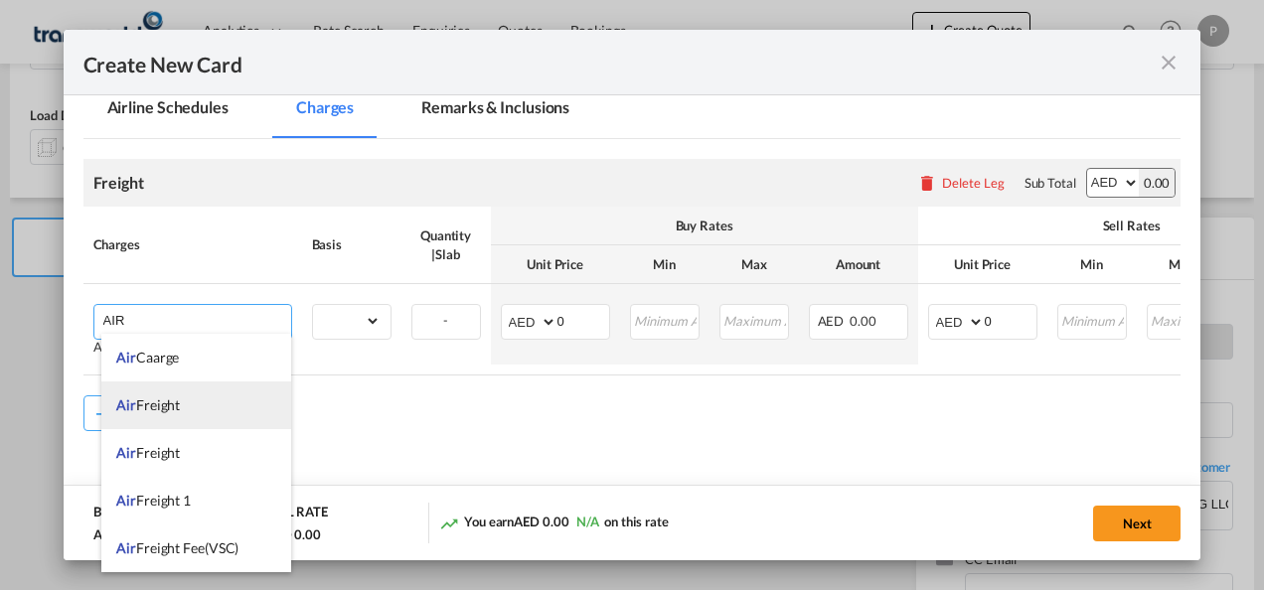
click at [188, 398] on li "Air Freight" at bounding box center [196, 406] width 190 height 48
type input "Air Freight"
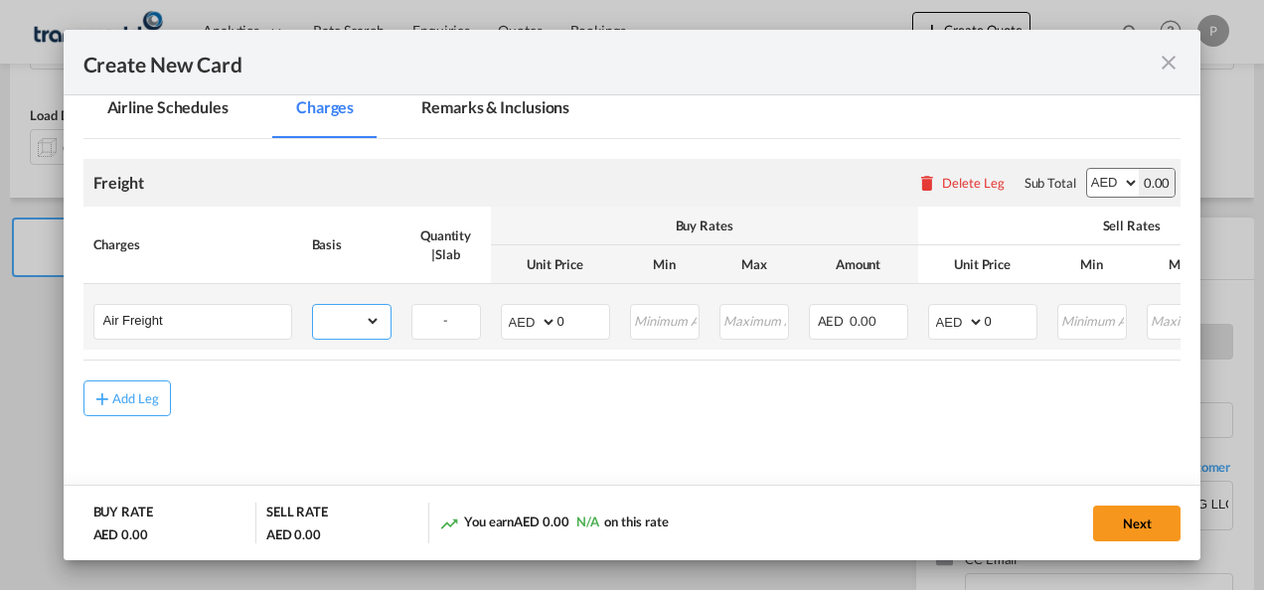
click at [366, 318] on select "gross_weight volumetric_weight per_shipment per_bl per_km % on air freight per_…" at bounding box center [347, 321] width 68 height 32
select select "per_shipment"
click at [313, 305] on select "gross_weight volumetric_weight per_shipment per_bl per_km % on air freight per_…" at bounding box center [347, 321] width 68 height 32
click at [1005, 322] on input "0" at bounding box center [1011, 320] width 52 height 30
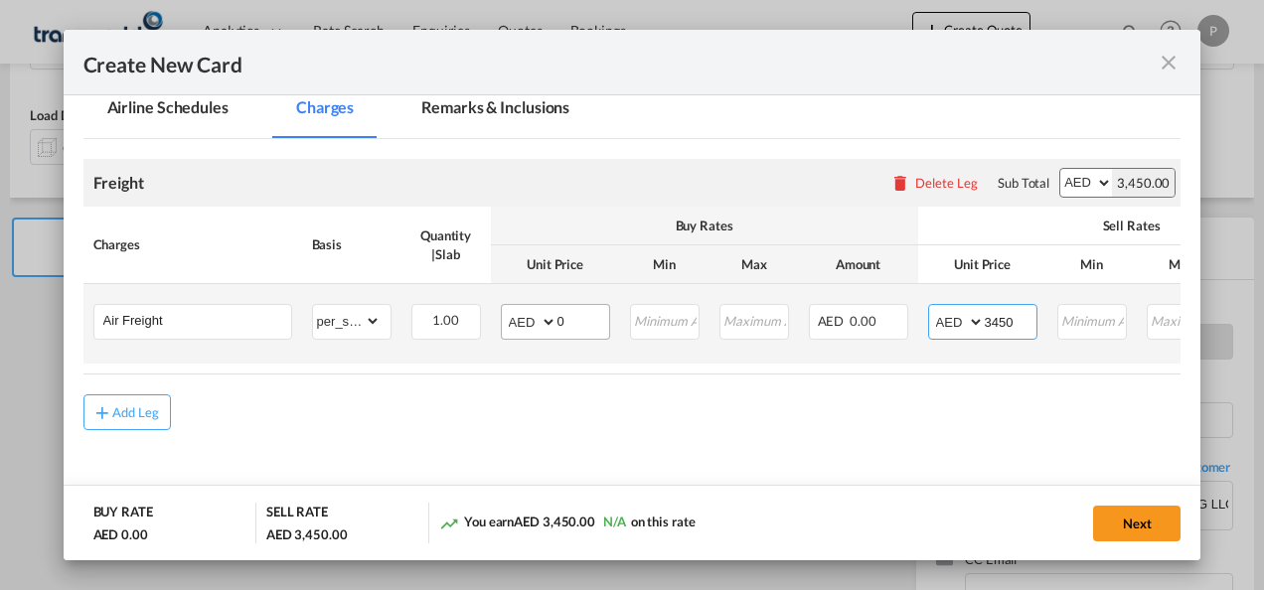
type input "3450"
click at [578, 318] on input "0" at bounding box center [584, 320] width 52 height 30
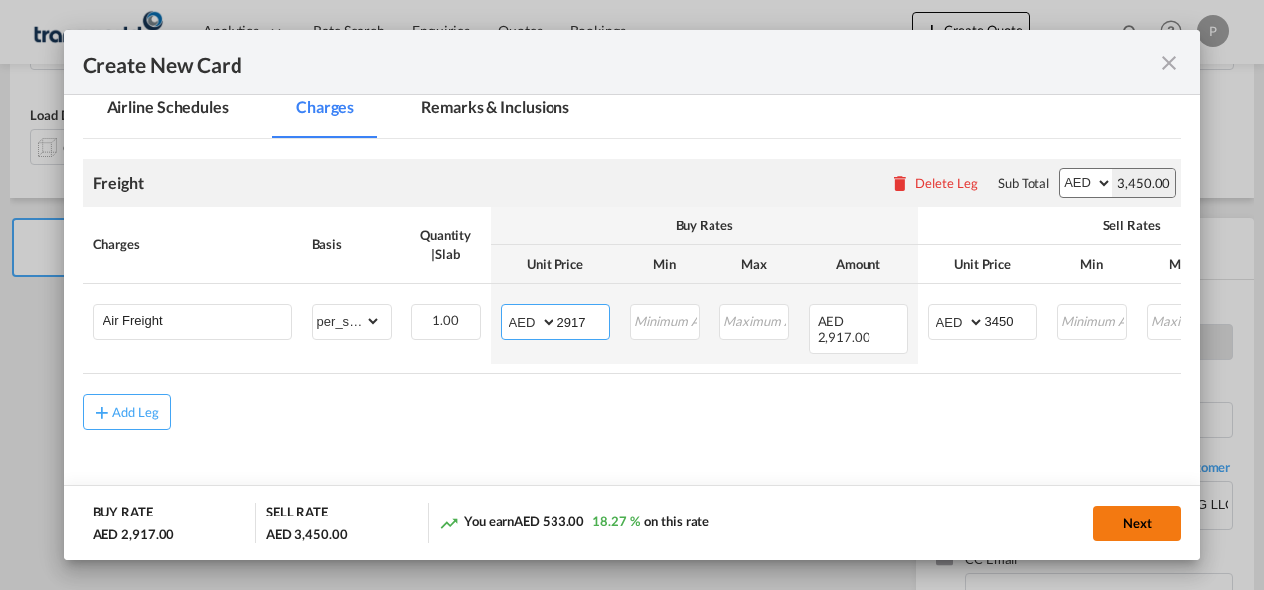
type input "2917"
click at [1143, 531] on button "Next" at bounding box center [1136, 524] width 87 height 36
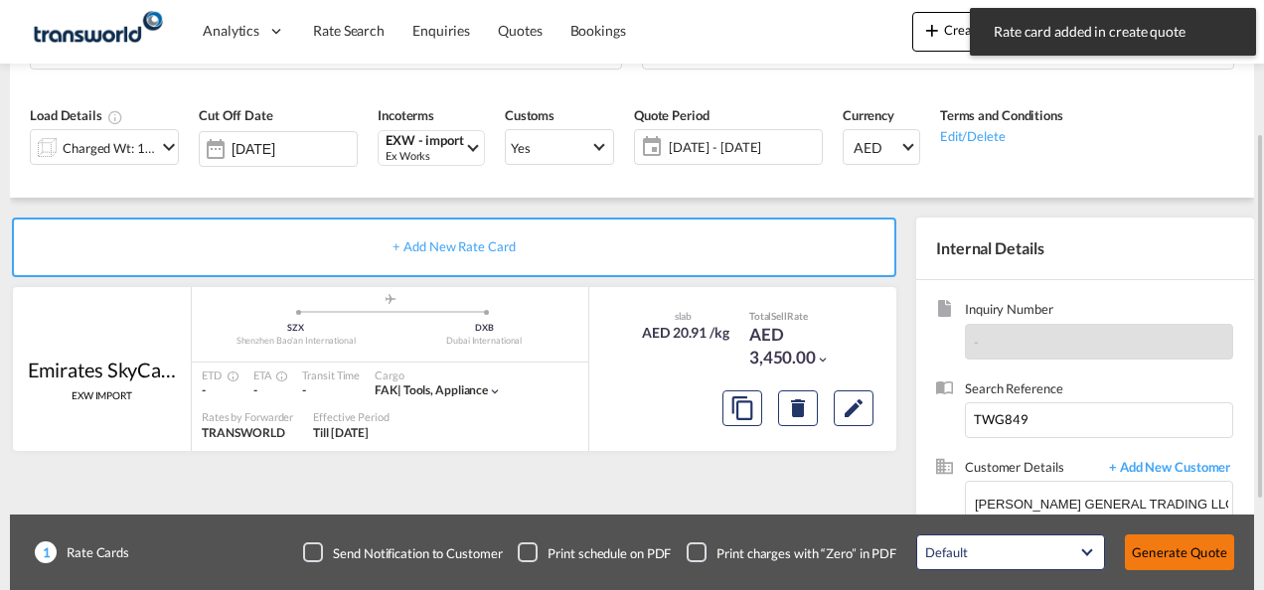
click at [1167, 559] on button "Generate Quote" at bounding box center [1179, 553] width 109 height 36
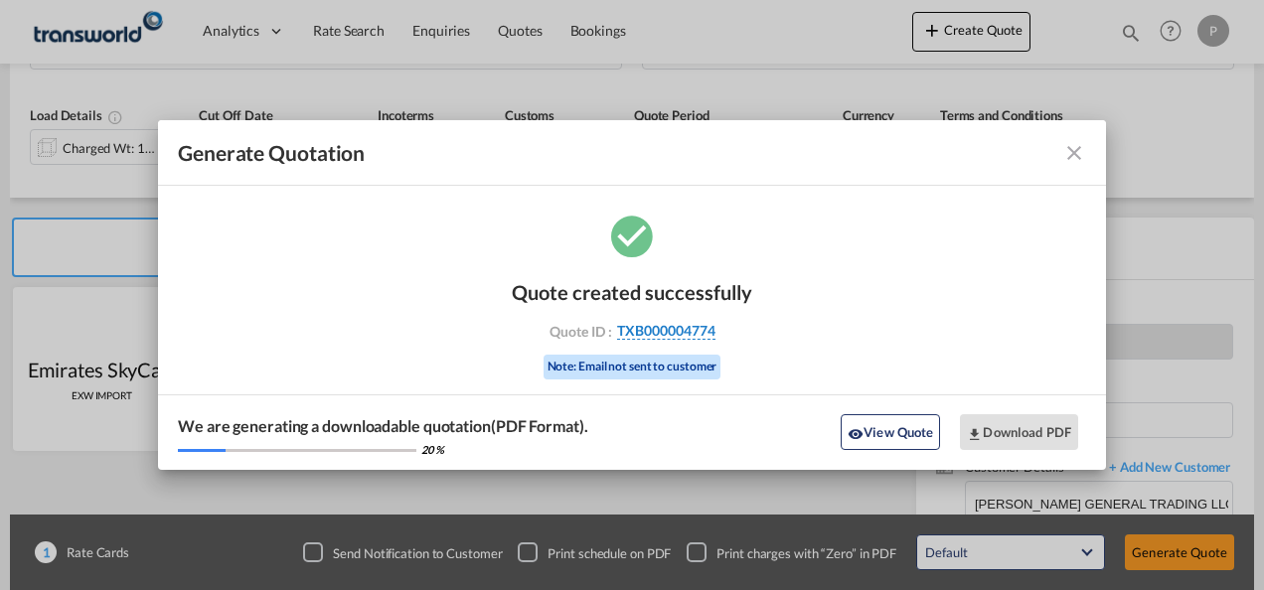
click at [701, 322] on span "TXB000004774" at bounding box center [666, 331] width 98 height 18
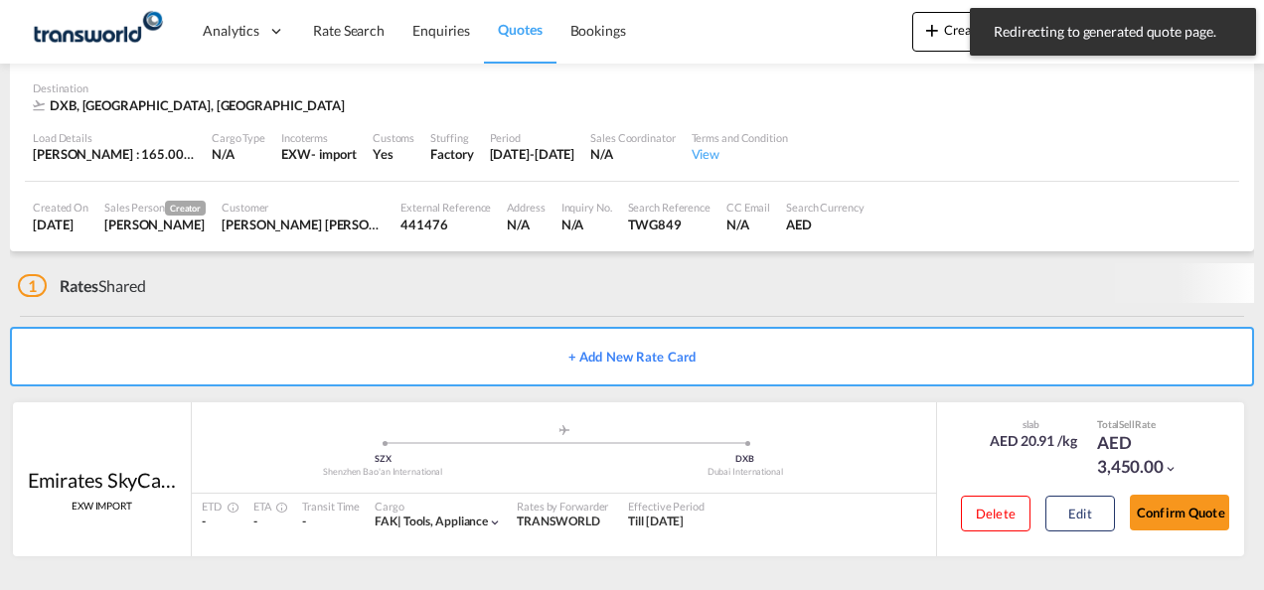
scroll to position [121, 0]
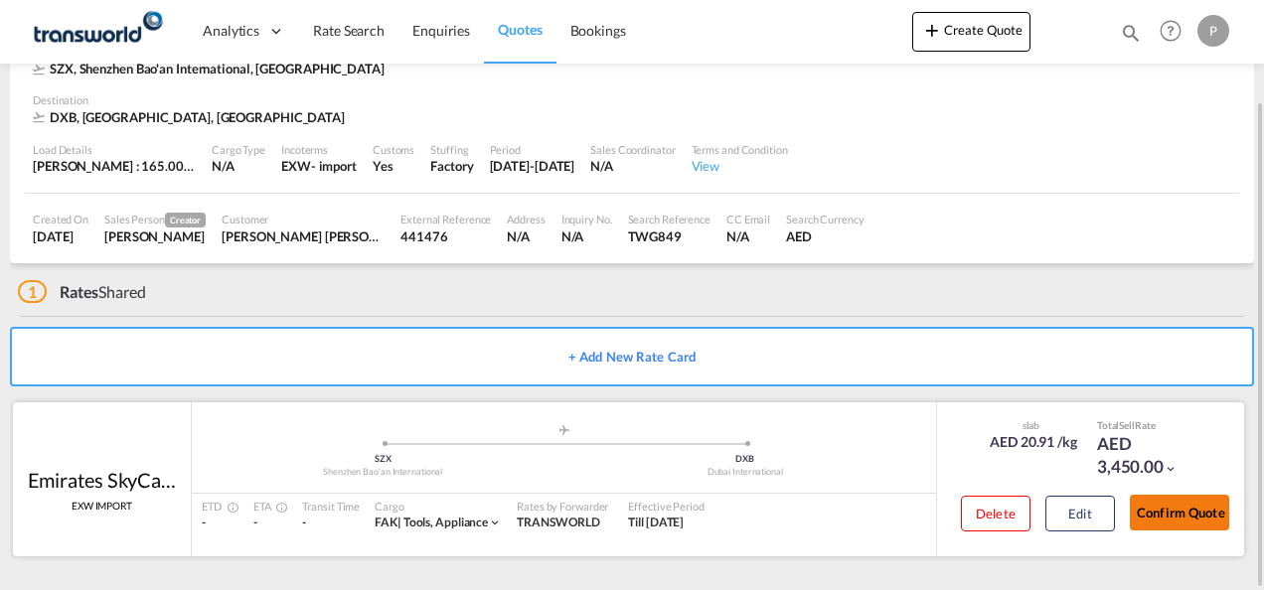
click at [1174, 509] on button "Confirm Quote" at bounding box center [1179, 513] width 99 height 36
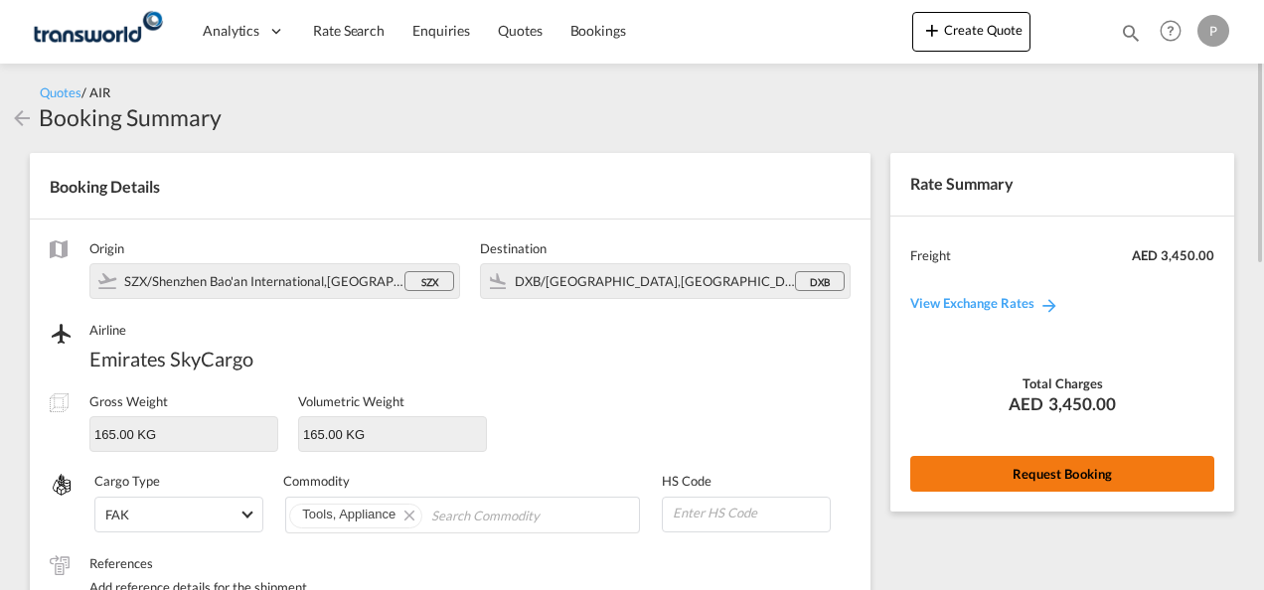
click at [1007, 461] on button "Request Booking" at bounding box center [1062, 474] width 304 height 36
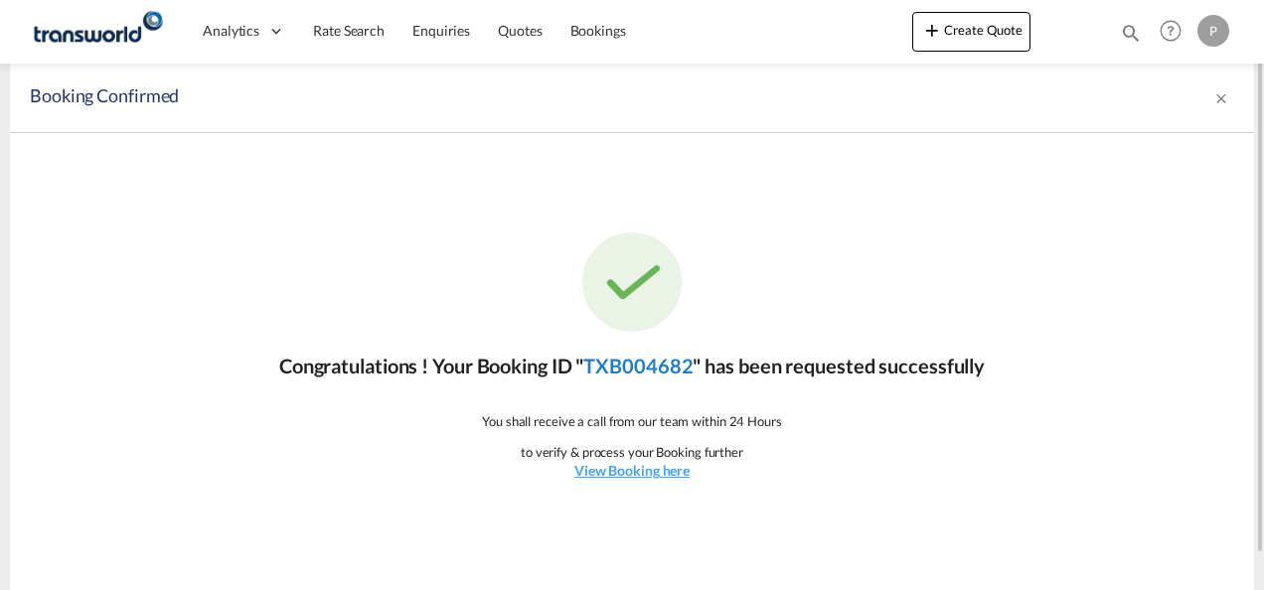
click at [650, 371] on link "TXB004682" at bounding box center [637, 366] width 109 height 24
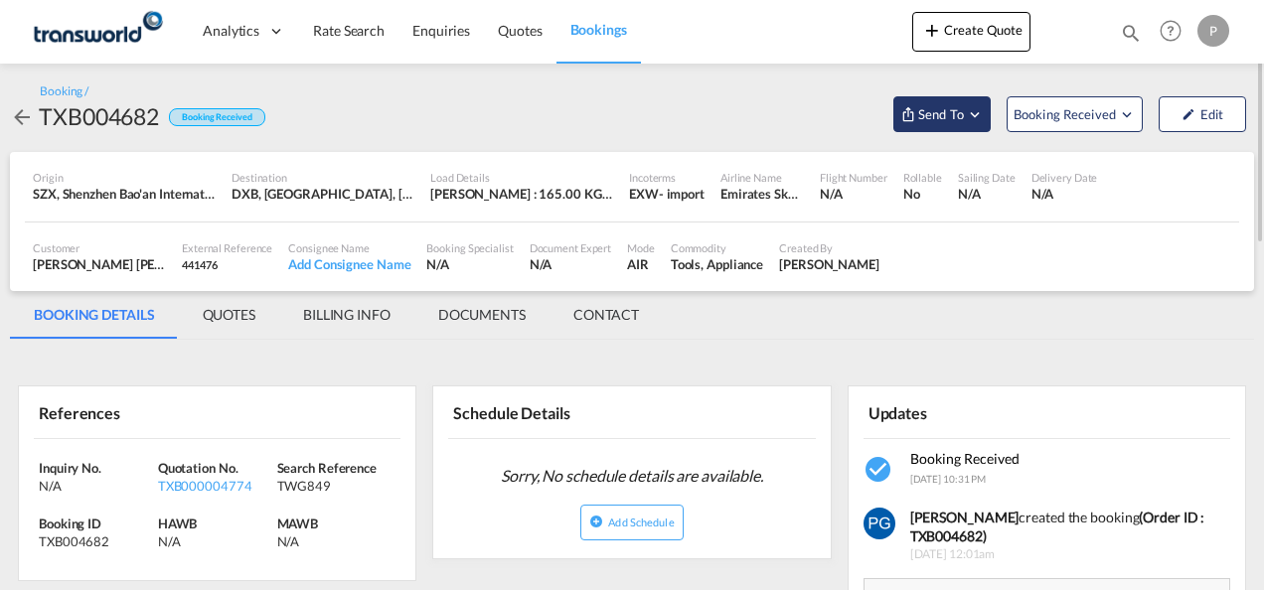
click at [932, 125] on button "Send To" at bounding box center [941, 114] width 97 height 36
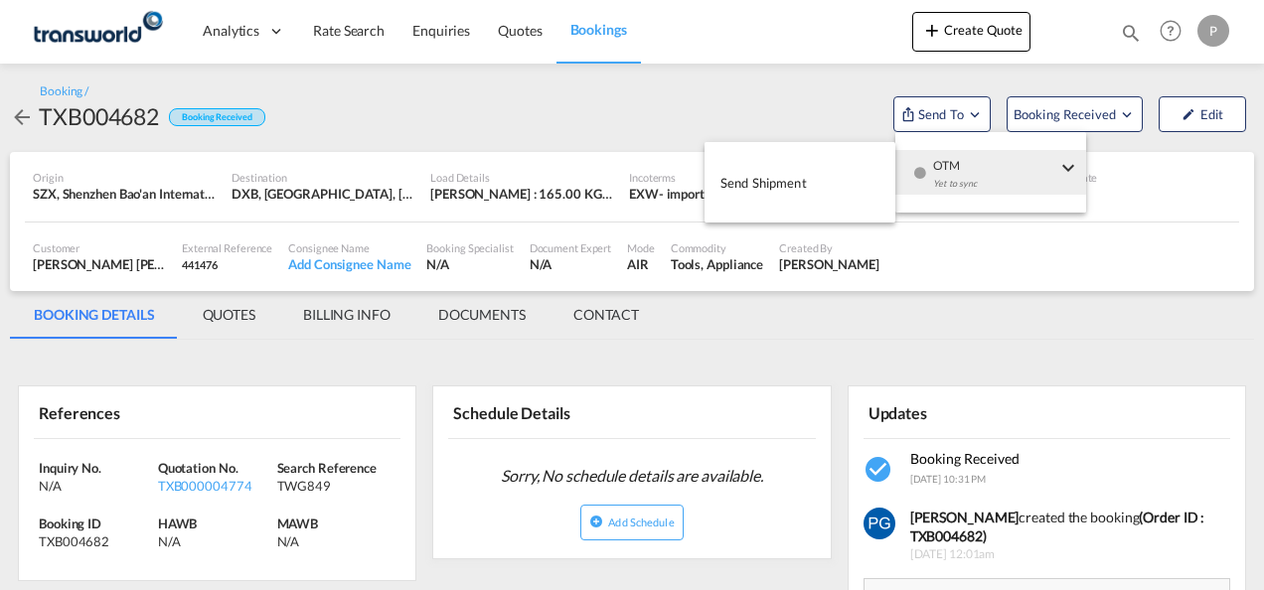
click at [801, 195] on span "Send Shipment" at bounding box center [764, 183] width 86 height 32
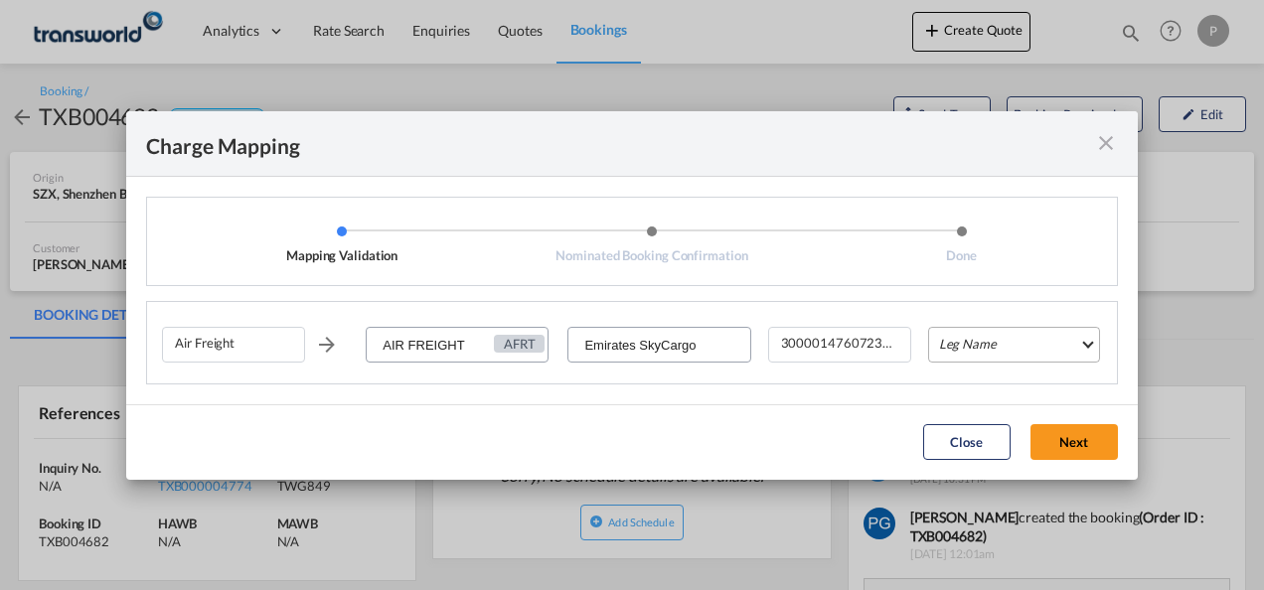
click at [971, 352] on md-select "Leg Name HANDLING ORIGIN HANDLING DESTINATION OTHERS TL PICK UP CUSTOMS ORIGIN …" at bounding box center [1014, 345] width 172 height 36
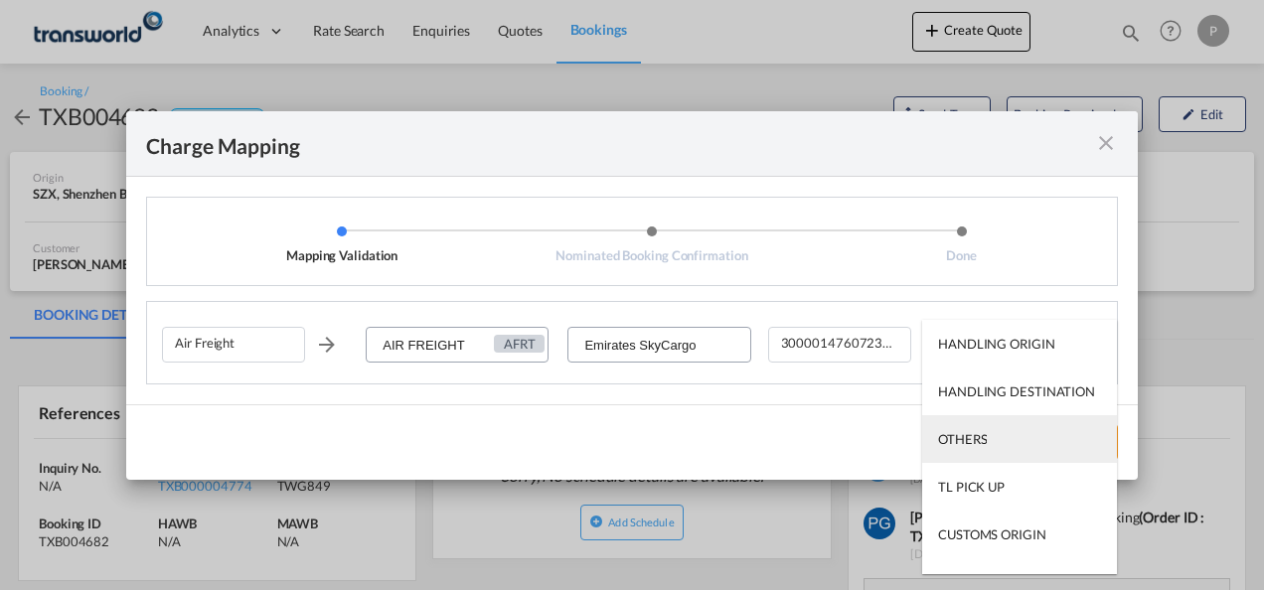
scroll to position [127, 0]
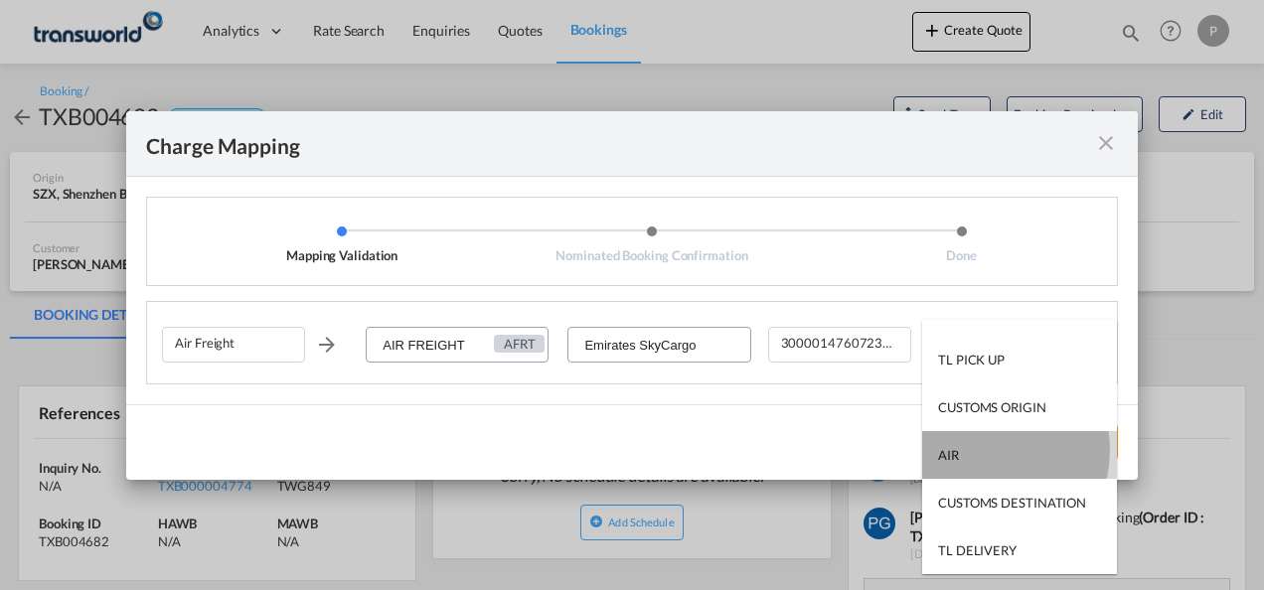
click at [974, 449] on md-option "AIR" at bounding box center [1019, 455] width 195 height 48
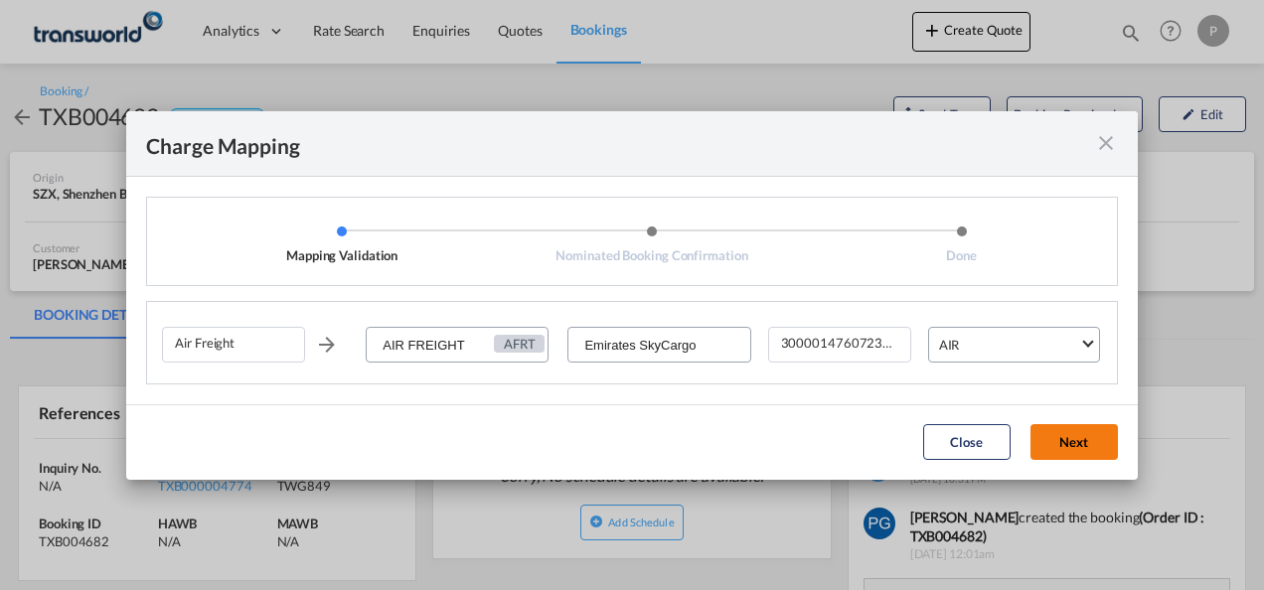
click at [1083, 436] on button "Next" at bounding box center [1074, 442] width 87 height 36
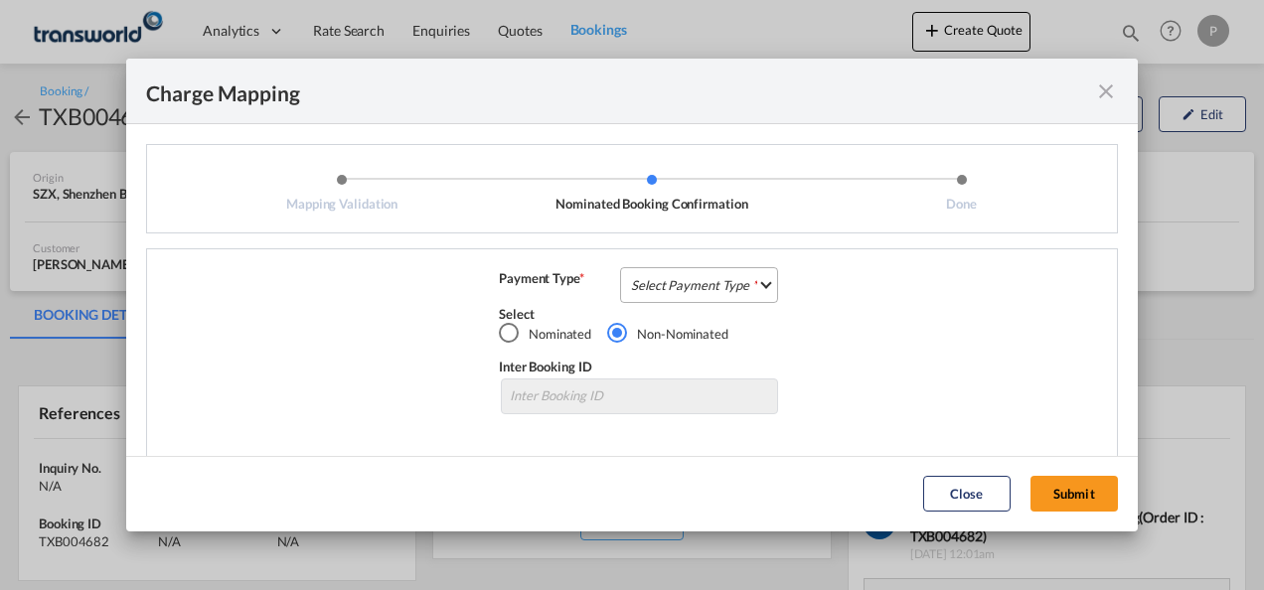
click at [692, 284] on md-select "Select Payment Type COLLECT PREPAID" at bounding box center [699, 285] width 158 height 36
click at [692, 284] on md-option "COLLECT" at bounding box center [697, 285] width 176 height 48
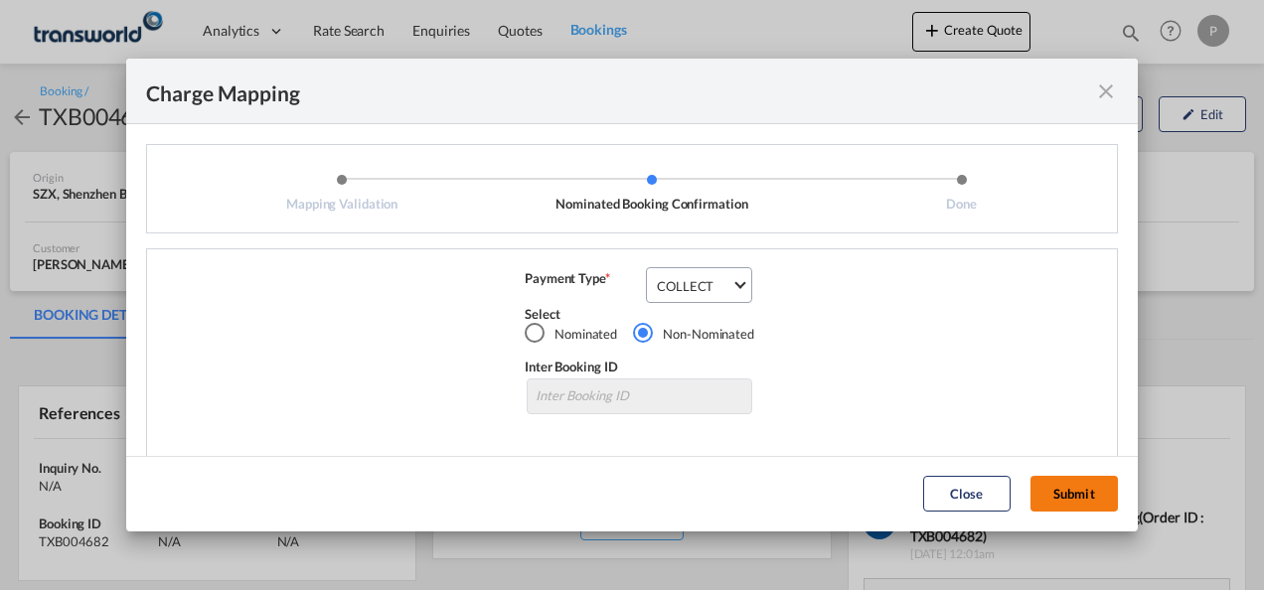
click at [1058, 486] on button "Submit" at bounding box center [1074, 494] width 87 height 36
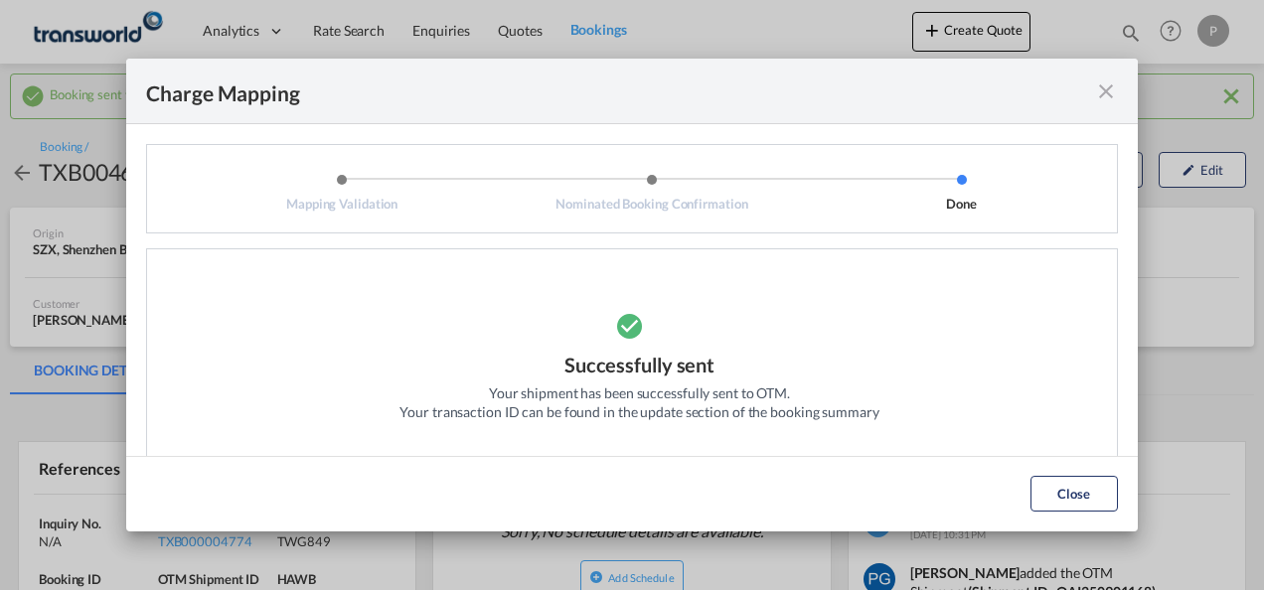
click at [1108, 94] on md-icon "icon-close fg-AAA8AD cursor" at bounding box center [1106, 92] width 24 height 24
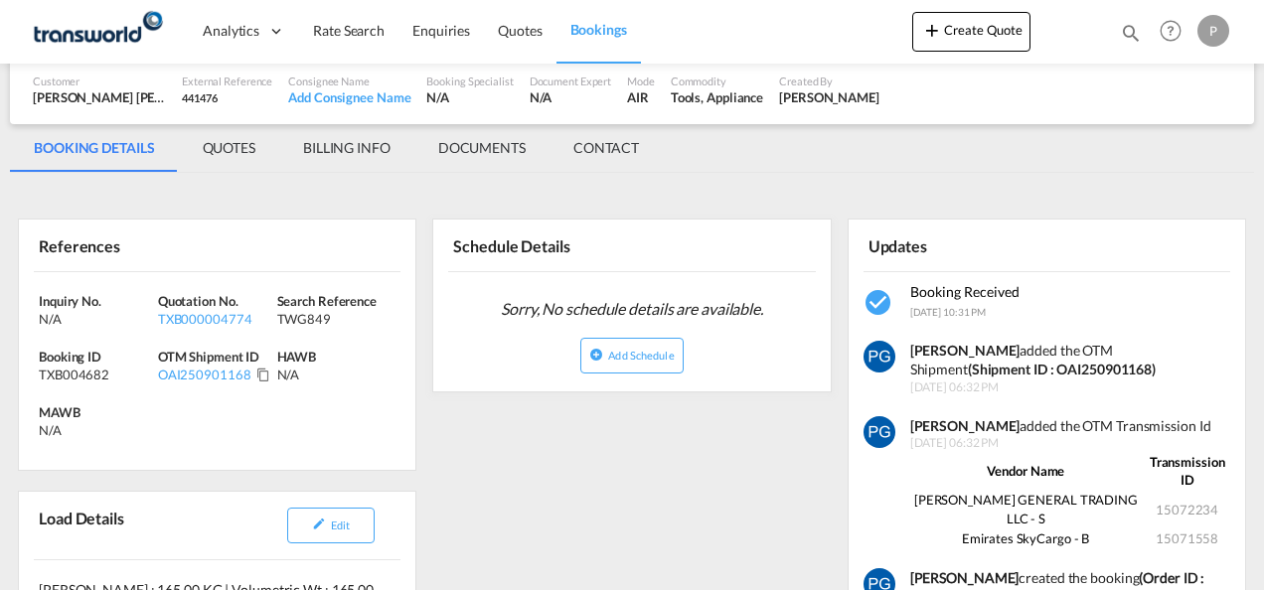
scroll to position [256, 0]
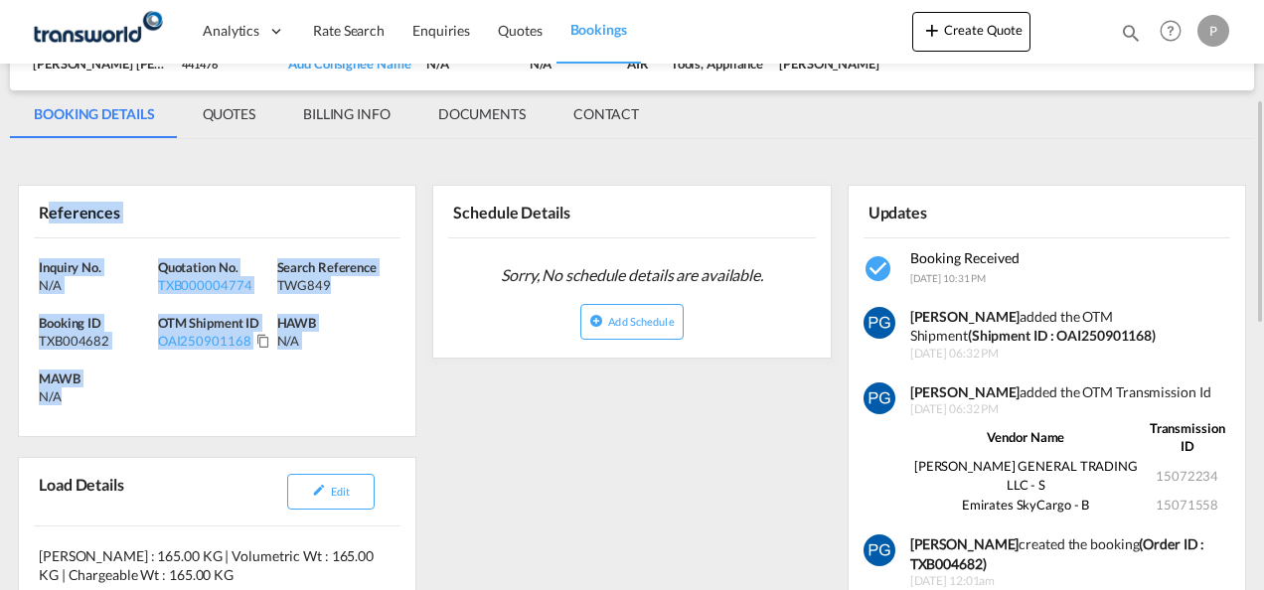
drag, startPoint x: 46, startPoint y: 213, endPoint x: 81, endPoint y: 386, distance: 176.6
click at [81, 386] on div "References Inquiry No. N/A Quotation No. TXB000004774 Search Reference TWG849 B…" at bounding box center [217, 311] width 399 height 252
drag, startPoint x: 81, startPoint y: 386, endPoint x: 99, endPoint y: 403, distance: 25.3
click at [99, 403] on div "Inquiry No. N/A Quotation No. TXB000004774 Search Reference TWG849 Booking ID T…" at bounding box center [217, 338] width 397 height 198
click at [79, 403] on div "Inquiry No. N/A Quotation No. TXB000004774 Search Reference TWG849 Booking ID T…" at bounding box center [217, 338] width 397 height 198
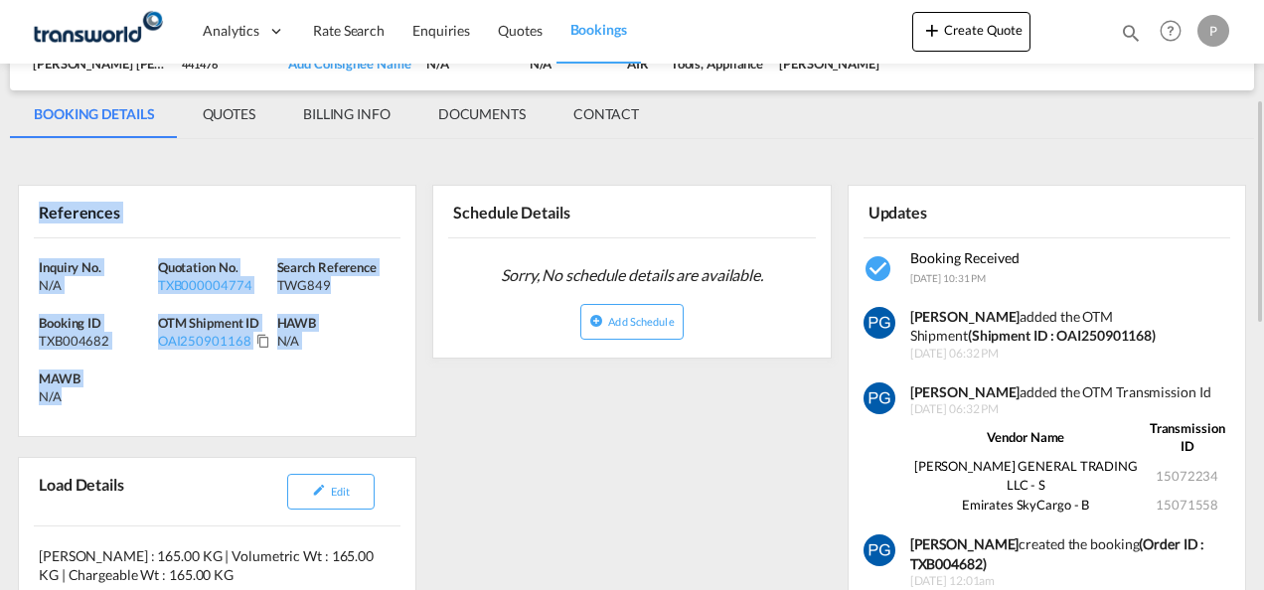
drag, startPoint x: 30, startPoint y: 205, endPoint x: 91, endPoint y: 406, distance: 210.9
click at [91, 406] on div "References Inquiry No. N/A Quotation No. TXB000004774 Search Reference TWG849 B…" at bounding box center [217, 311] width 399 height 252
copy div "References Inquiry No. N/A Quotation No. TXB000004774 Search Reference TWG849 B…"
click at [962, 32] on button "Create Quote" at bounding box center [971, 32] width 118 height 40
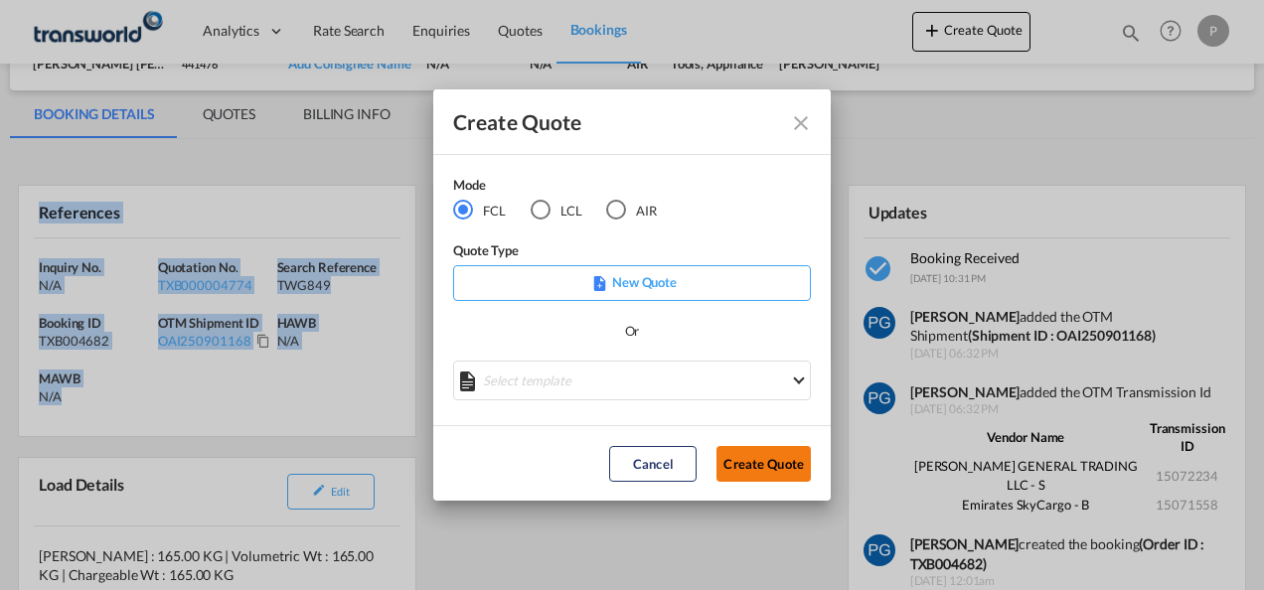
click at [763, 455] on button "Create Quote" at bounding box center [764, 464] width 94 height 36
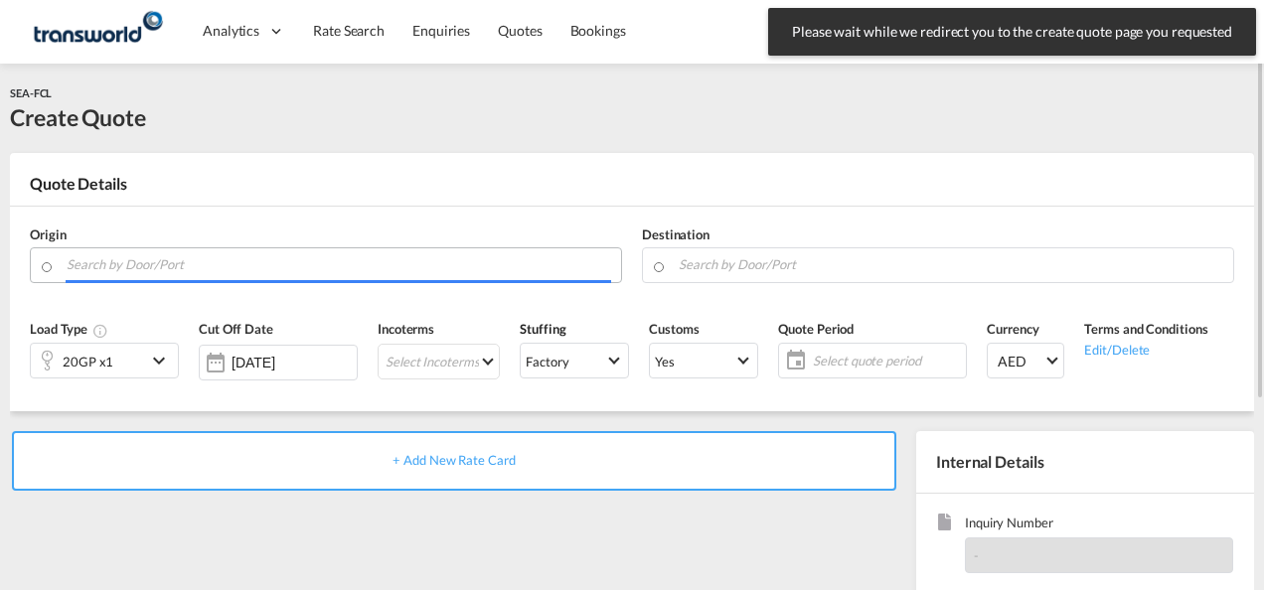
click at [191, 260] on input "Search by Door/Port" at bounding box center [339, 264] width 545 height 35
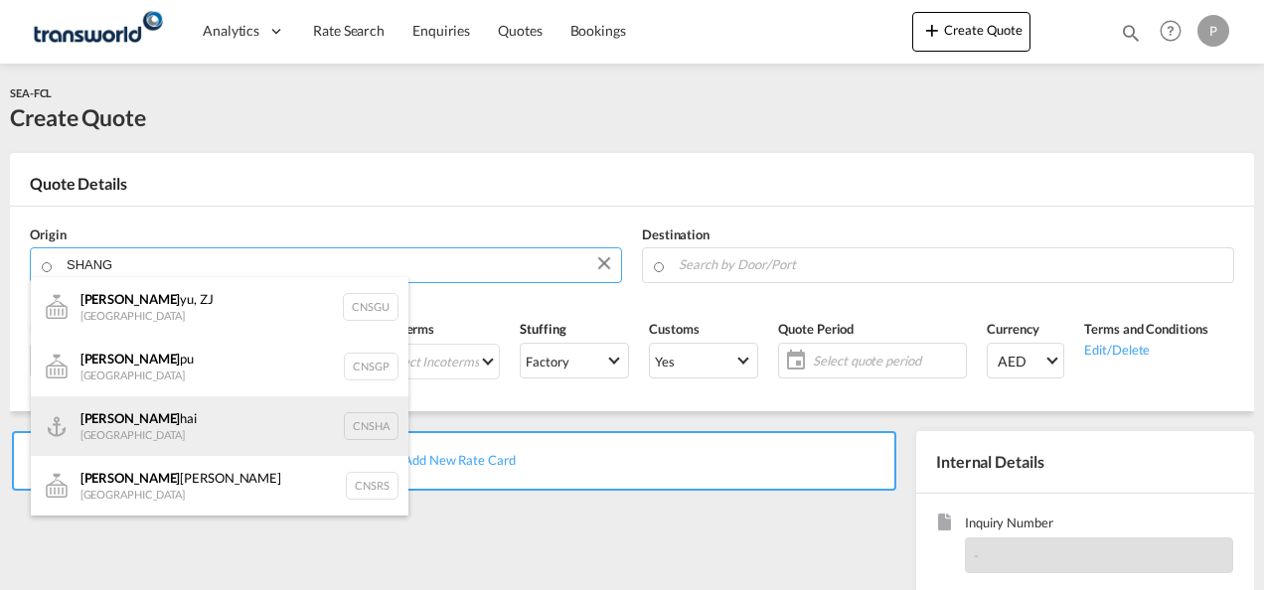
click at [252, 403] on div "Shang hai China CNSHA" at bounding box center [220, 427] width 378 height 60
type input "[GEOGRAPHIC_DATA], [GEOGRAPHIC_DATA]"
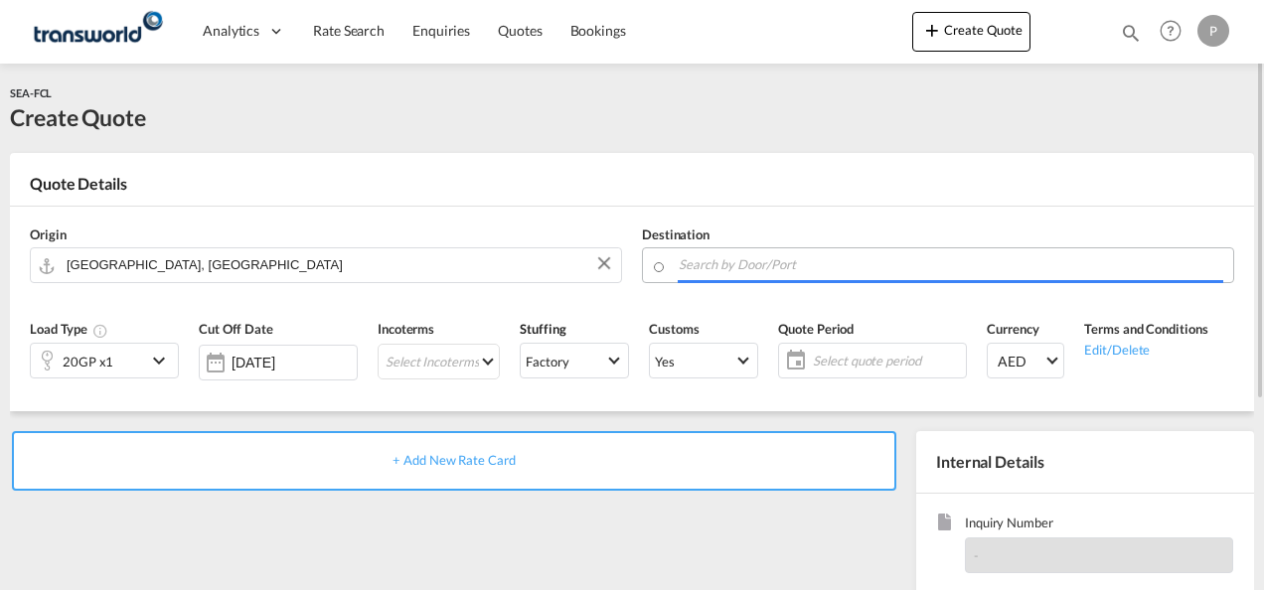
click at [725, 256] on input "Search by Door/Port" at bounding box center [951, 264] width 545 height 35
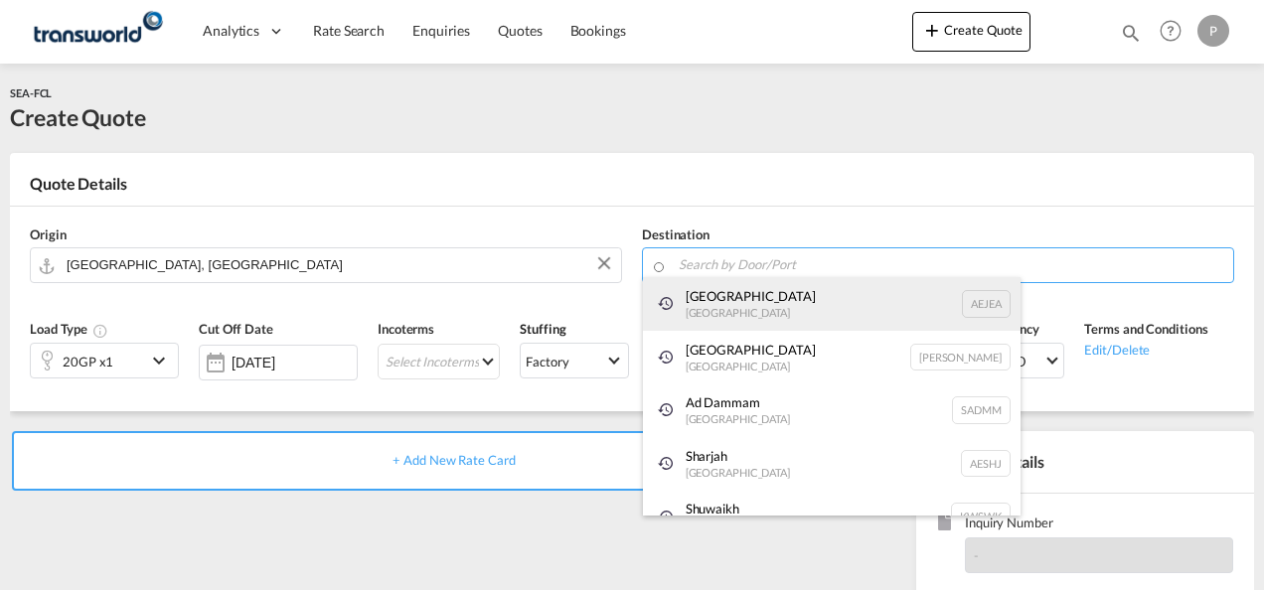
click at [735, 320] on div "[GEOGRAPHIC_DATA] [GEOGRAPHIC_DATA]" at bounding box center [832, 304] width 378 height 54
type input "[GEOGRAPHIC_DATA], [GEOGRAPHIC_DATA]"
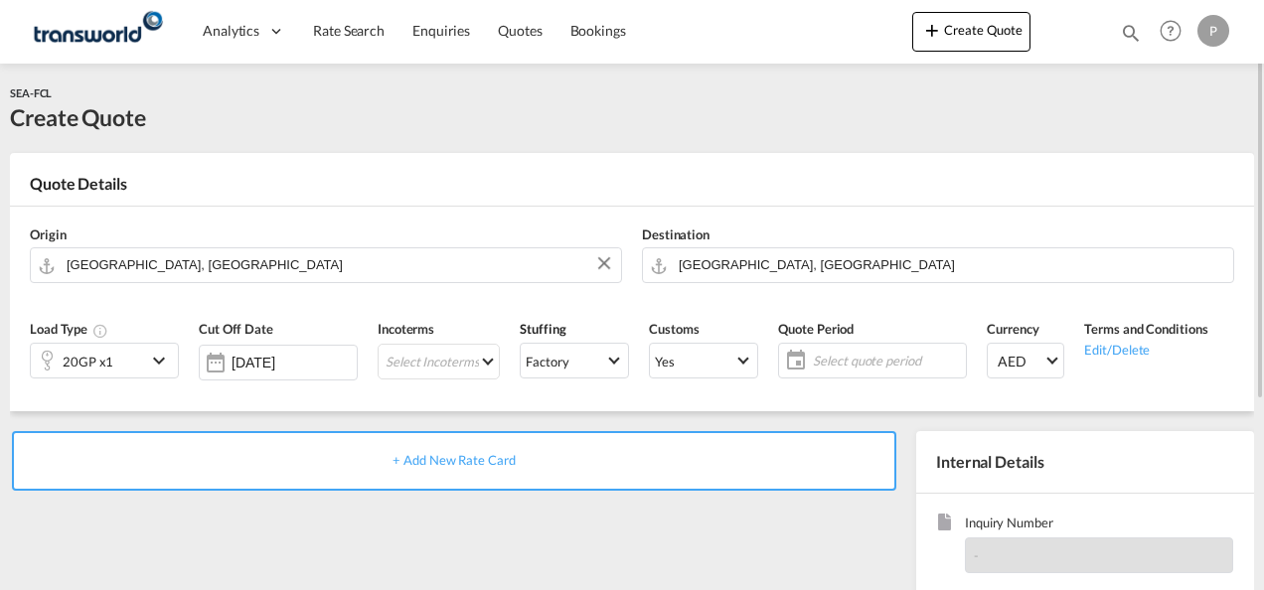
click at [144, 358] on div "20GP x1" at bounding box center [88, 361] width 115 height 34
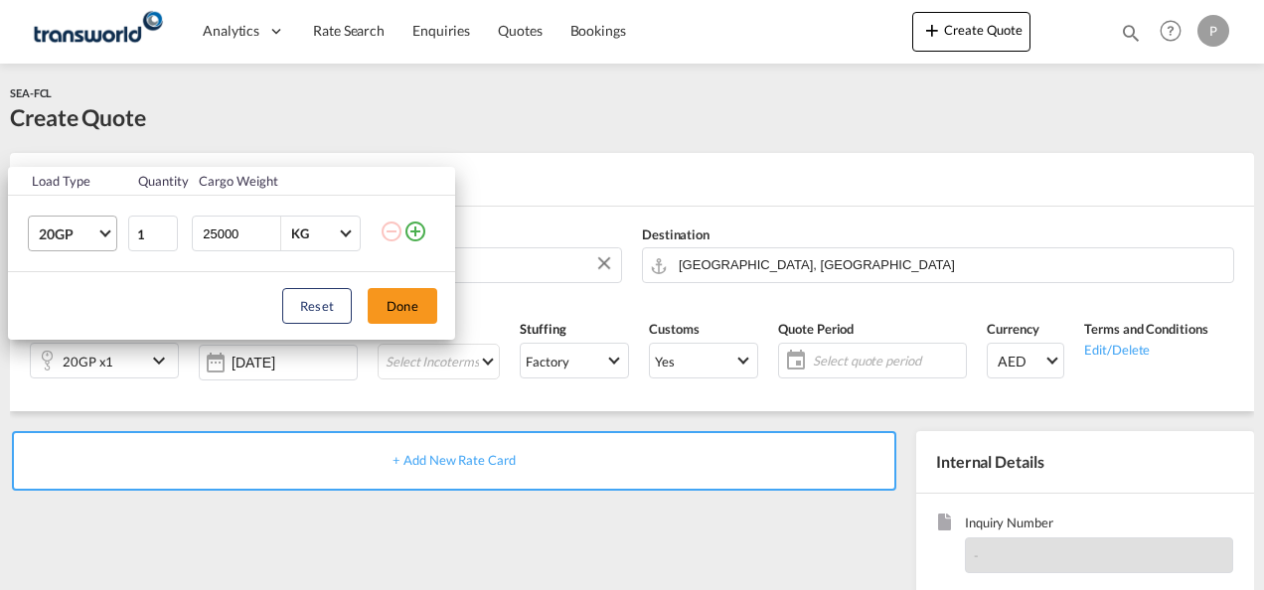
click at [79, 233] on span "20GP" at bounding box center [68, 235] width 58 height 20
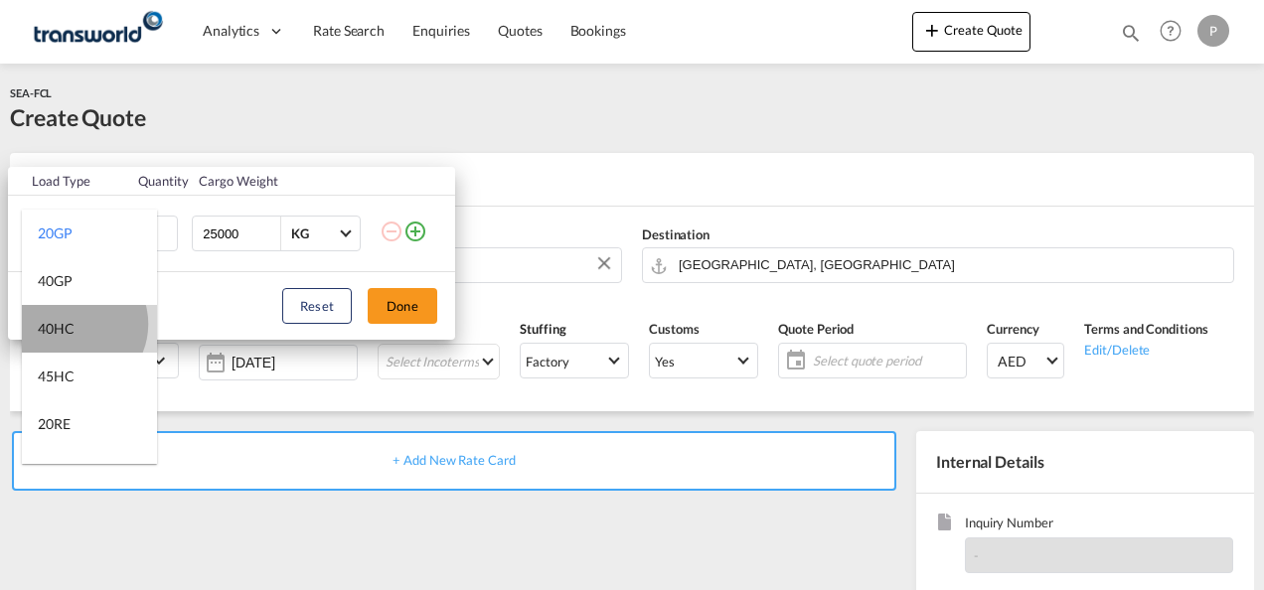
click at [73, 324] on div "40HC" at bounding box center [56, 329] width 37 height 20
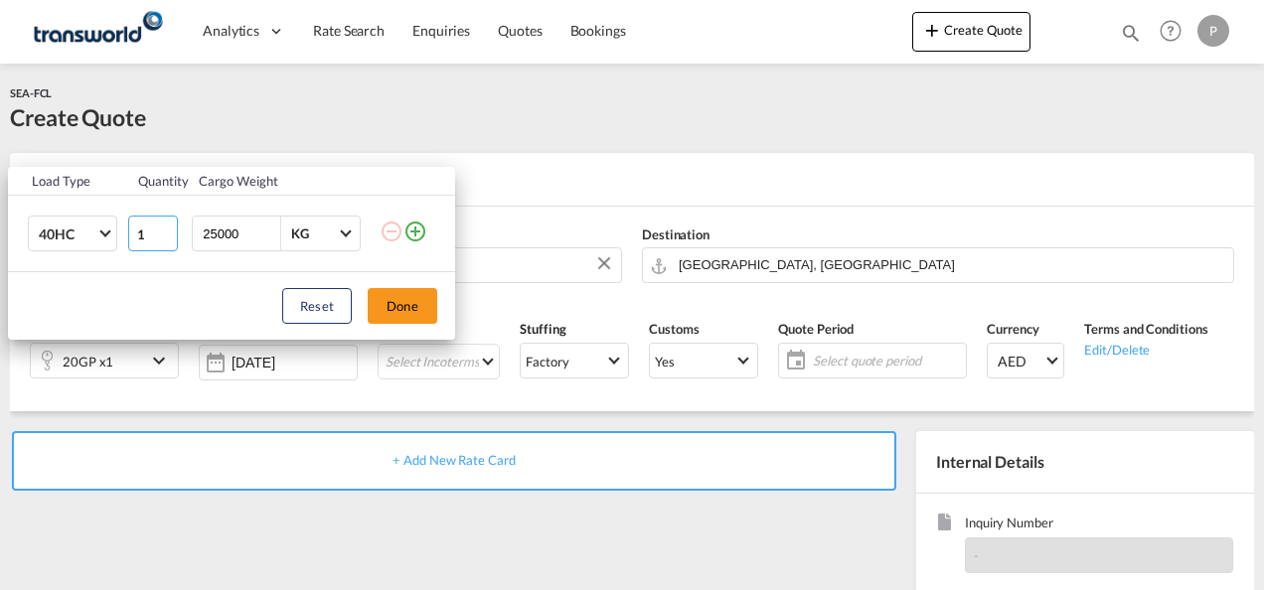
click at [146, 229] on input "1" at bounding box center [153, 234] width 50 height 36
type input "5"
click at [396, 309] on button "Done" at bounding box center [403, 306] width 70 height 36
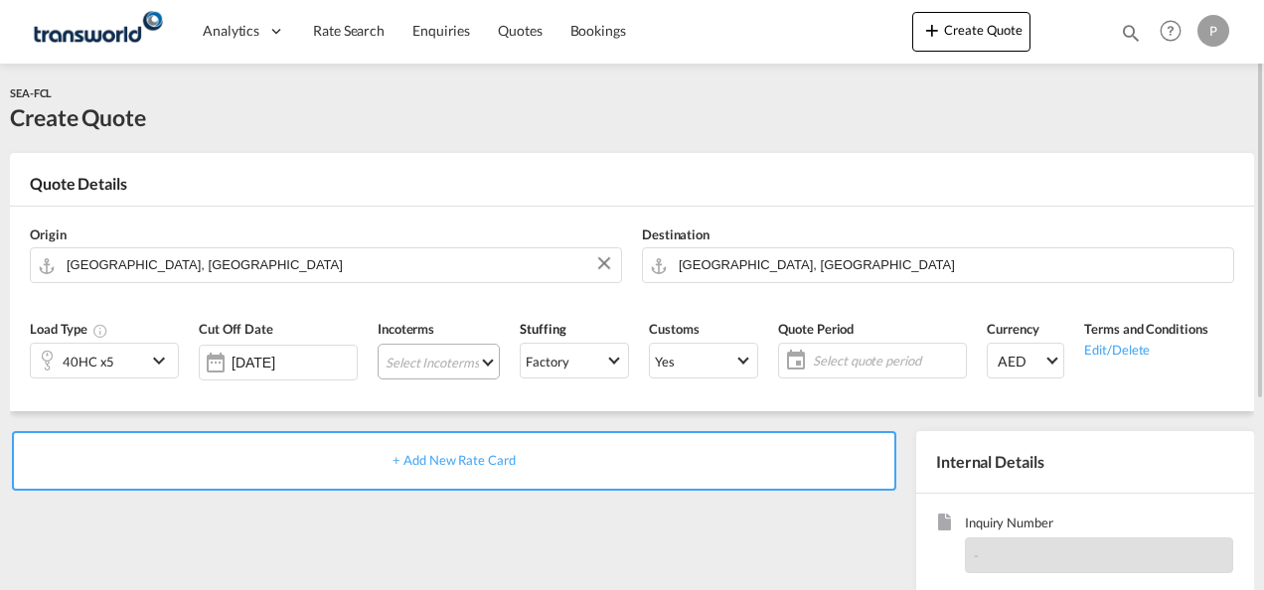
click at [404, 367] on md-select "Select Incoterms FOB - export Free on Board CPT - import Carrier Paid to DAP - …" at bounding box center [439, 362] width 122 height 36
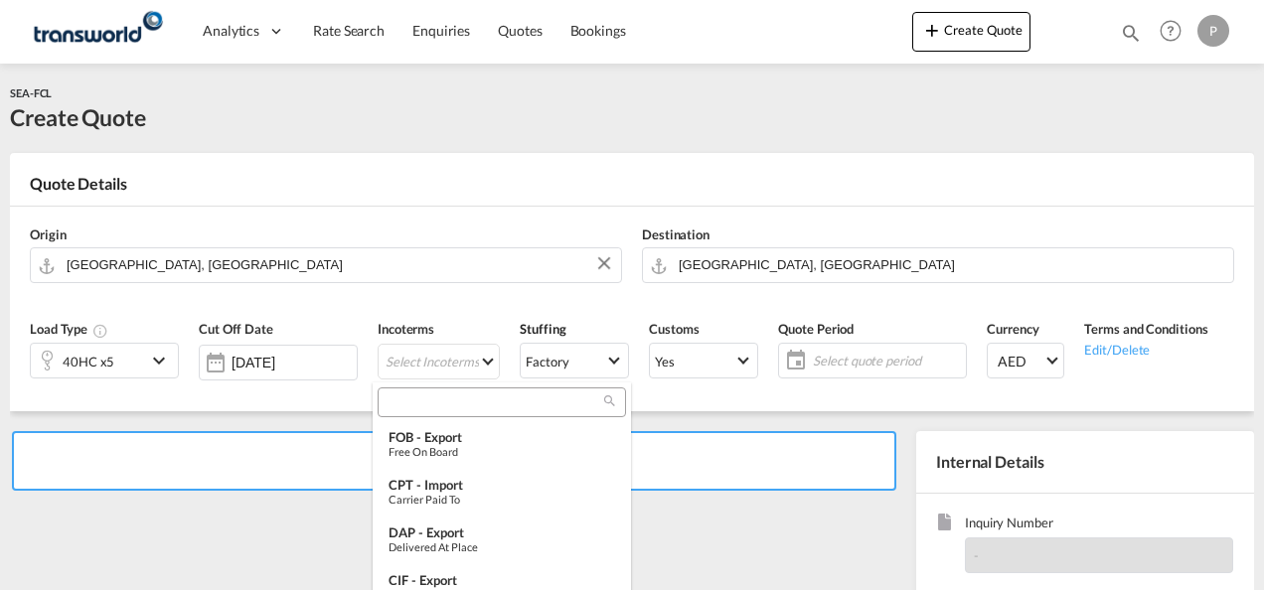
click at [404, 397] on input "search" at bounding box center [494, 403] width 221 height 18
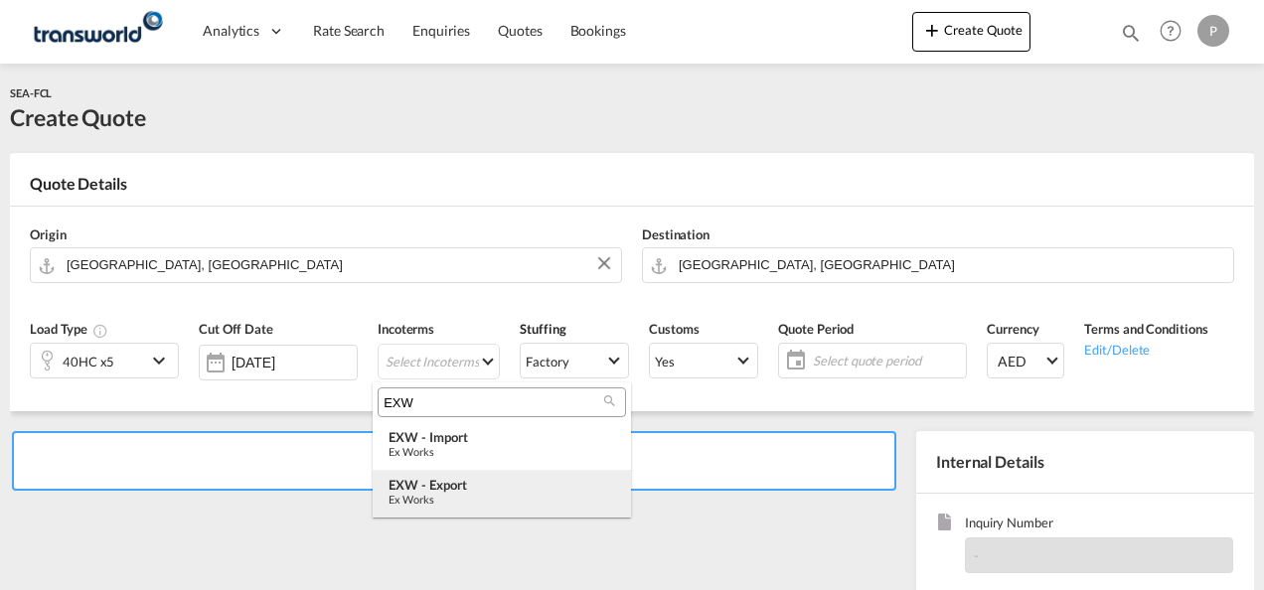
type input "EXW"
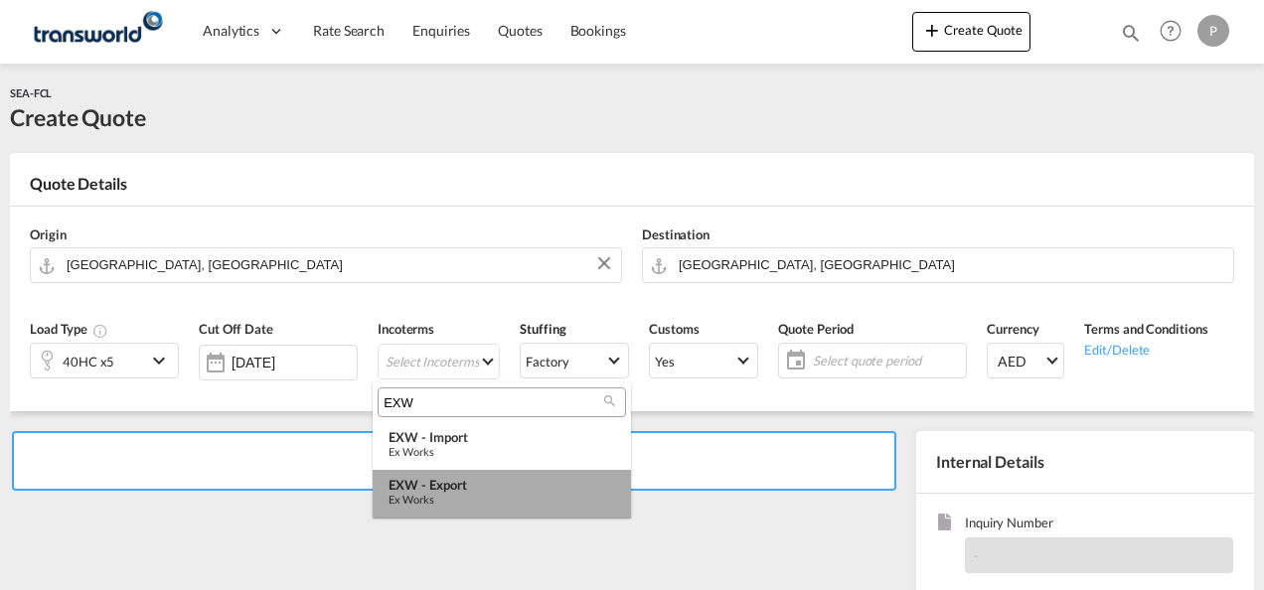
click at [518, 483] on div "EXW - export" at bounding box center [502, 485] width 227 height 16
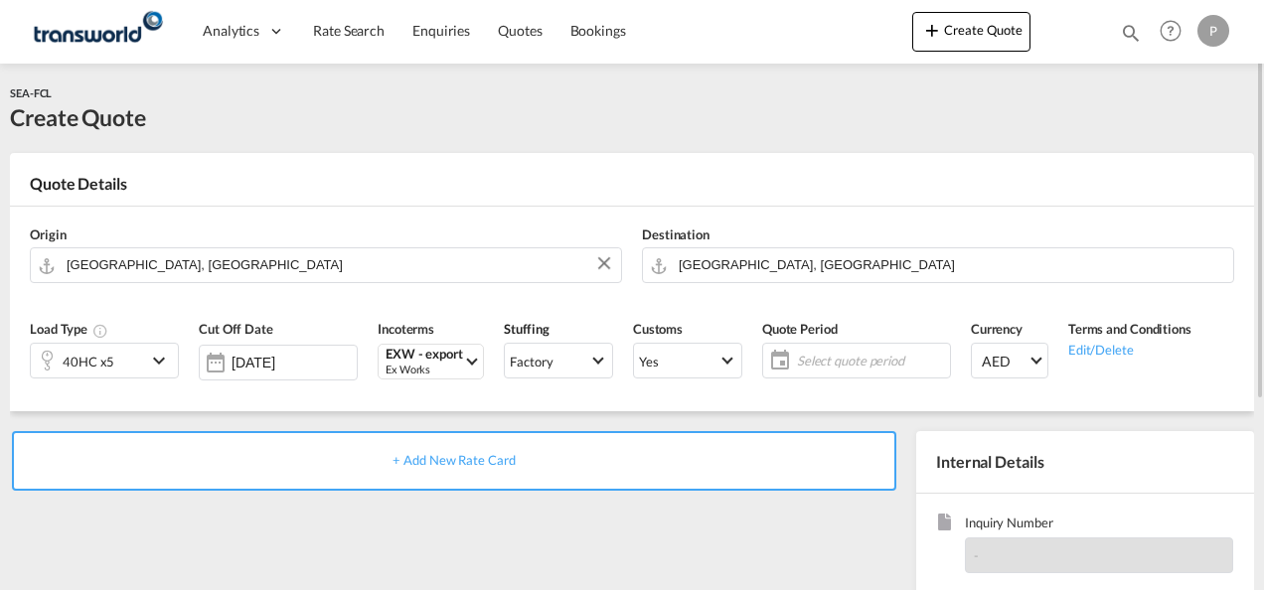
click at [801, 358] on span "Select quote period" at bounding box center [871, 361] width 148 height 18
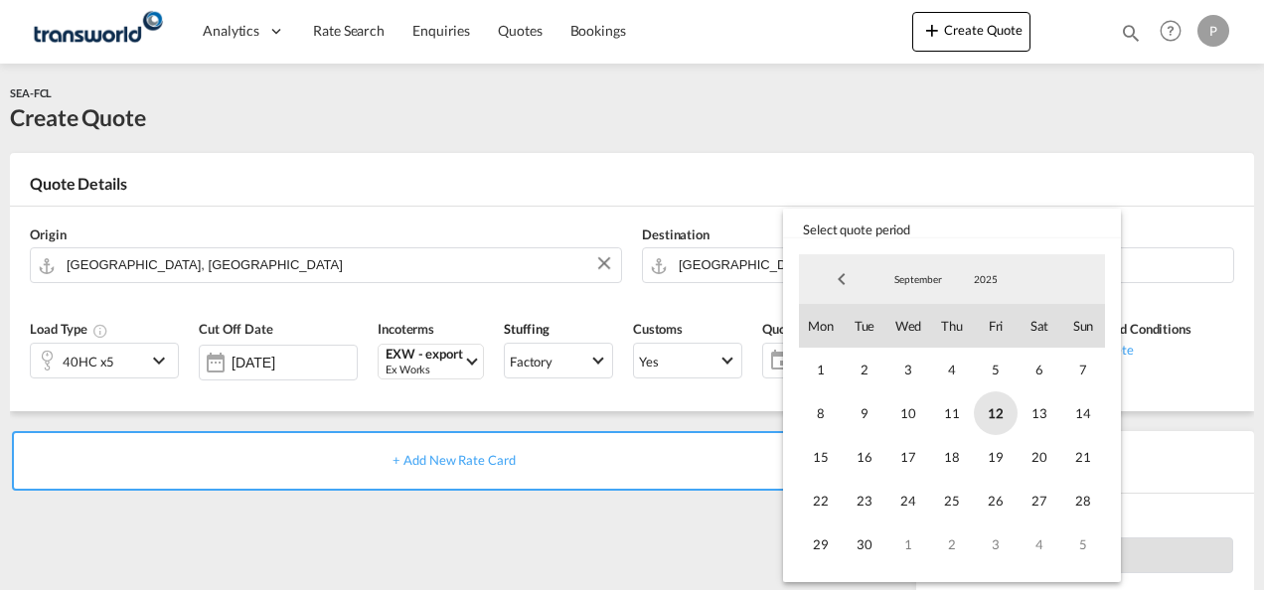
click at [985, 409] on span "12" at bounding box center [996, 414] width 44 height 44
click at [854, 549] on span "30" at bounding box center [865, 545] width 44 height 44
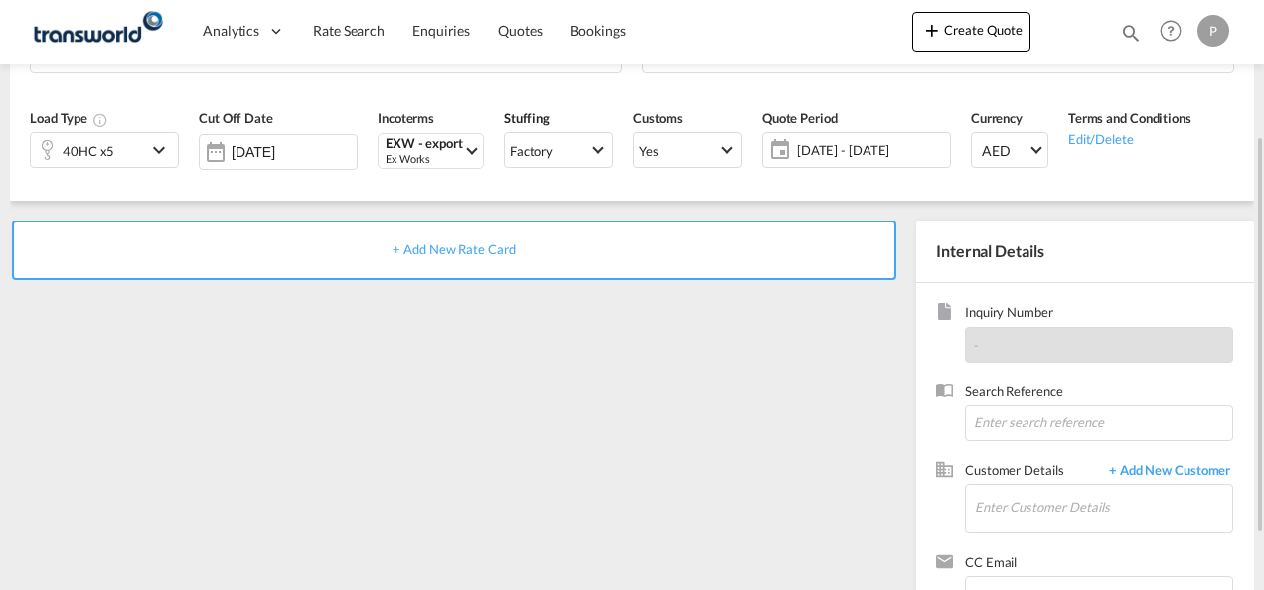
scroll to position [213, 0]
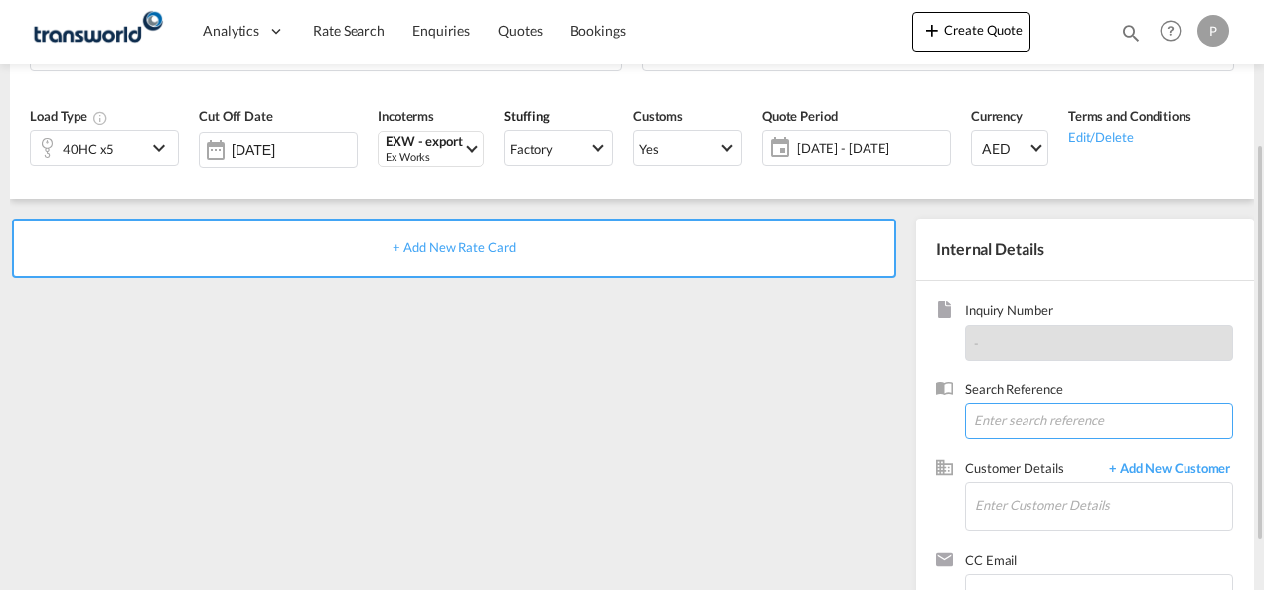
click at [1019, 419] on input at bounding box center [1099, 421] width 268 height 36
type input "TWG840"
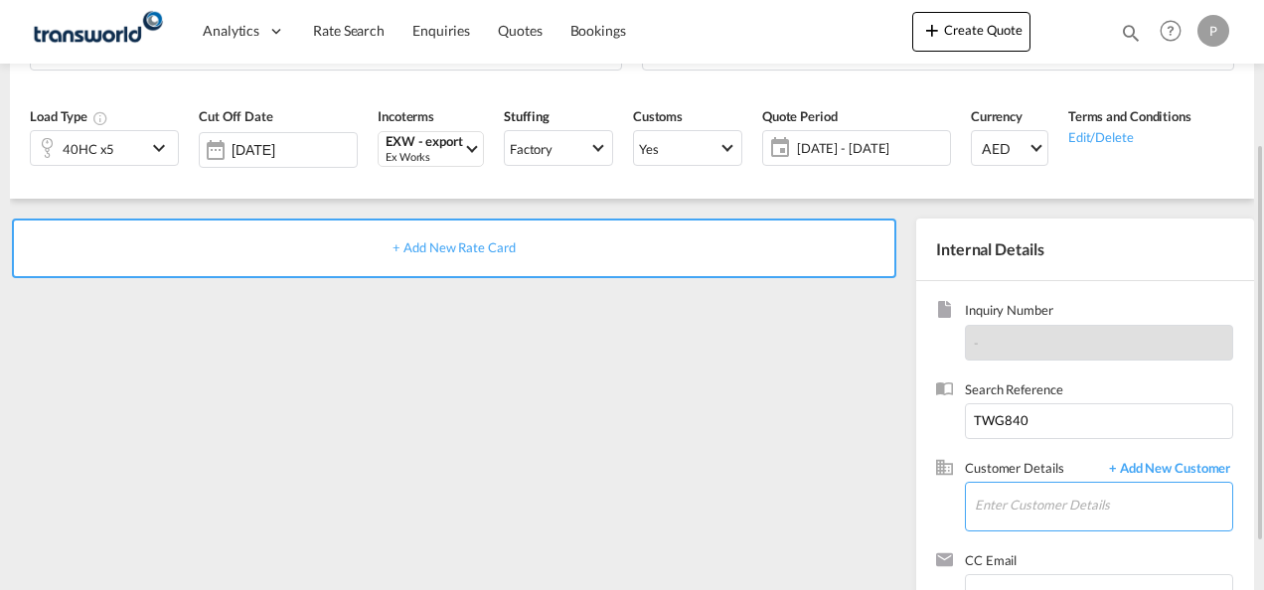
click at [1014, 511] on input "Enter Customer Details" at bounding box center [1103, 505] width 257 height 45
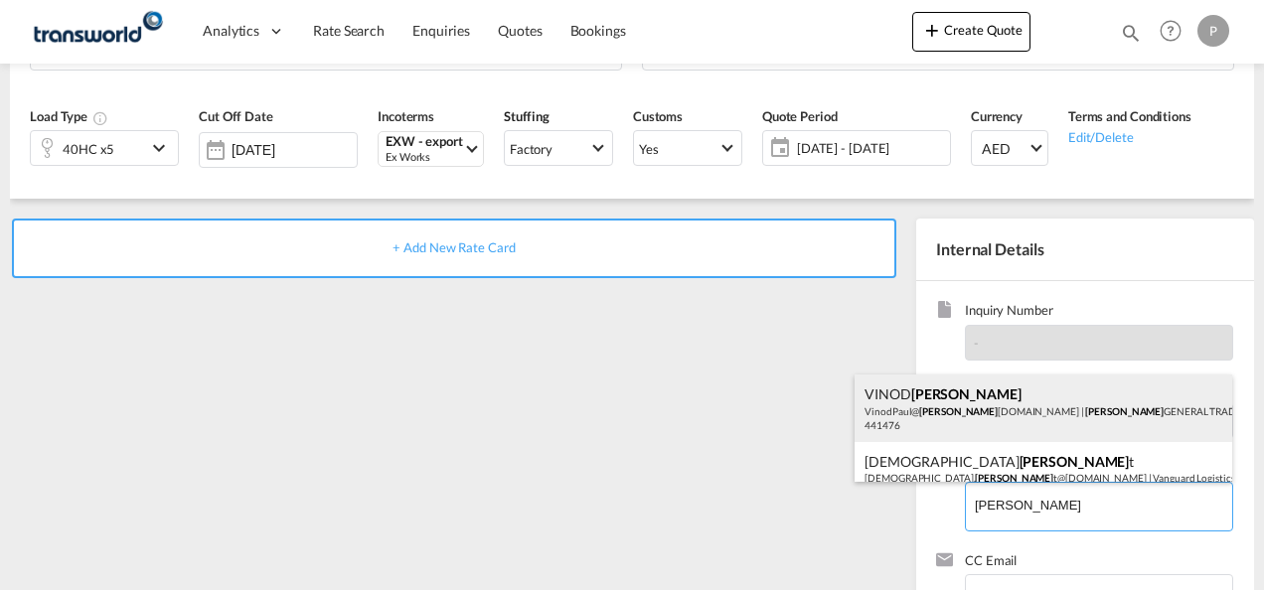
click at [992, 415] on div "[PERSON_NAME] [PERSON_NAME] VinodPaul@ [PERSON_NAME] [DOMAIN_NAME] | [PERSON_NA…" at bounding box center [1044, 409] width 378 height 68
type input "[PERSON_NAME] GENERAL TRADING LLC, [PERSON_NAME] [PERSON_NAME], [EMAIL_ADDRESS]…"
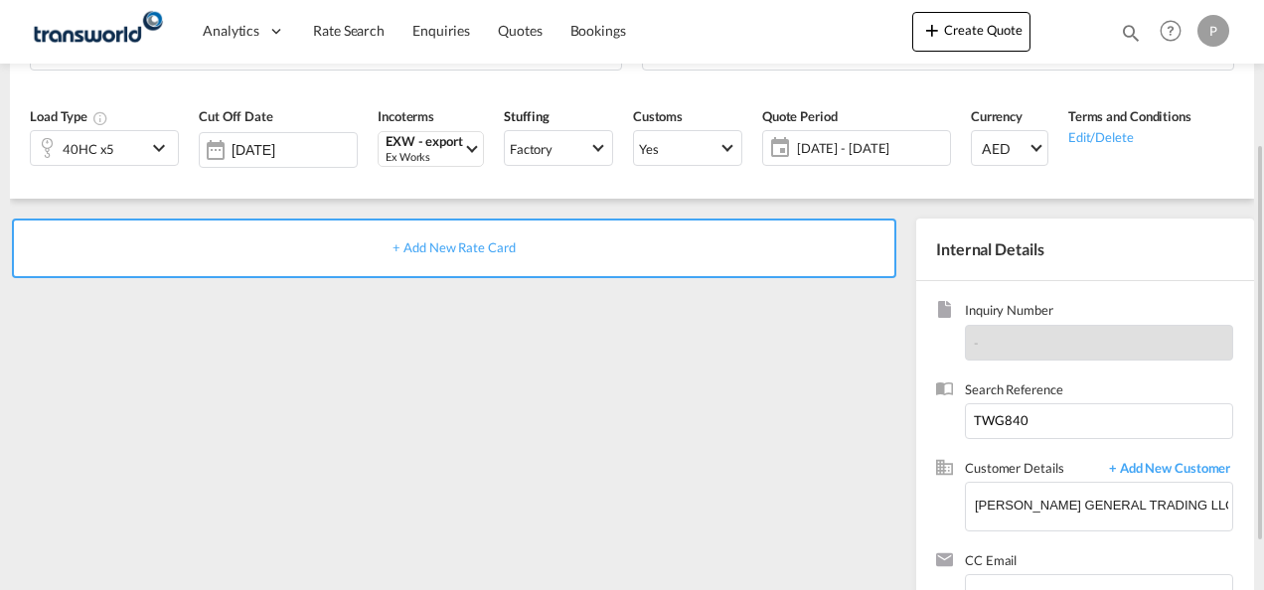
click at [469, 256] on div "+ Add New Rate Card" at bounding box center [454, 249] width 884 height 60
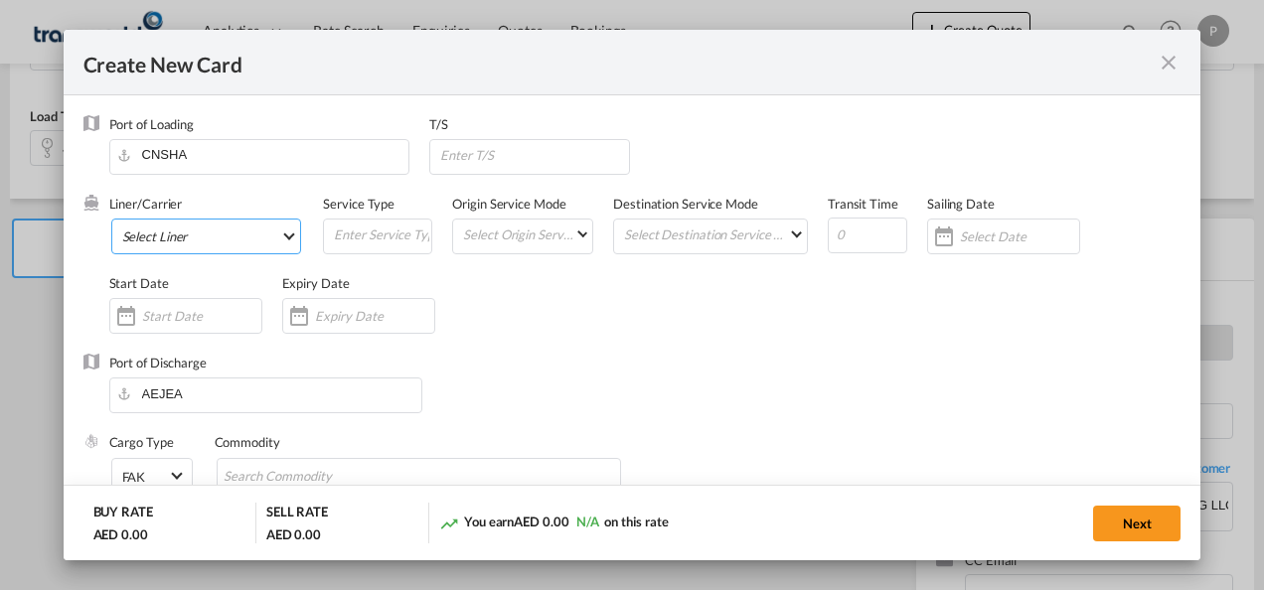
click at [152, 229] on md-select "Select Liner 2HM LOGISTICS D.O.O 2HM LOGISTICS D.O.O. / TDWC-CAPODISTRI 2HM LOG…" at bounding box center [206, 237] width 191 height 36
type input "Basic Ocean Freight"
select select "per equipment"
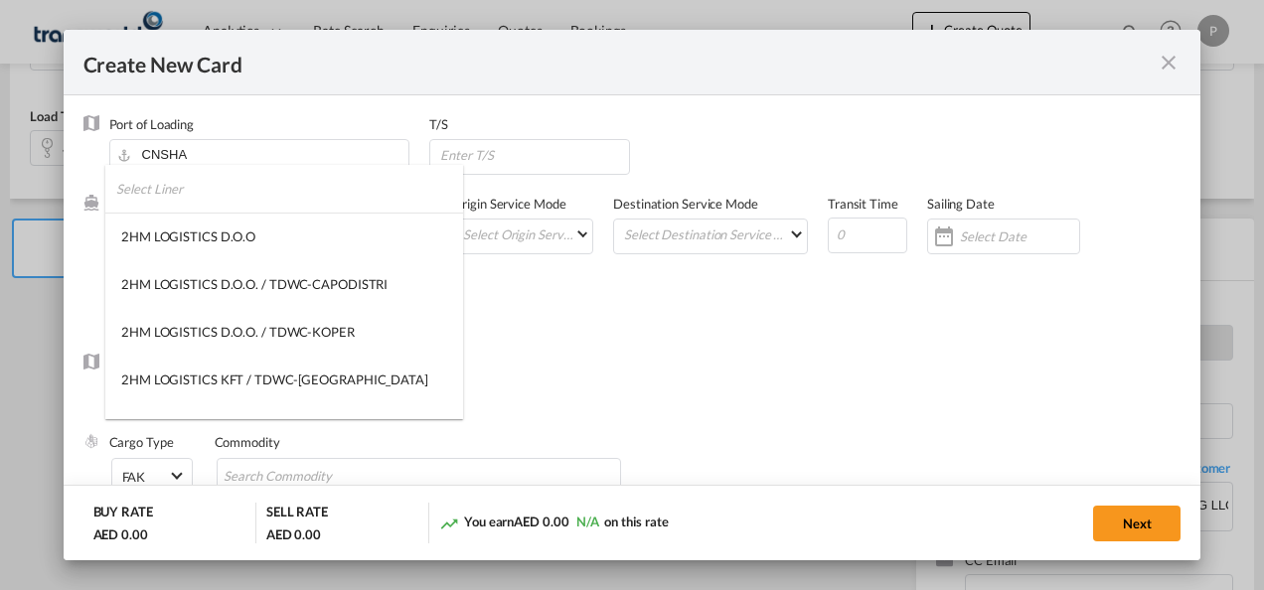
click at [219, 185] on input "search" at bounding box center [289, 189] width 347 height 48
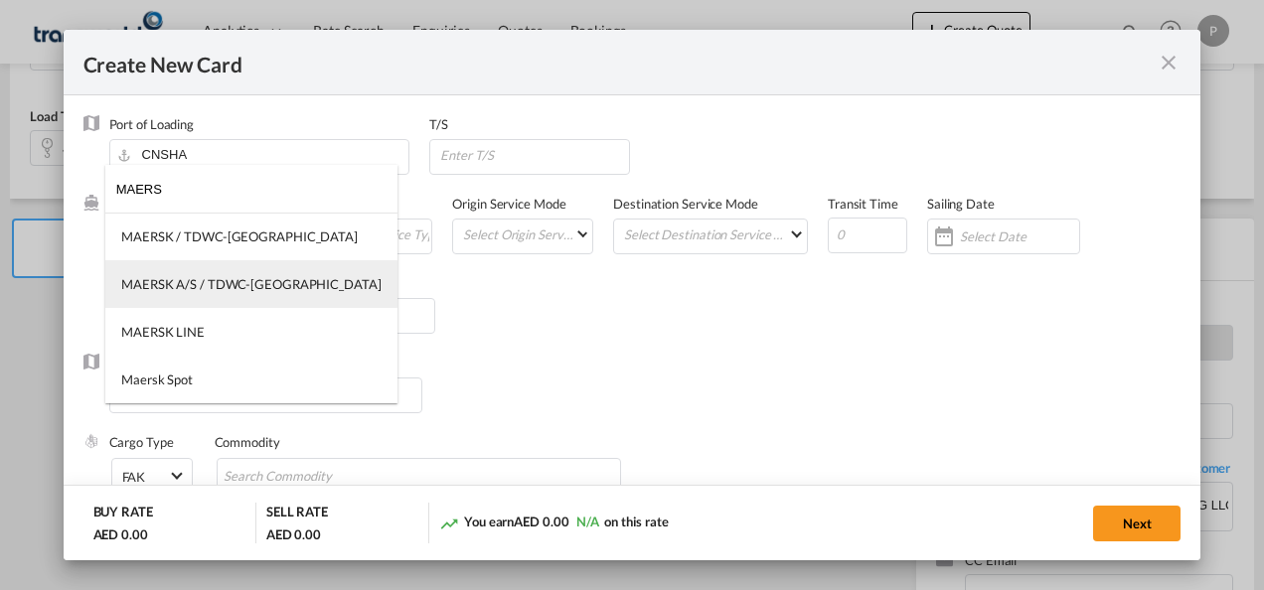
type input "MAERS"
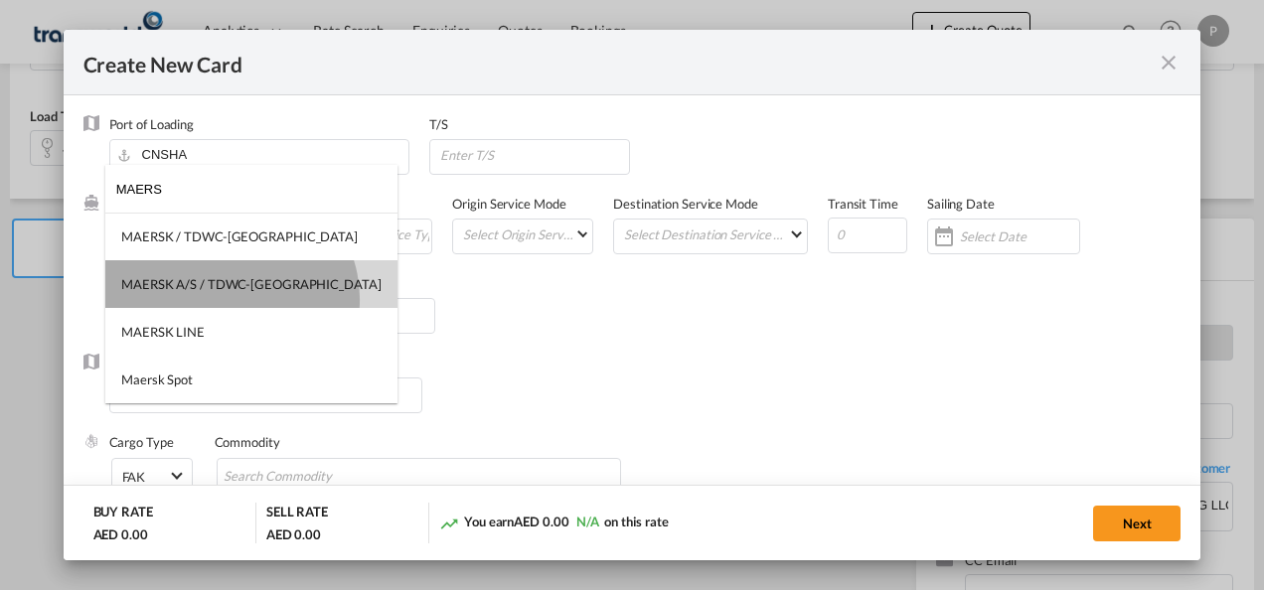
click at [229, 298] on md-option "MAERSK A/S / TDWC-[GEOGRAPHIC_DATA]" at bounding box center [251, 284] width 292 height 48
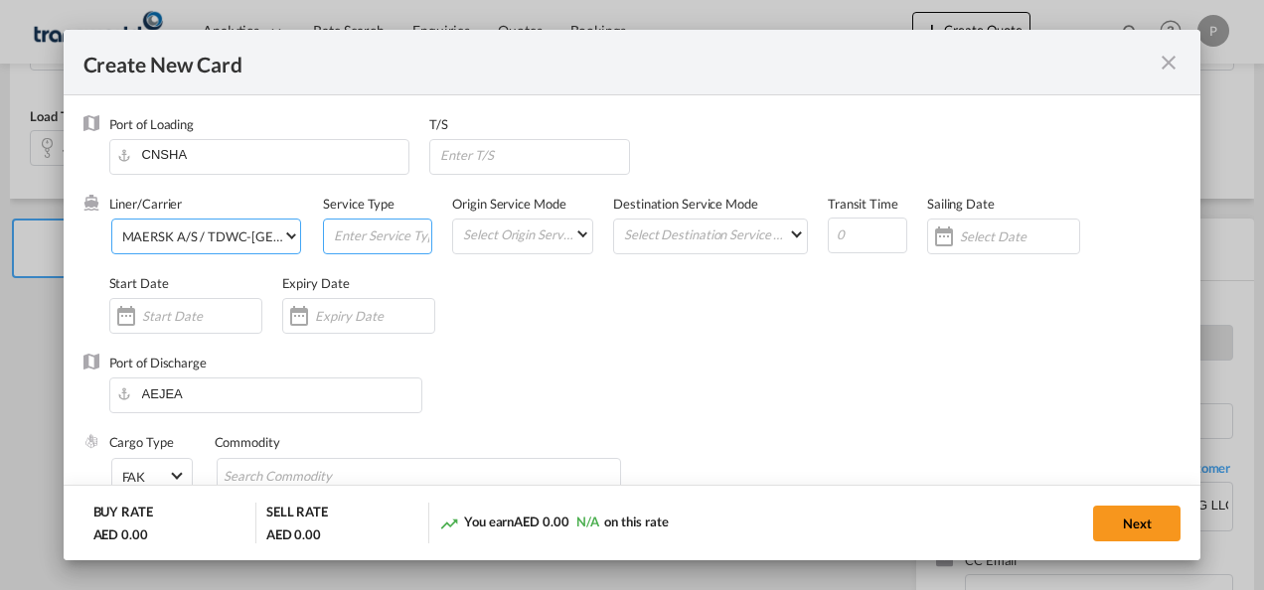
click at [348, 227] on input "Create New Card ..." at bounding box center [381, 235] width 99 height 30
type input "EXW IMPORT"
click at [341, 316] on input "Create New Card ..." at bounding box center [374, 316] width 119 height 16
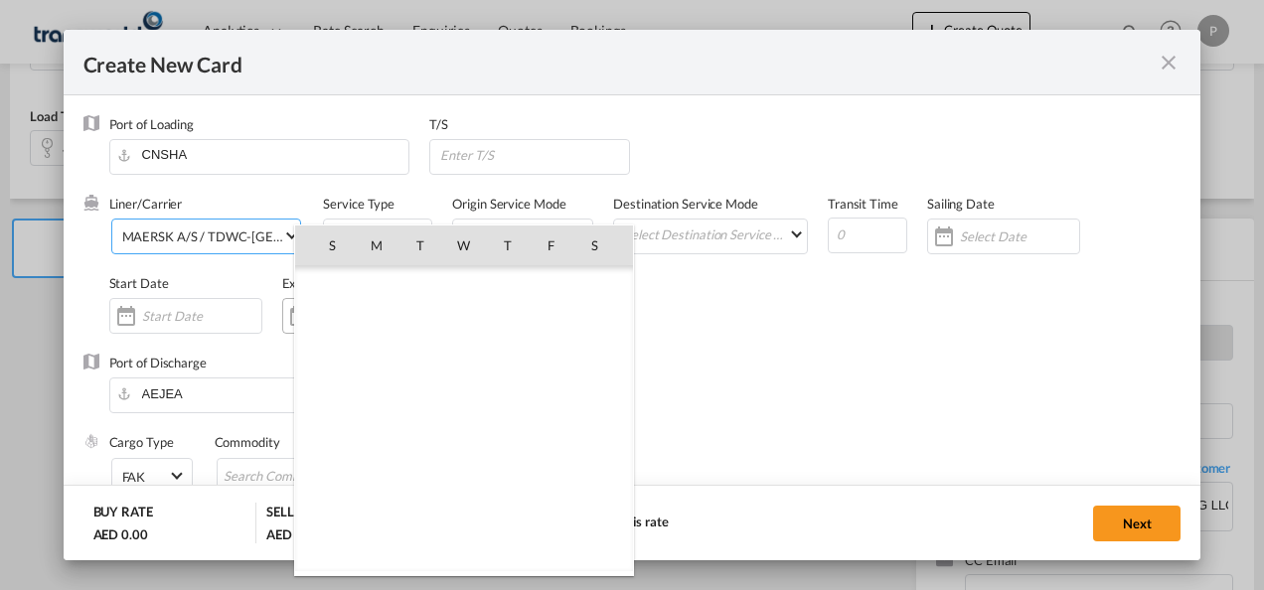
scroll to position [460353, 0]
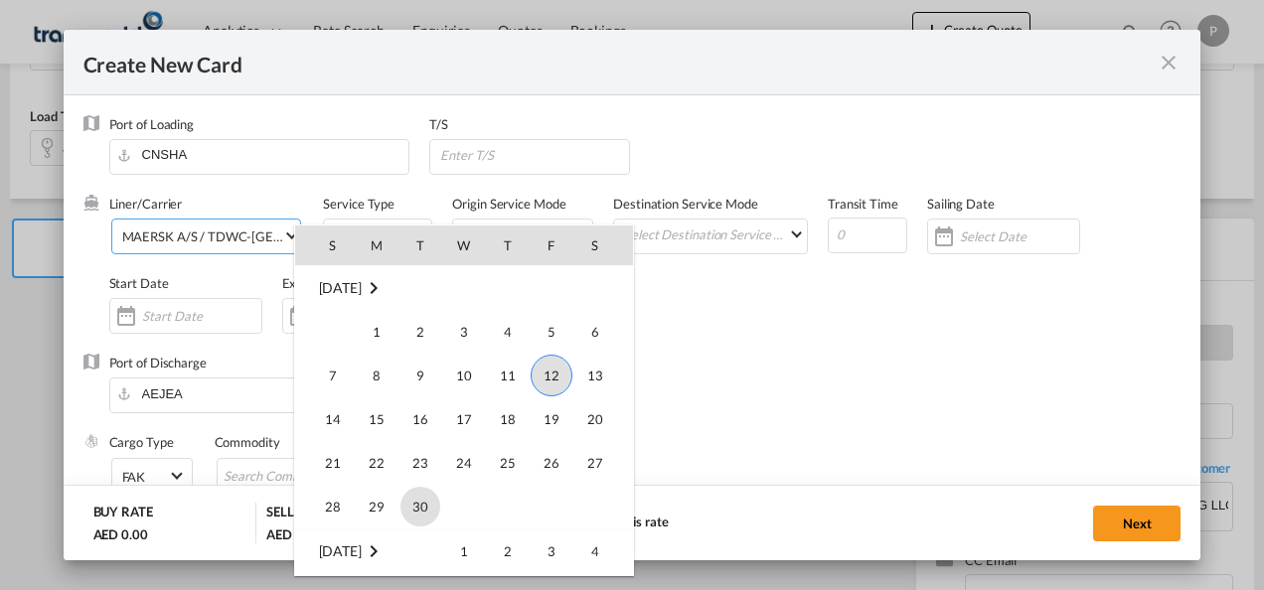
click at [430, 489] on span "30" at bounding box center [421, 507] width 40 height 40
type input "[DATE]"
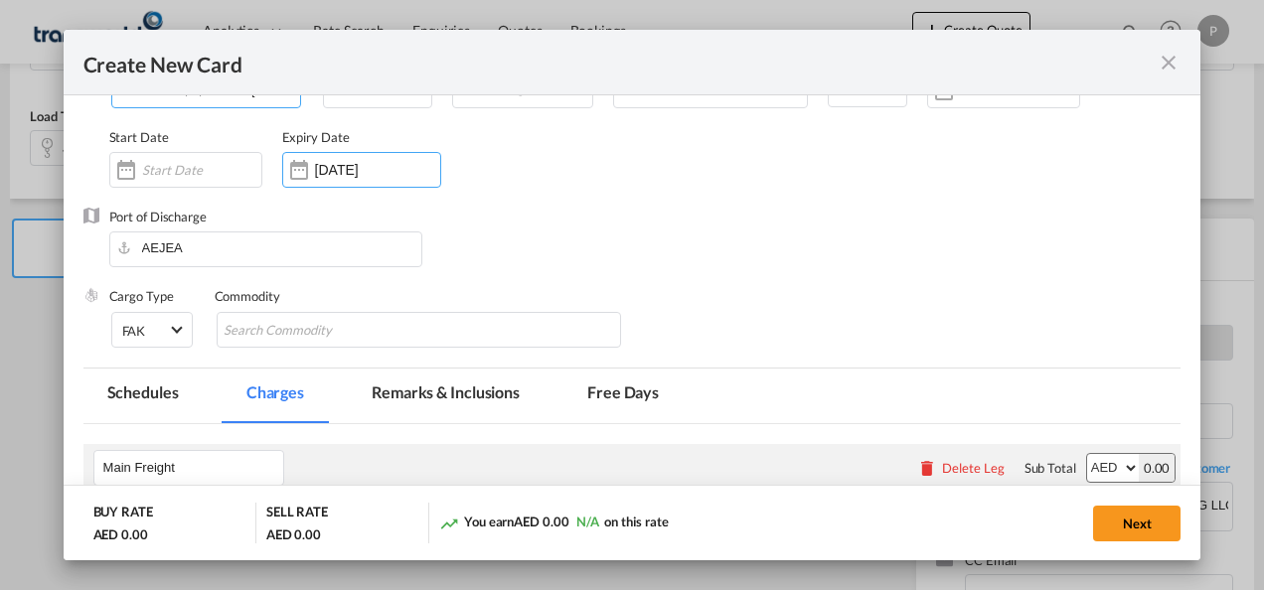
scroll to position [147, 0]
click at [369, 322] on input "Chips input." at bounding box center [315, 330] width 182 height 32
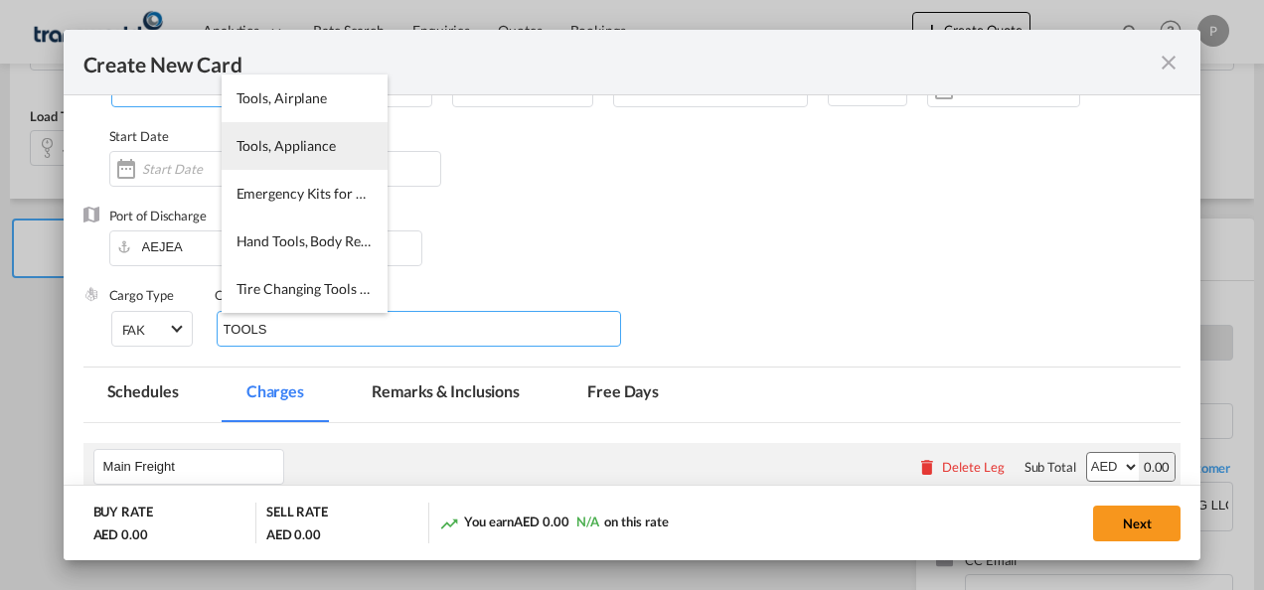
type input "TOOLS"
click at [284, 163] on li "Tools, Appliance" at bounding box center [305, 146] width 166 height 48
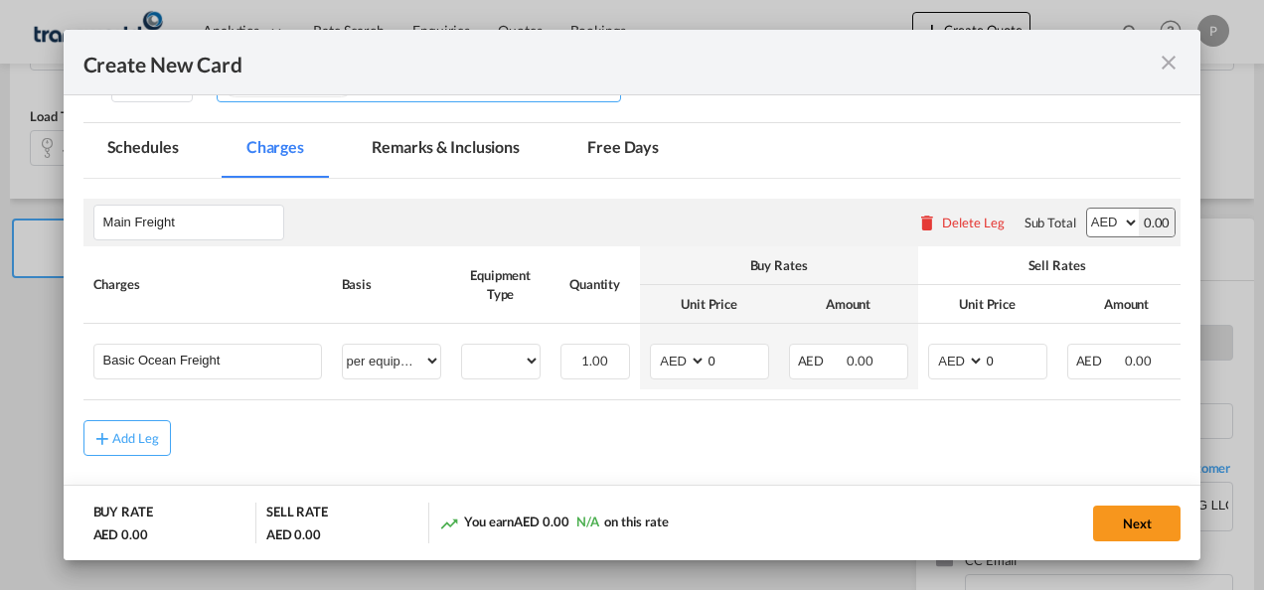
scroll to position [393, 0]
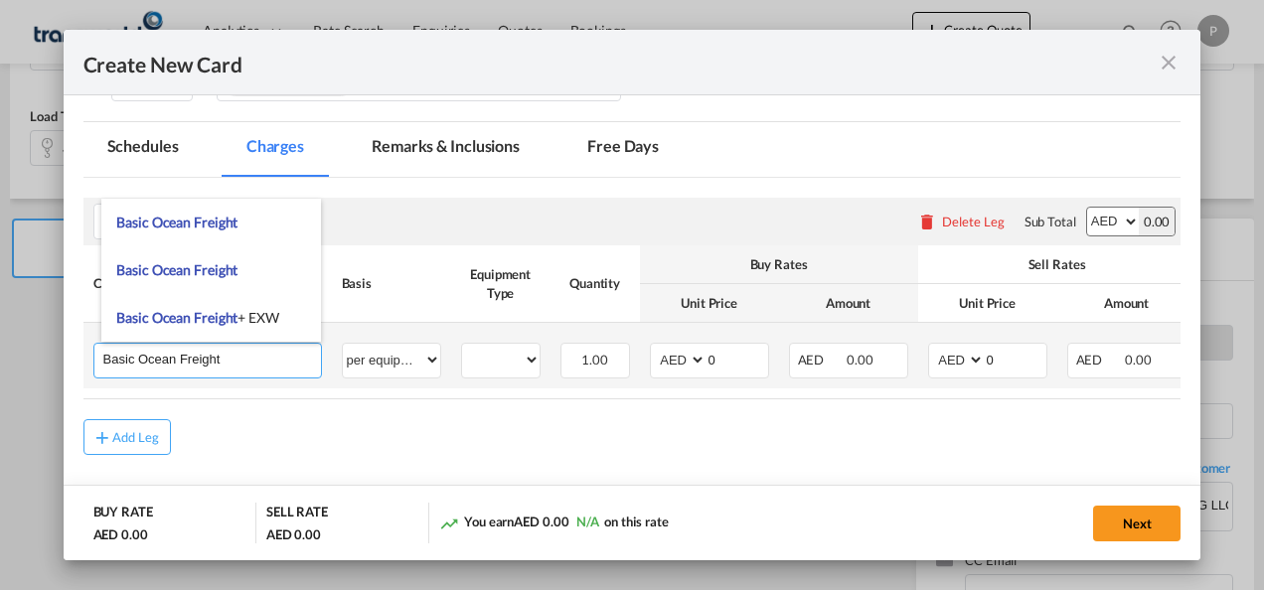
click at [223, 364] on input "Basic Ocean Freight" at bounding box center [212, 359] width 218 height 30
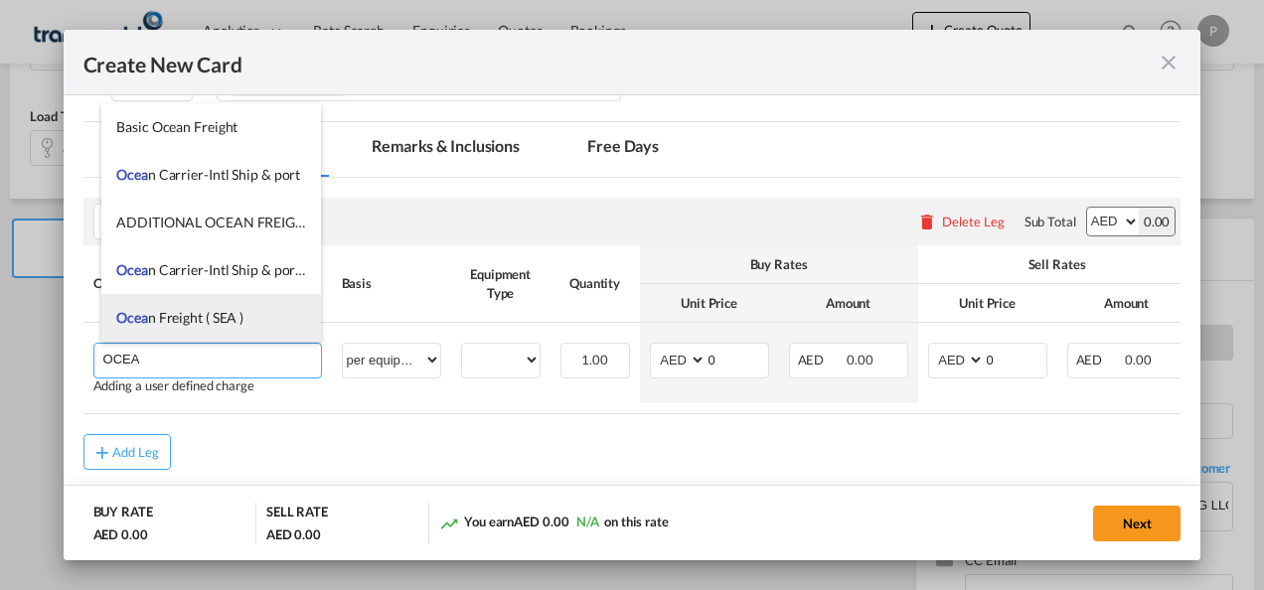
click at [219, 327] on li "Ocea n Freight ( SEA )" at bounding box center [211, 318] width 220 height 48
type input "Ocean Freight ( SEA )"
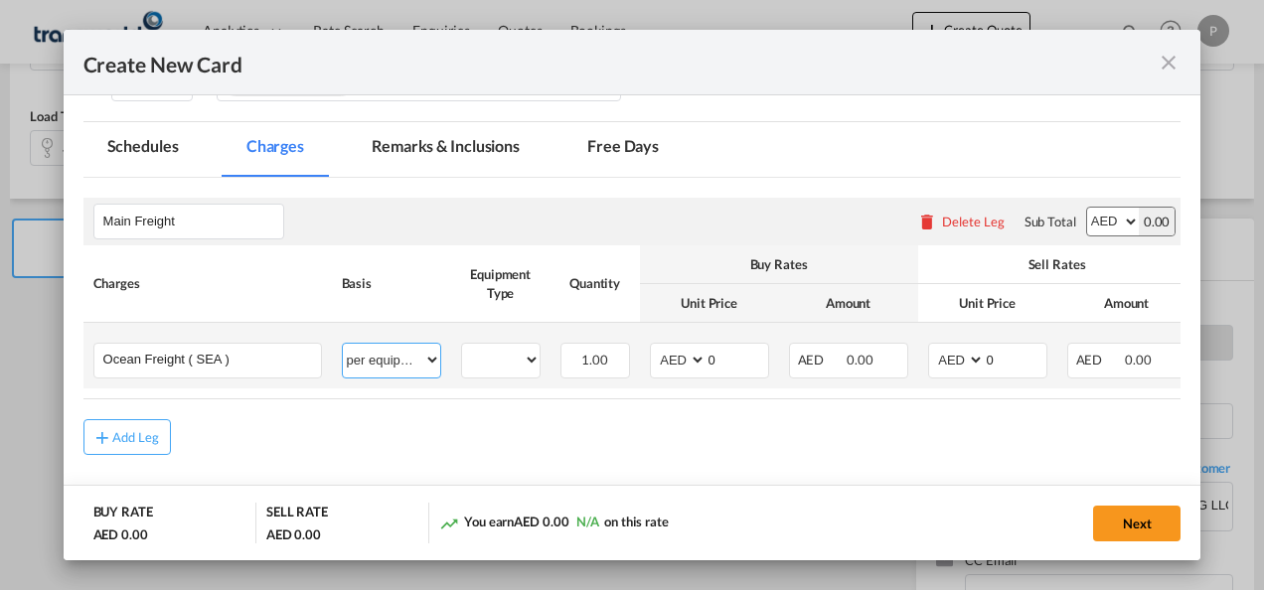
click at [387, 352] on select "per equipment per container per B/L per shipping bill per shipment % on freight…" at bounding box center [391, 360] width 97 height 32
select select "per shipment"
click at [343, 344] on select "per equipment per container per B/L per shipping bill per shipment % on freight…" at bounding box center [391, 360] width 97 height 32
click at [716, 359] on input "0" at bounding box center [738, 359] width 62 height 30
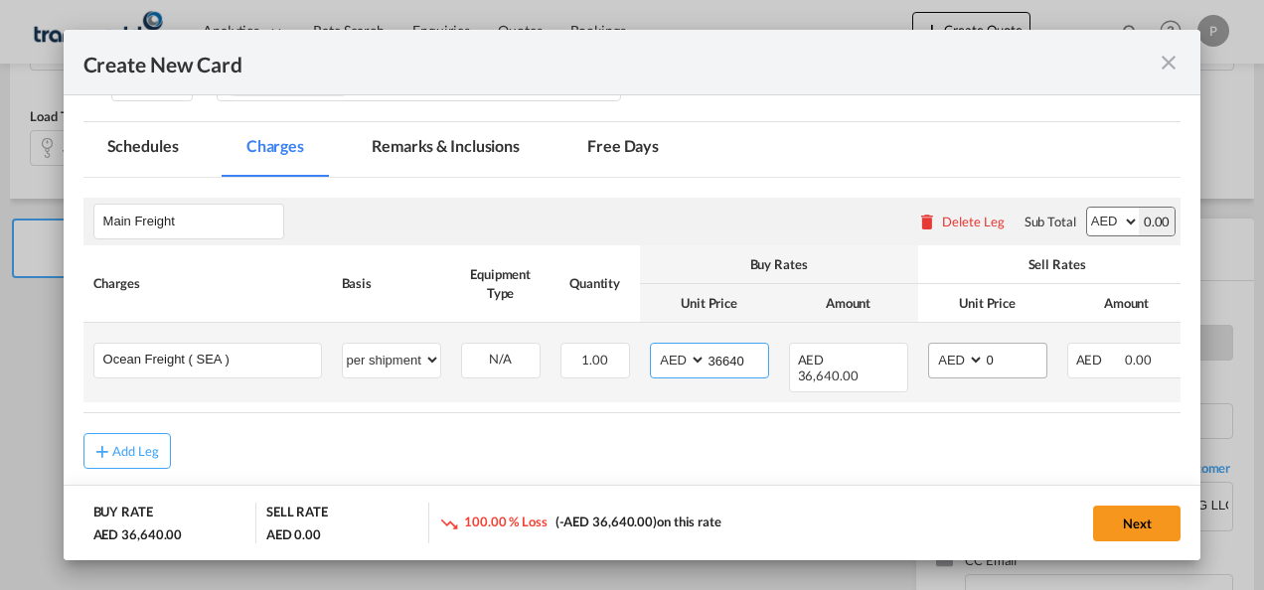
type input "36640"
click at [1005, 350] on input "0" at bounding box center [1016, 359] width 62 height 30
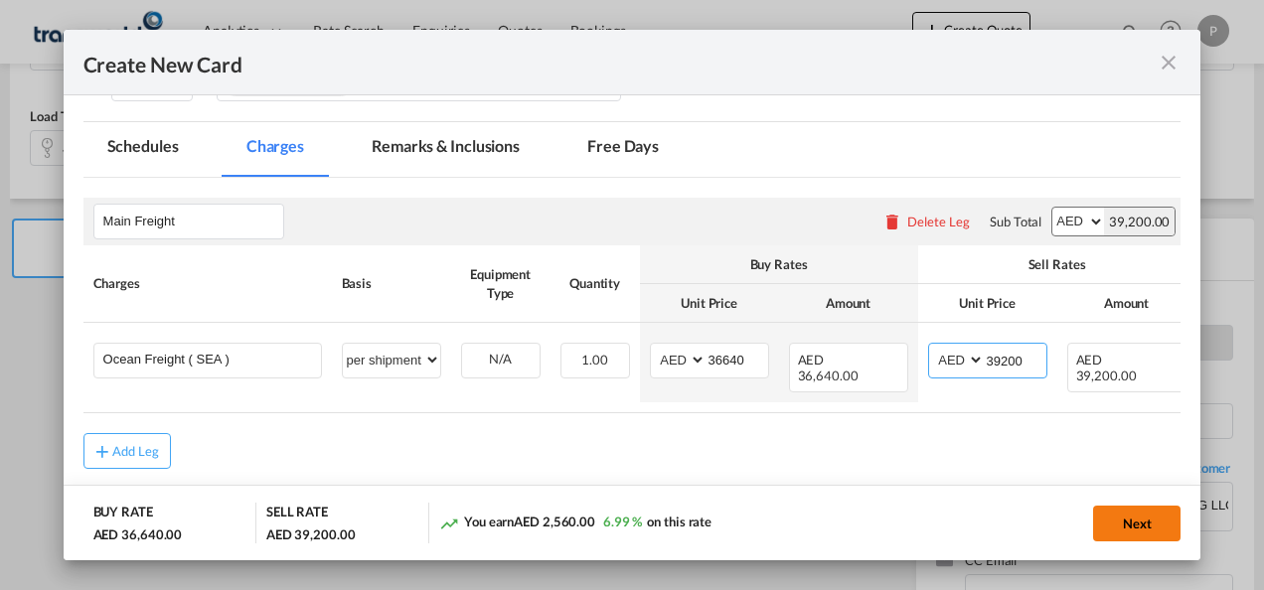
type input "39200"
click at [1141, 527] on button "Next" at bounding box center [1136, 524] width 87 height 36
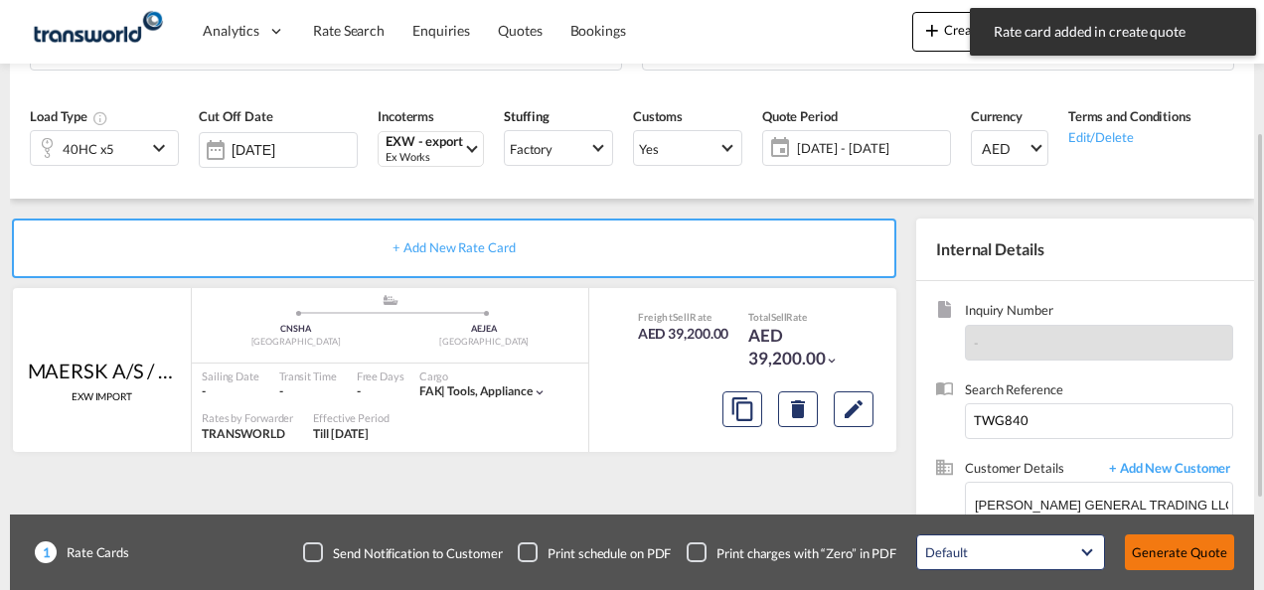
click at [1153, 551] on button "Generate Quote" at bounding box center [1179, 553] width 109 height 36
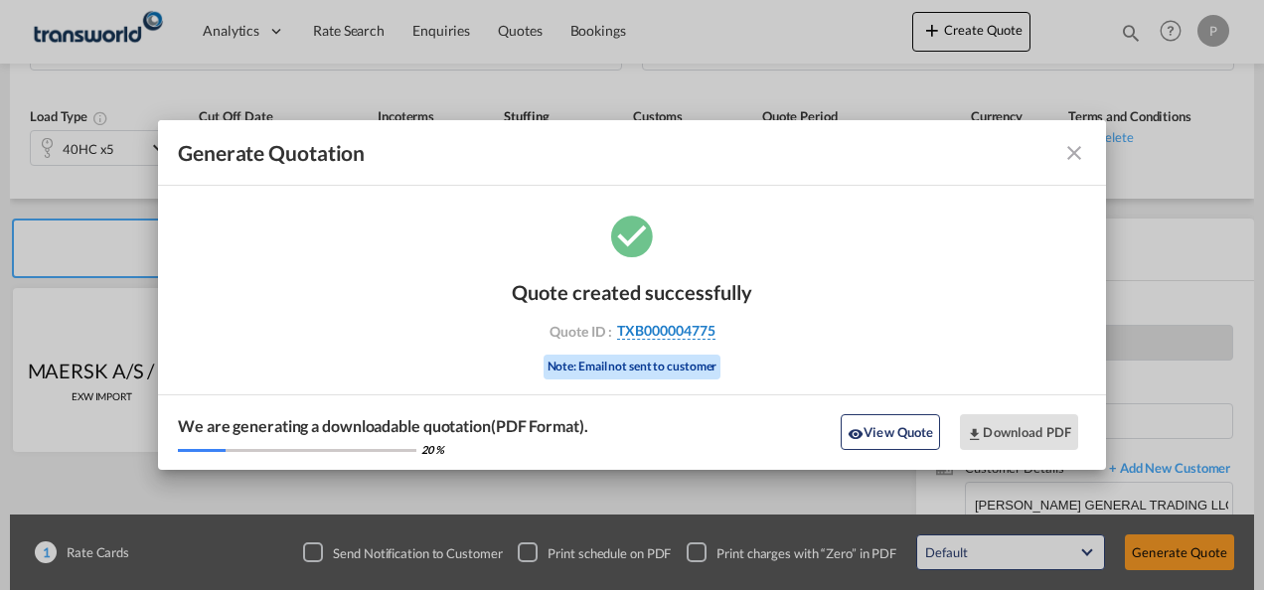
click at [671, 332] on span "TXB000004775" at bounding box center [666, 331] width 98 height 18
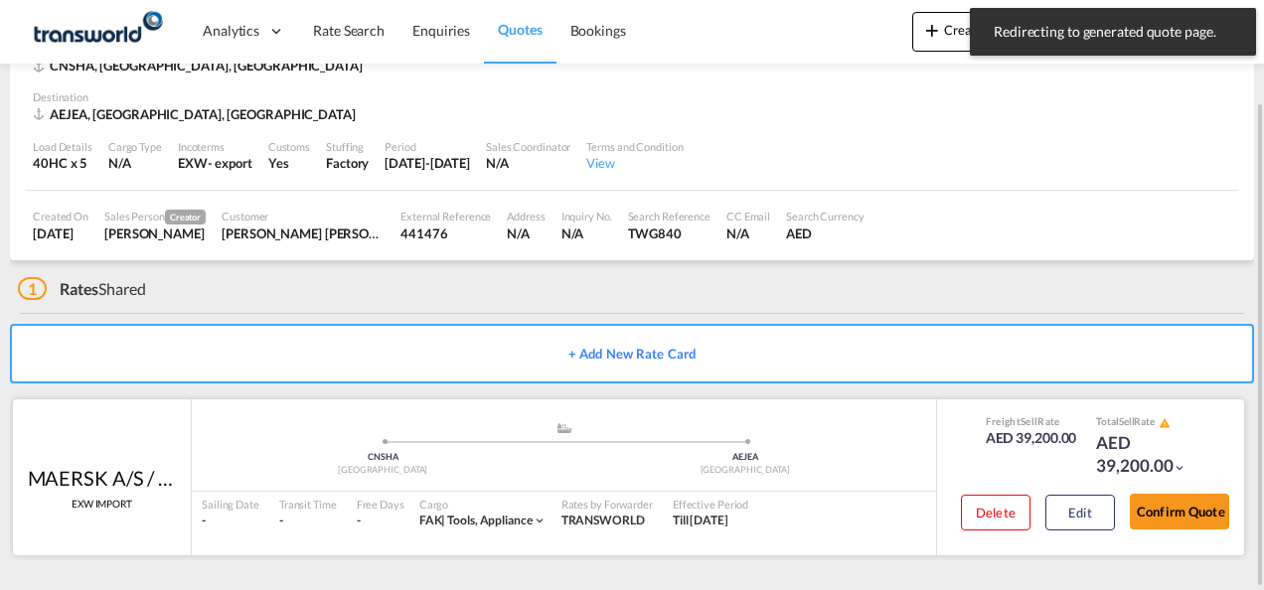
scroll to position [123, 0]
click at [1183, 510] on button "Confirm Quote" at bounding box center [1179, 513] width 99 height 36
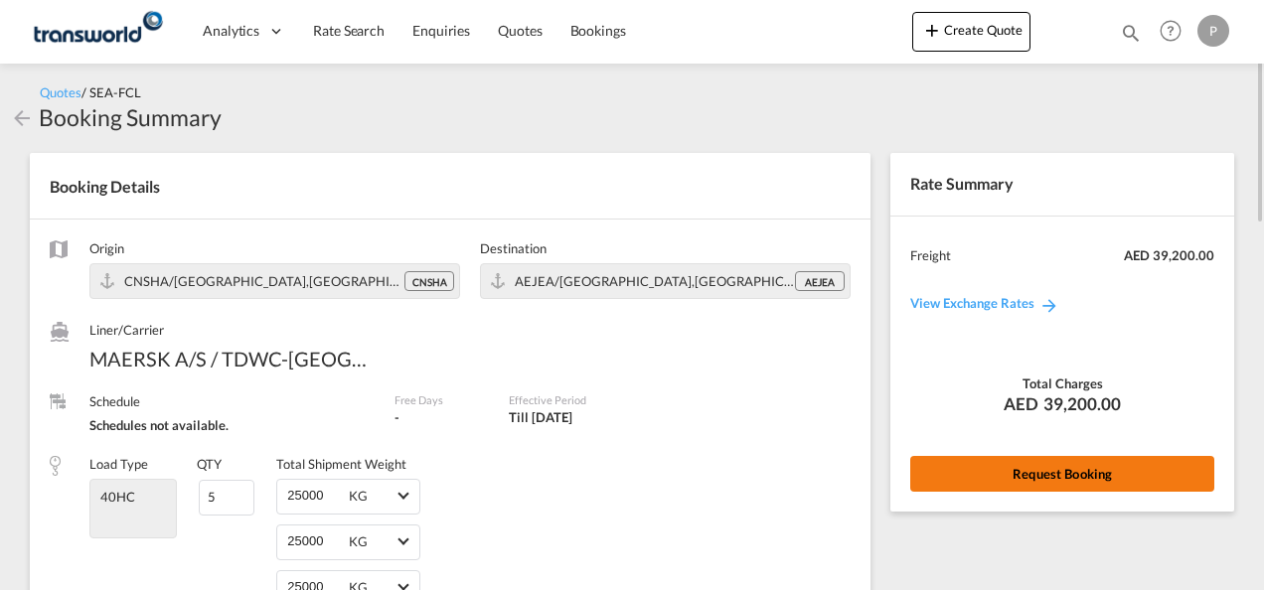
click at [1033, 473] on button "Request Booking" at bounding box center [1062, 474] width 304 height 36
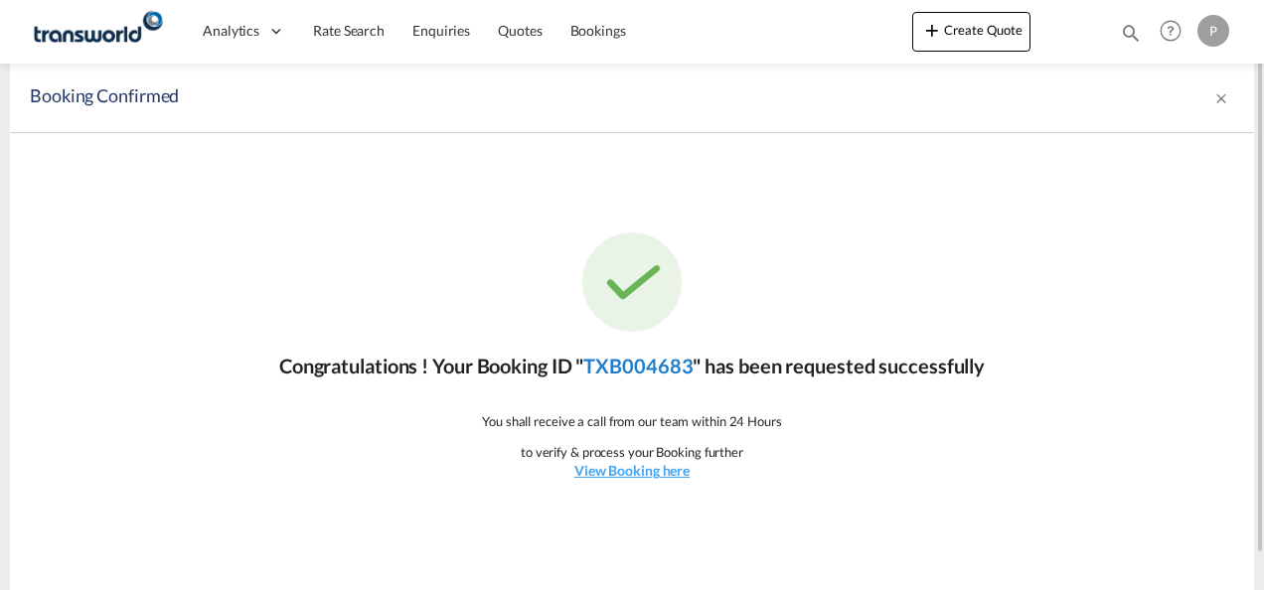
click at [654, 366] on link "TXB004683" at bounding box center [637, 366] width 109 height 24
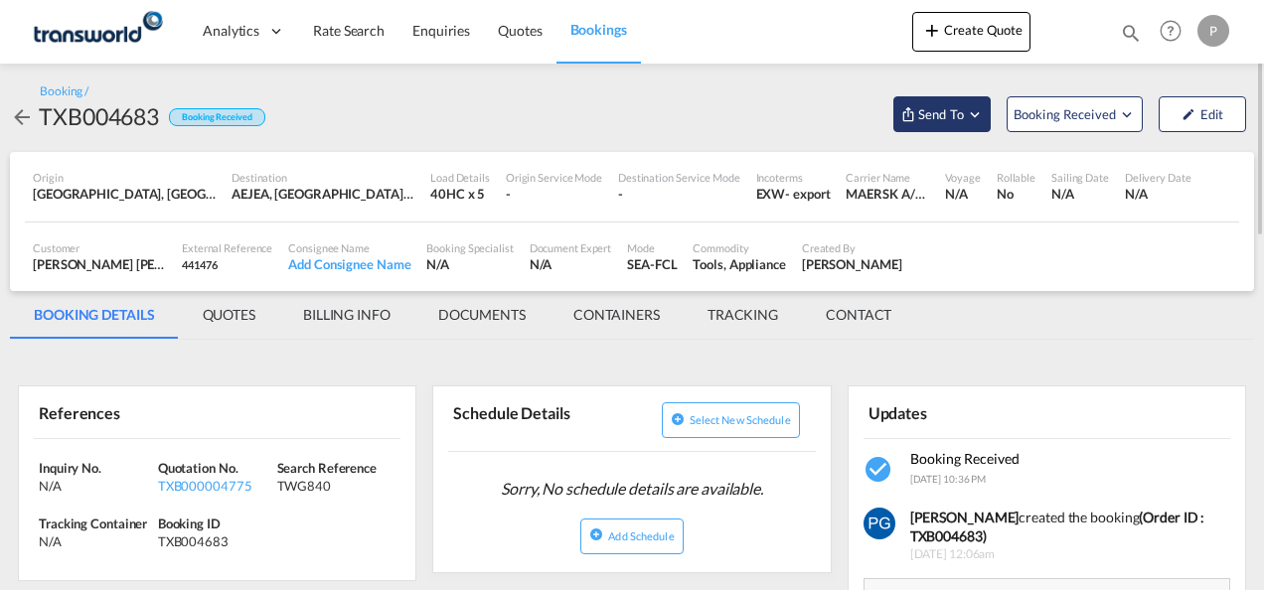
click at [944, 125] on button "Send To" at bounding box center [941, 114] width 97 height 36
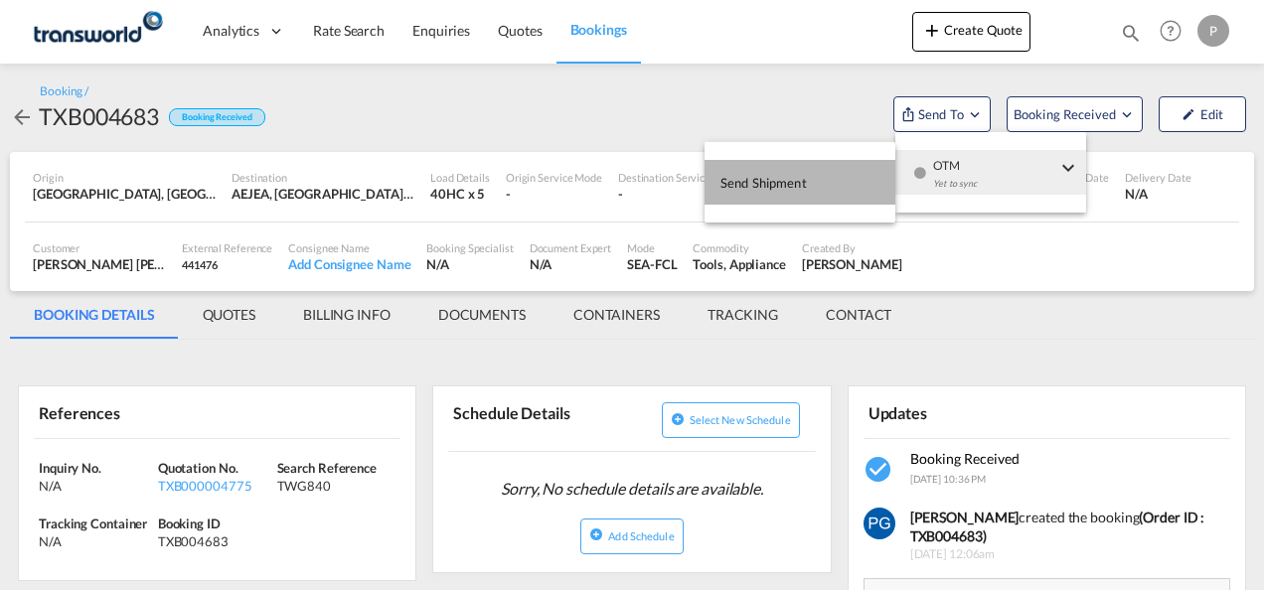
click at [828, 189] on button "Send Shipment" at bounding box center [800, 182] width 191 height 45
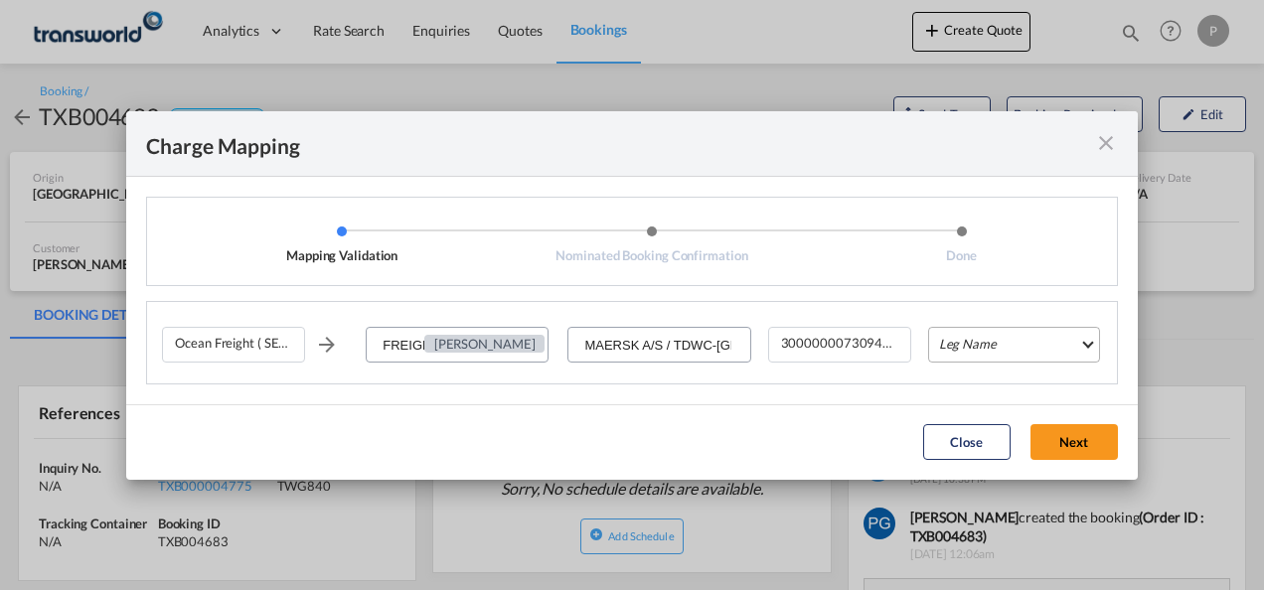
click at [963, 335] on md-select "Leg Name HANDLING ORIGIN VESSEL HANDLING DESTINATION OTHERS TL PICK UP CUSTOMS …" at bounding box center [1014, 345] width 172 height 36
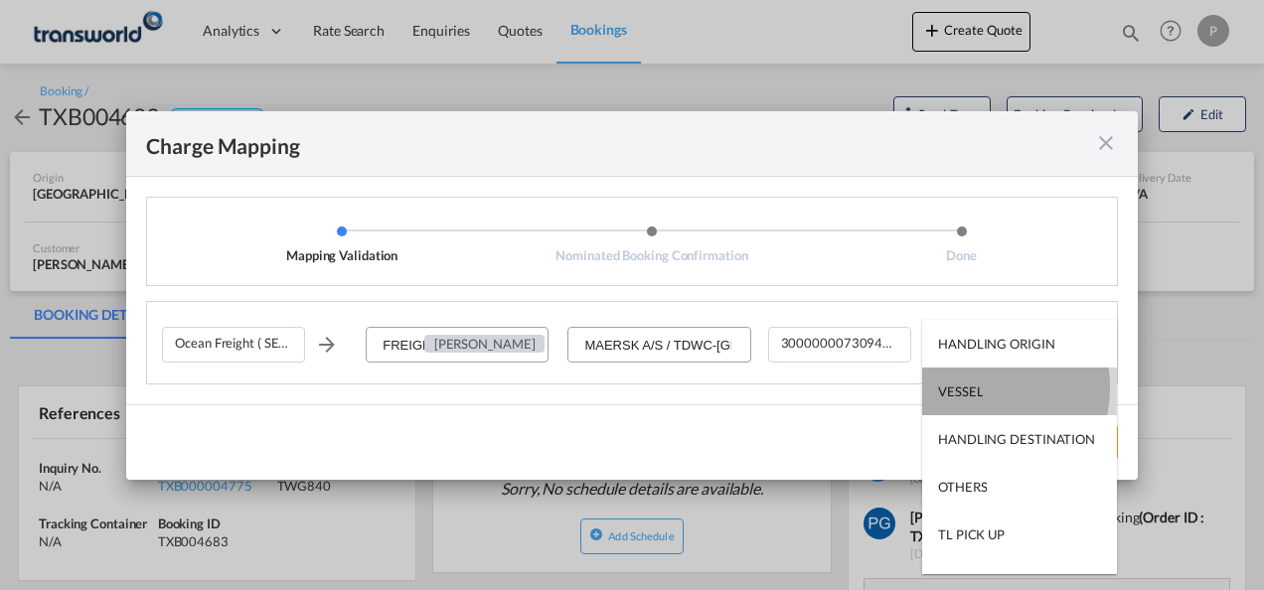
click at [976, 388] on div "VESSEL" at bounding box center [960, 392] width 45 height 18
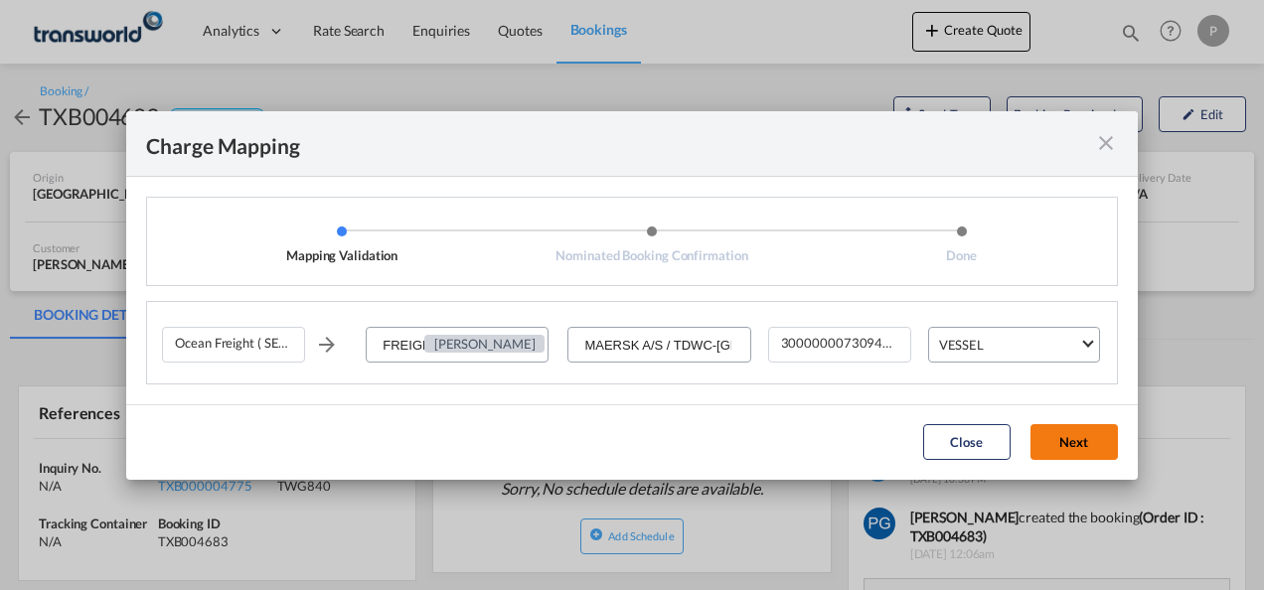
click at [1102, 459] on button "Next" at bounding box center [1074, 442] width 87 height 36
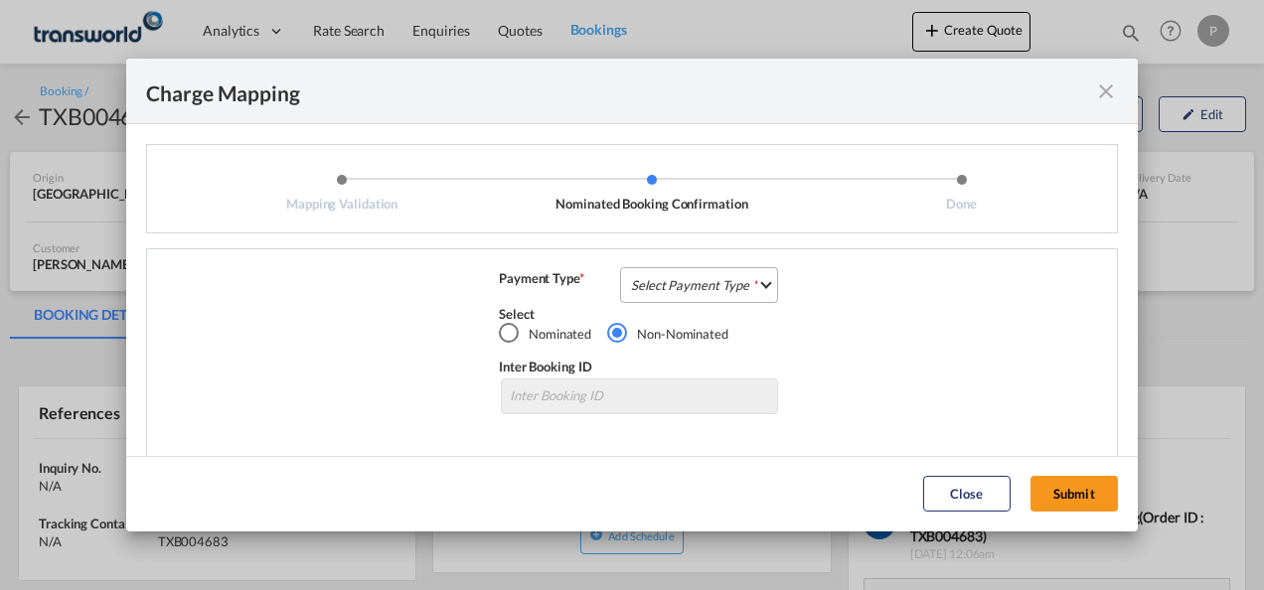
click at [694, 293] on md-select "Select Payment Type COLLECT PREPAID" at bounding box center [699, 285] width 158 height 36
click at [694, 293] on md-option "COLLECT" at bounding box center [697, 285] width 176 height 48
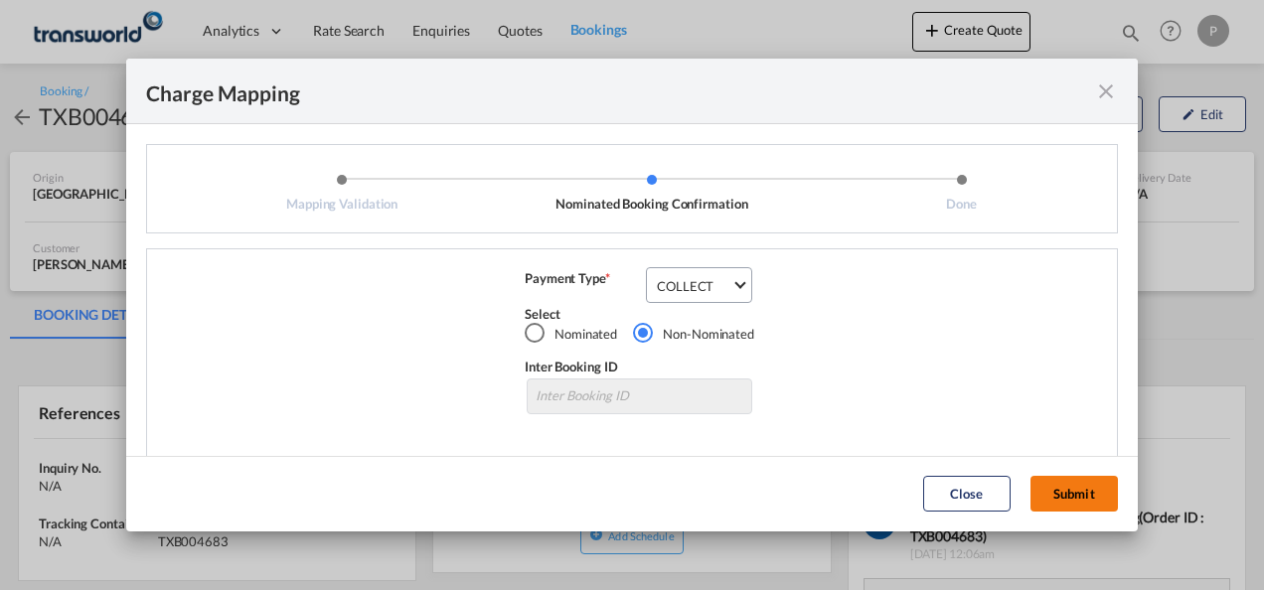
click at [1074, 492] on button "Submit" at bounding box center [1074, 494] width 87 height 36
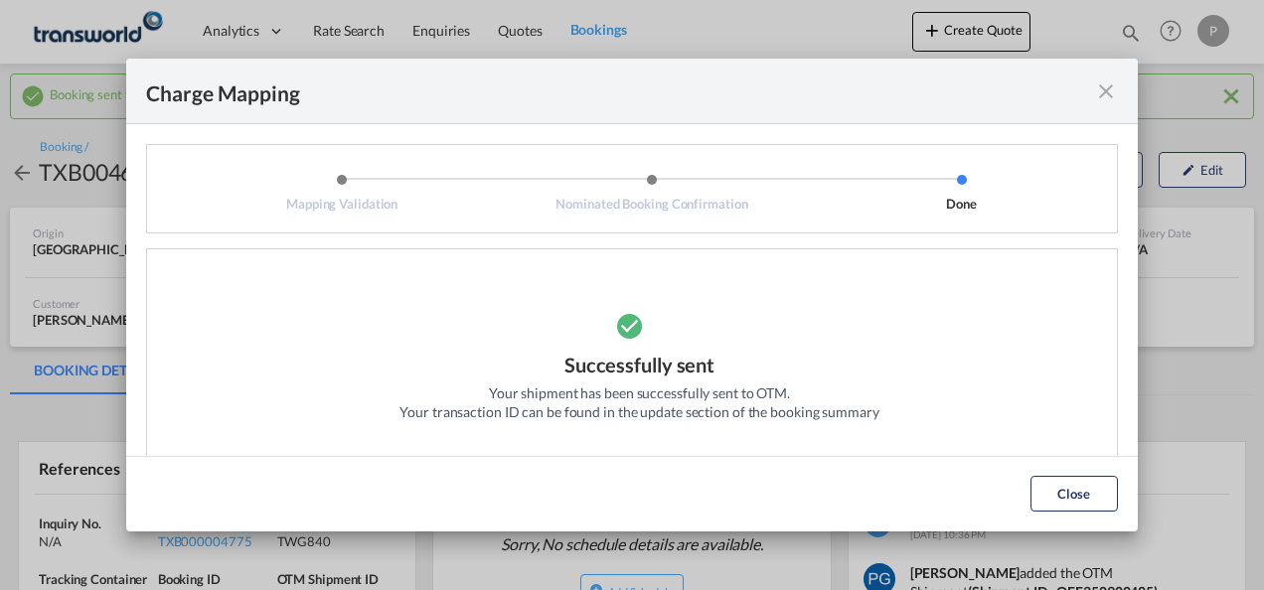
click at [1098, 93] on md-icon "icon-close fg-AAA8AD cursor" at bounding box center [1106, 92] width 24 height 24
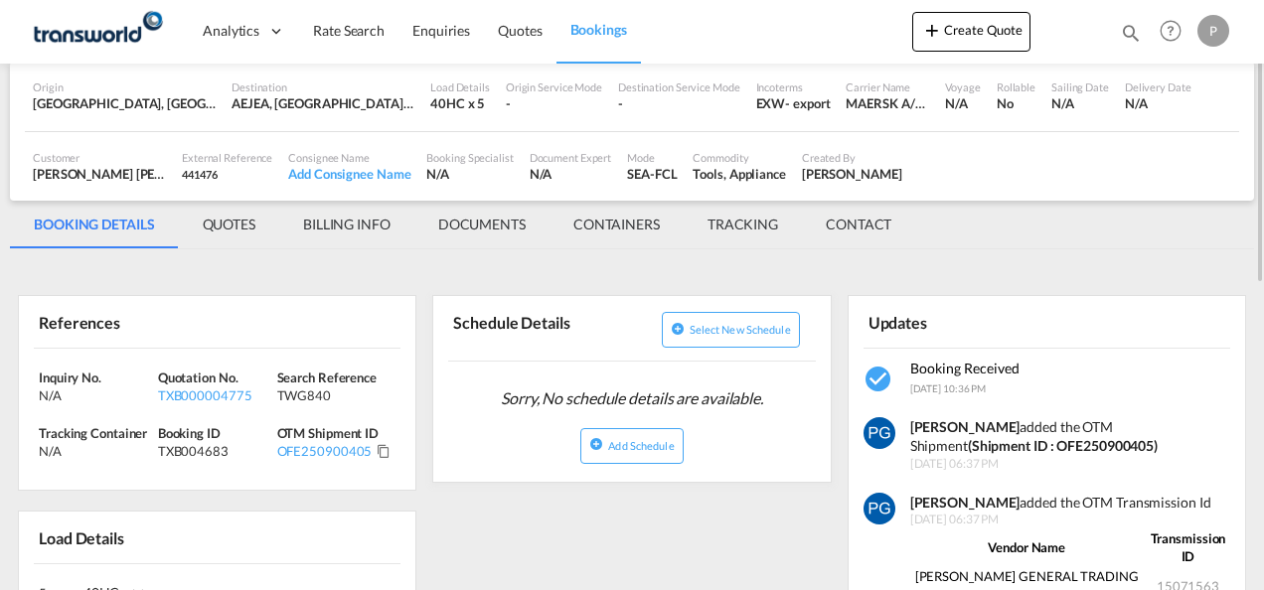
scroll to position [147, 0]
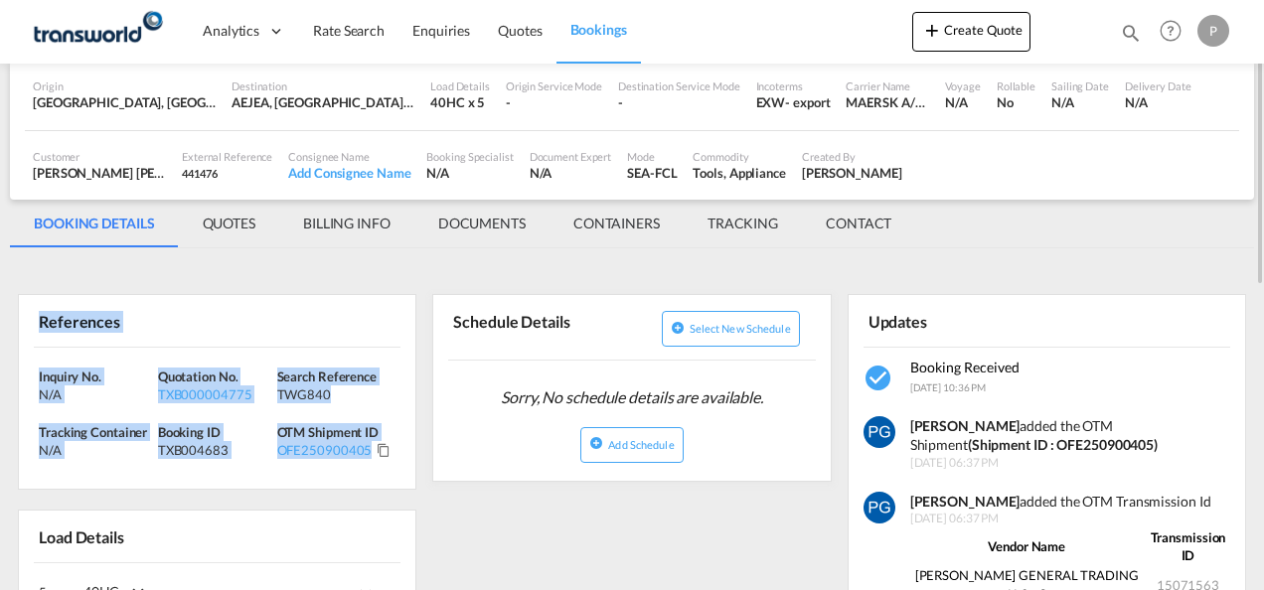
drag, startPoint x: 41, startPoint y: 315, endPoint x: 370, endPoint y: 463, distance: 360.7
click at [370, 463] on div "References Inquiry No. N/A Quotation No. TXB000004775 Search Reference TWG840 T…" at bounding box center [217, 392] width 399 height 196
copy div "References Inquiry No. N/A Quotation No. TXB000004775 Search Reference TWG840 T…"
click at [1057, 239] on md-tabs-canvas "BOOKING DETAILS QUOTES BILLING INFO DOCUMENTS CONTAINERS TRACKING CONTACT BOOKI…" at bounding box center [632, 224] width 1244 height 48
